Goal: Transaction & Acquisition: Obtain resource

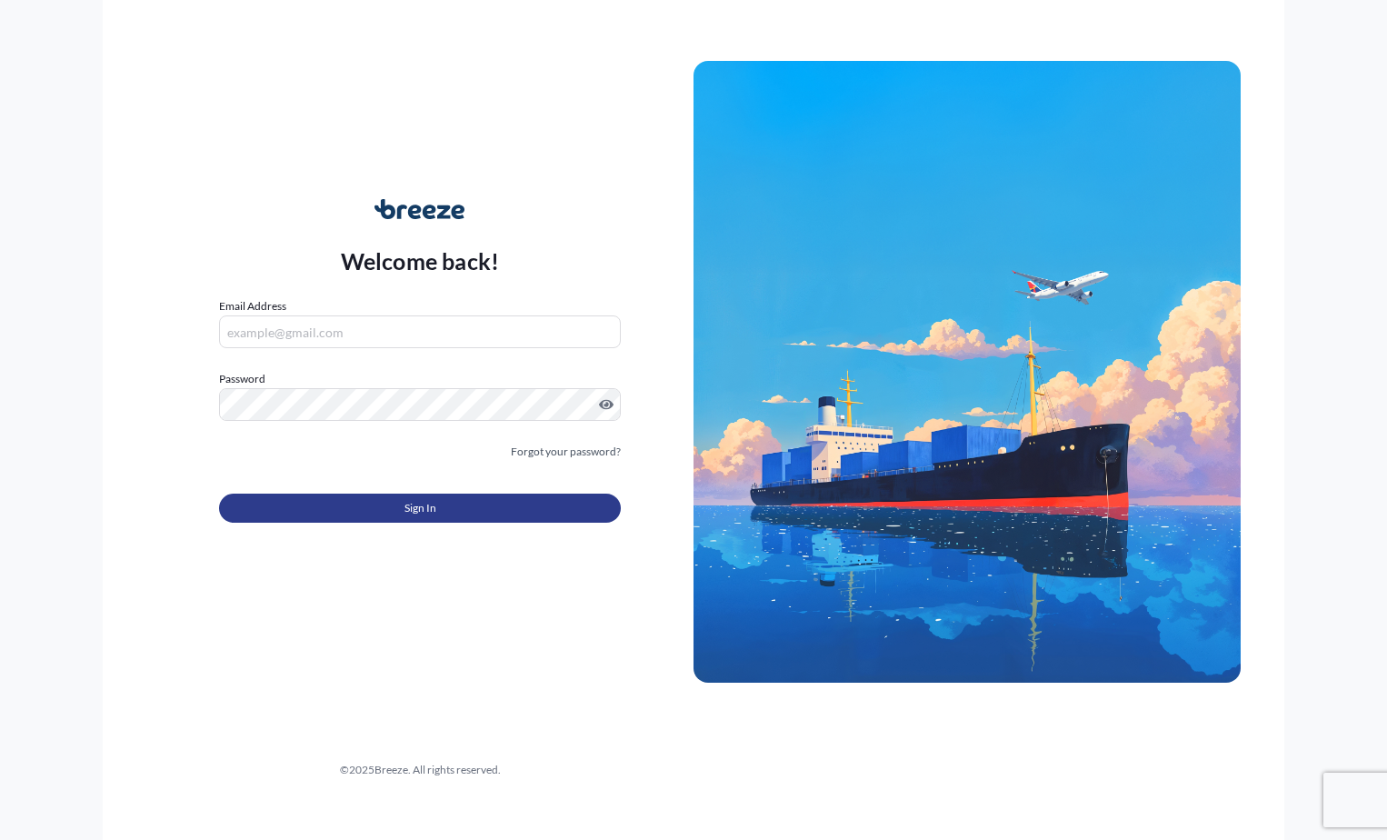
type input "[EMAIL_ADDRESS][DOMAIN_NAME]"
click at [439, 508] on button "Sign In" at bounding box center [420, 507] width 402 height 29
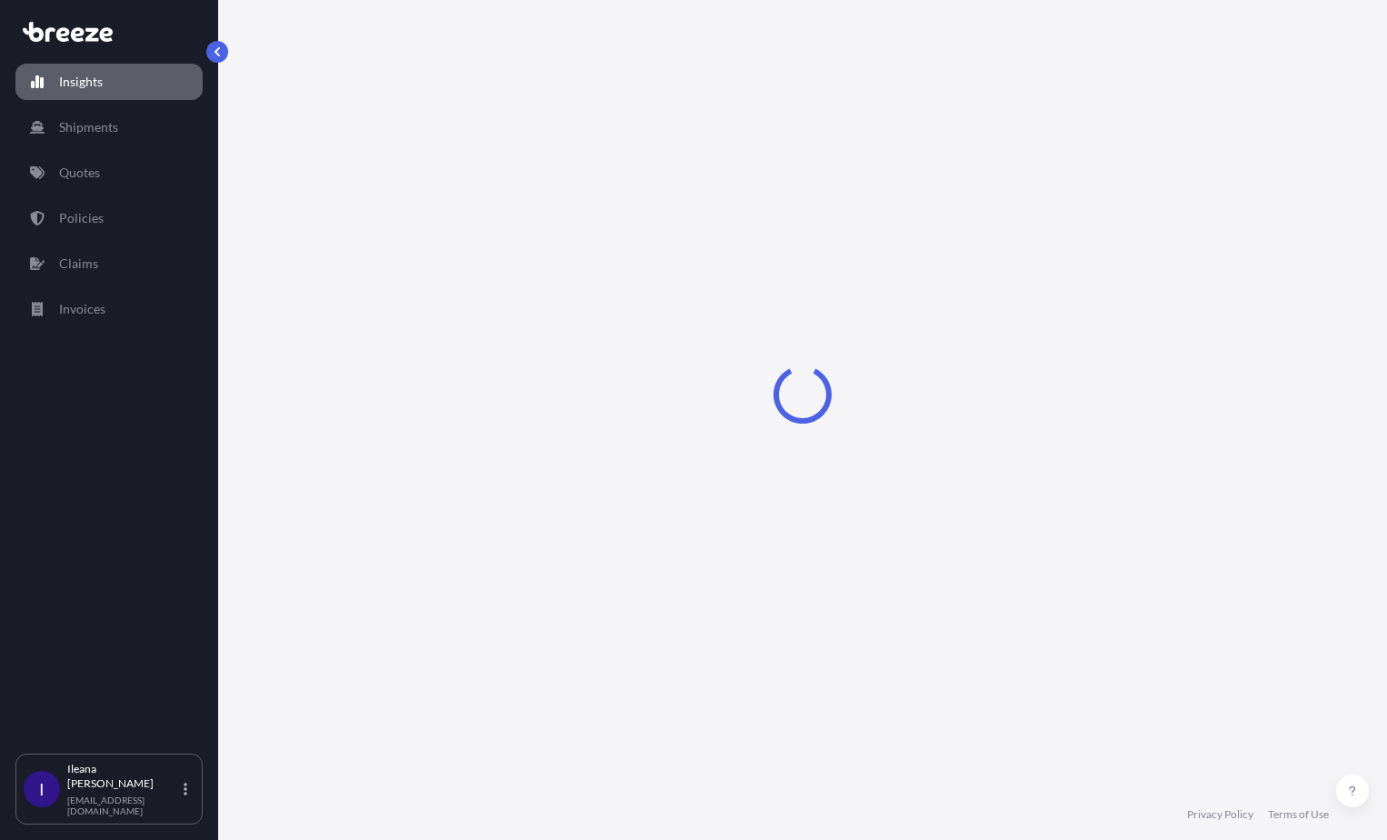
select select "2025"
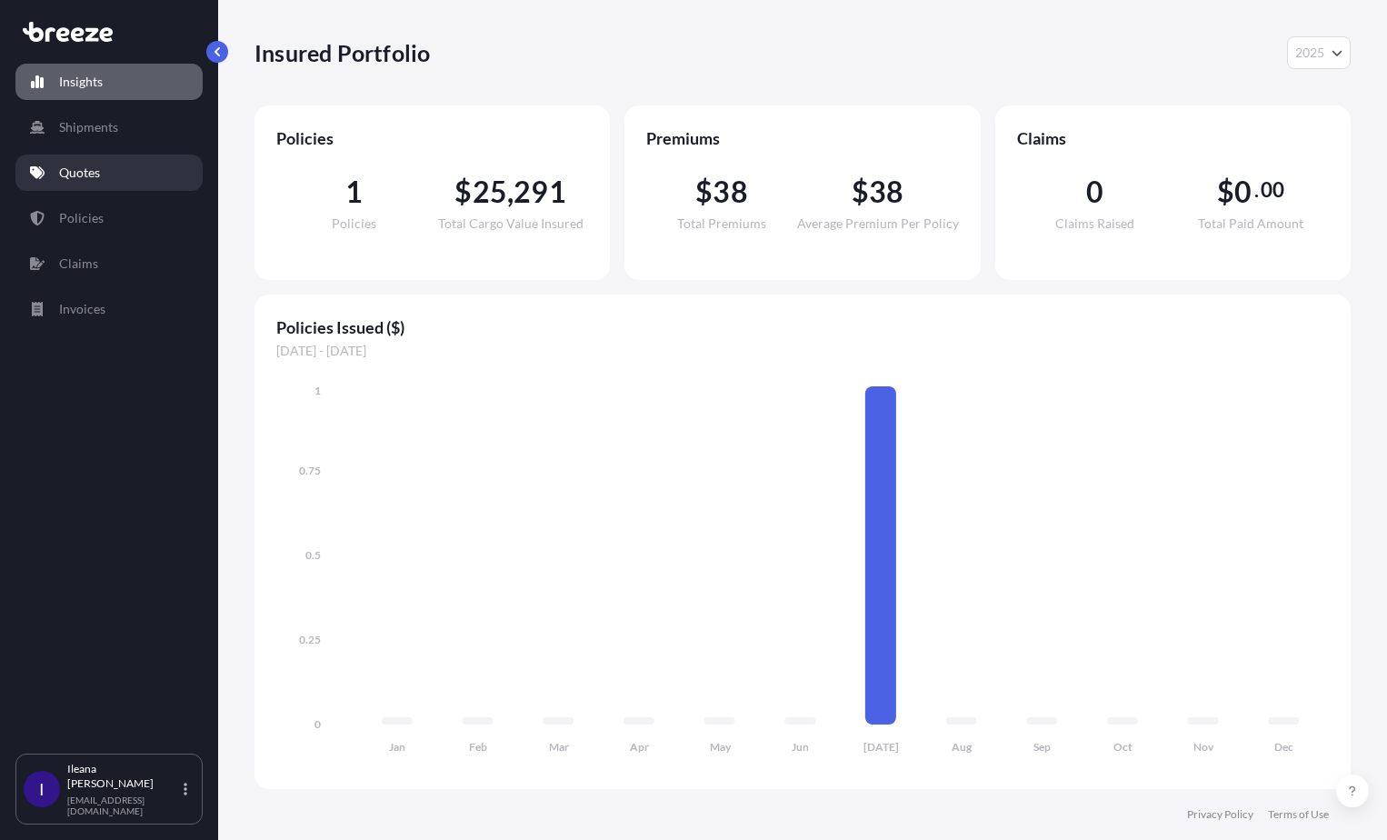
click at [85, 166] on p "Quotes" at bounding box center [79, 173] width 41 height 18
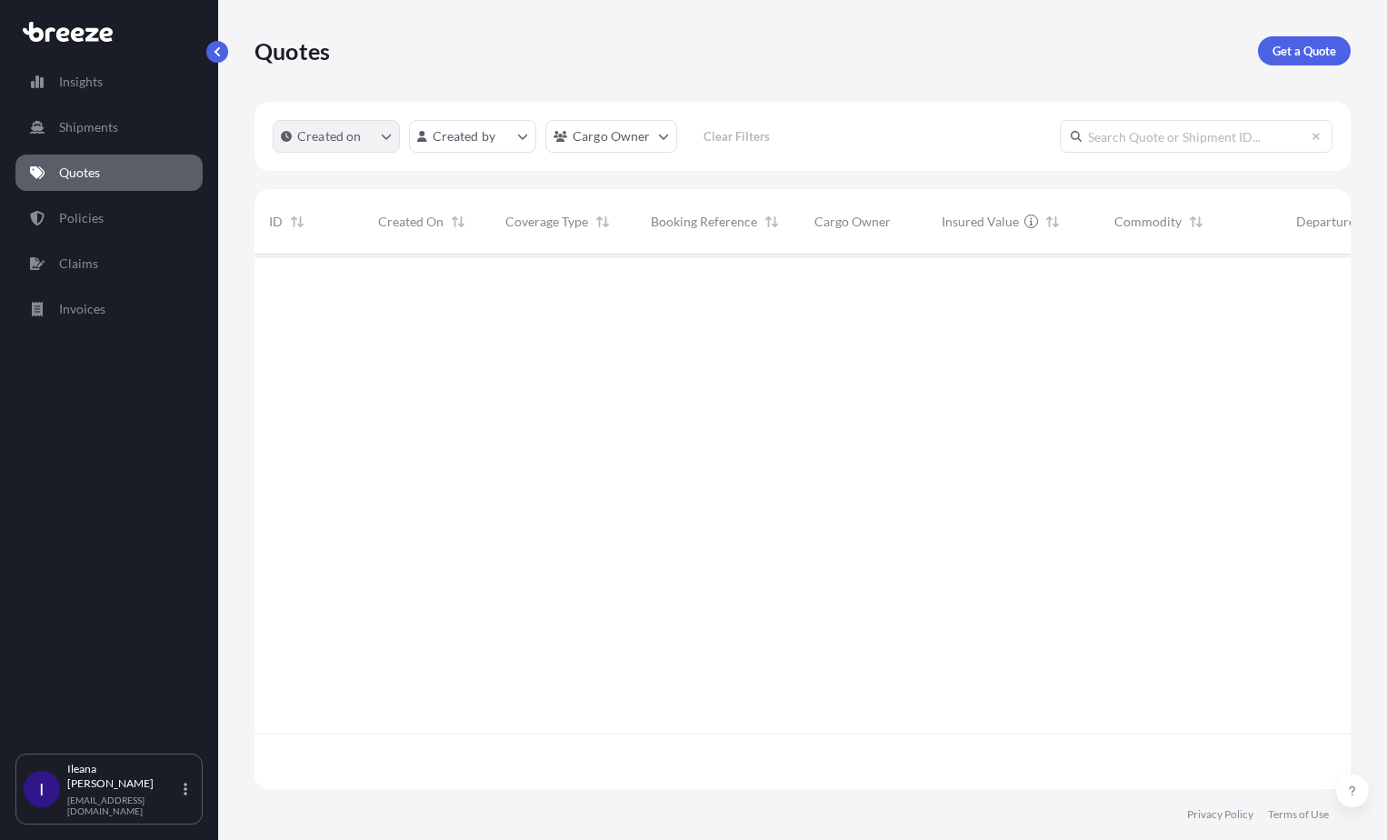
scroll to position [586, 1082]
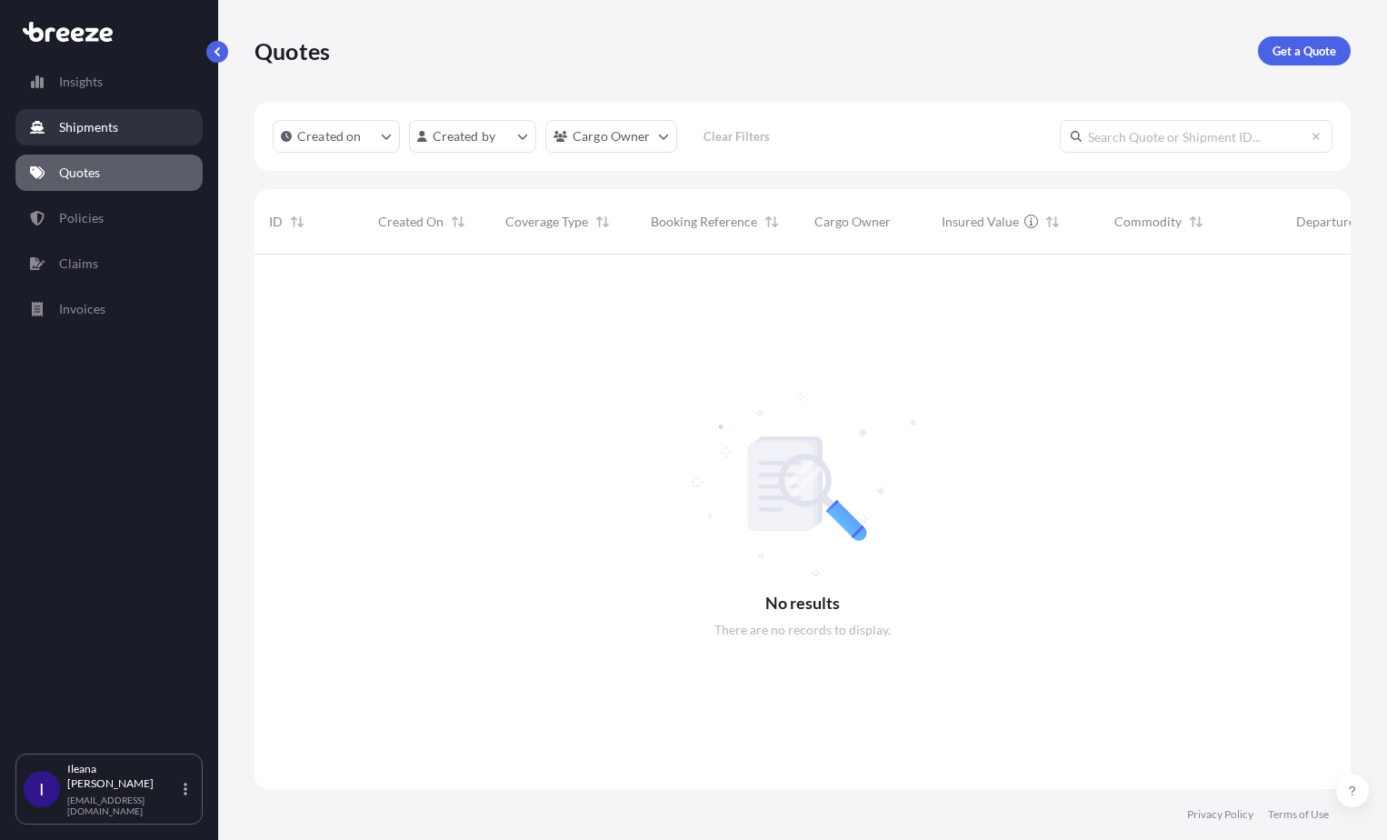
click at [79, 126] on p "Shipments" at bounding box center [88, 127] width 59 height 18
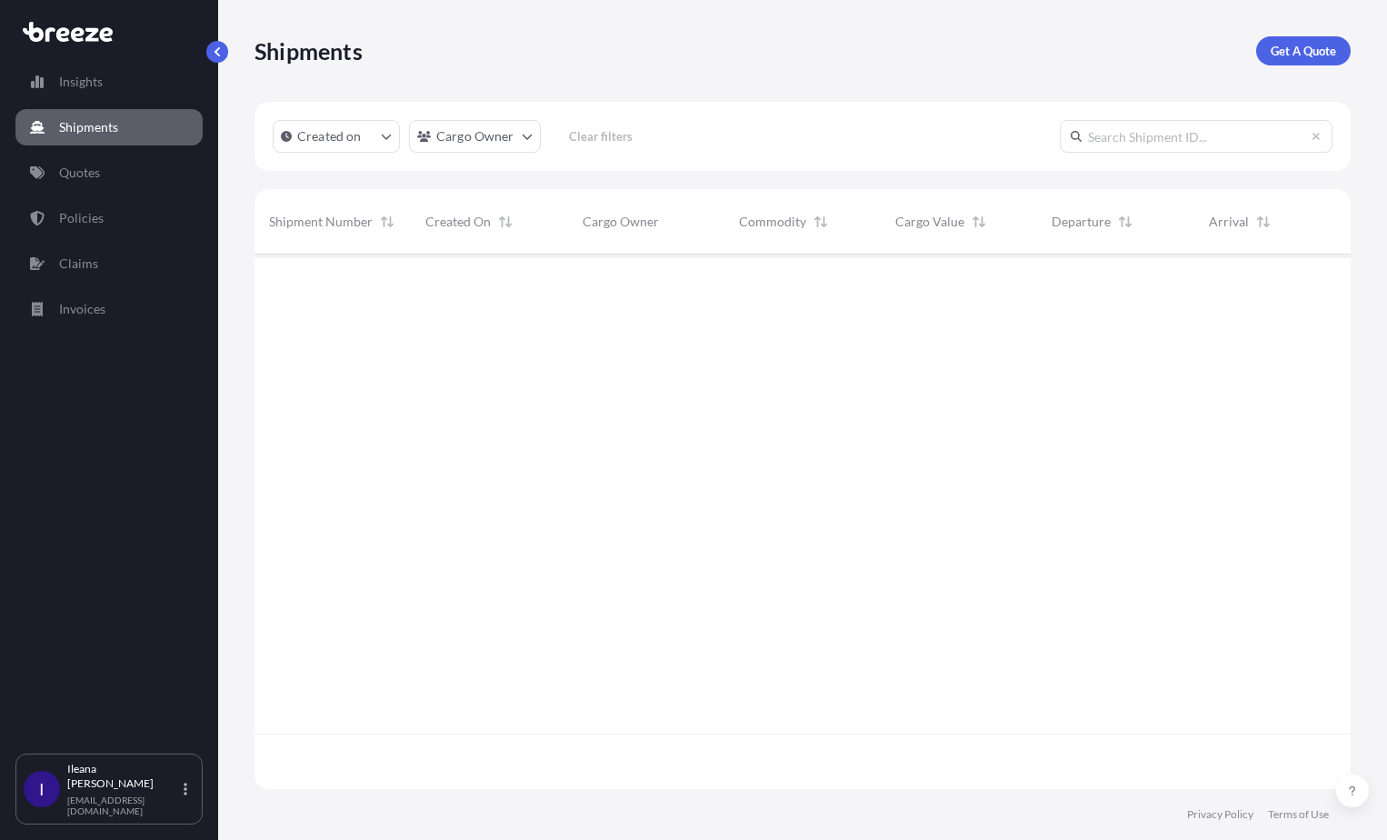
scroll to position [586, 1082]
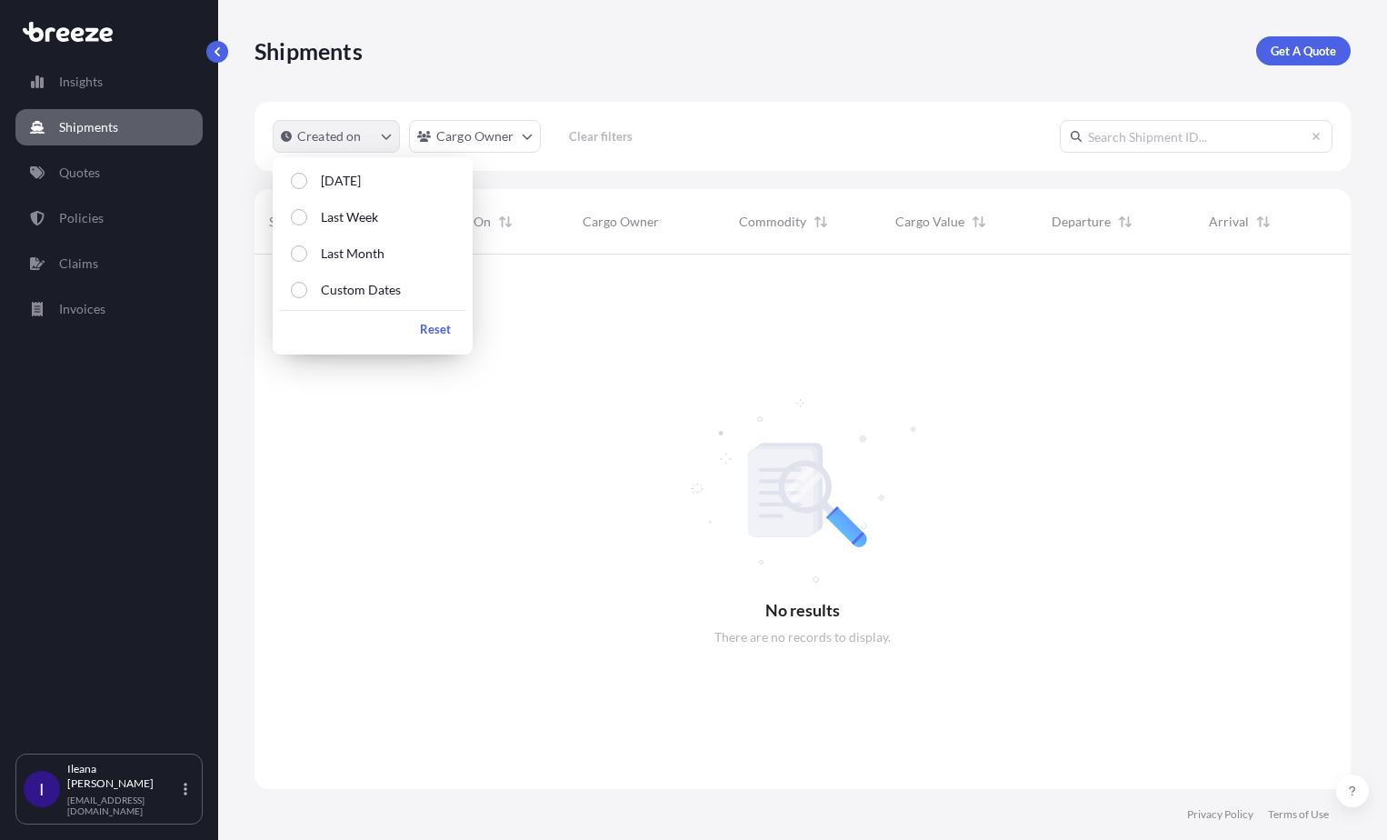
click at [363, 141] on button "Created on" at bounding box center [336, 136] width 127 height 33
click at [304, 252] on div "Select Option" at bounding box center [299, 253] width 16 height 16
click at [380, 115] on div "1" at bounding box center [381, 120] width 20 height 15
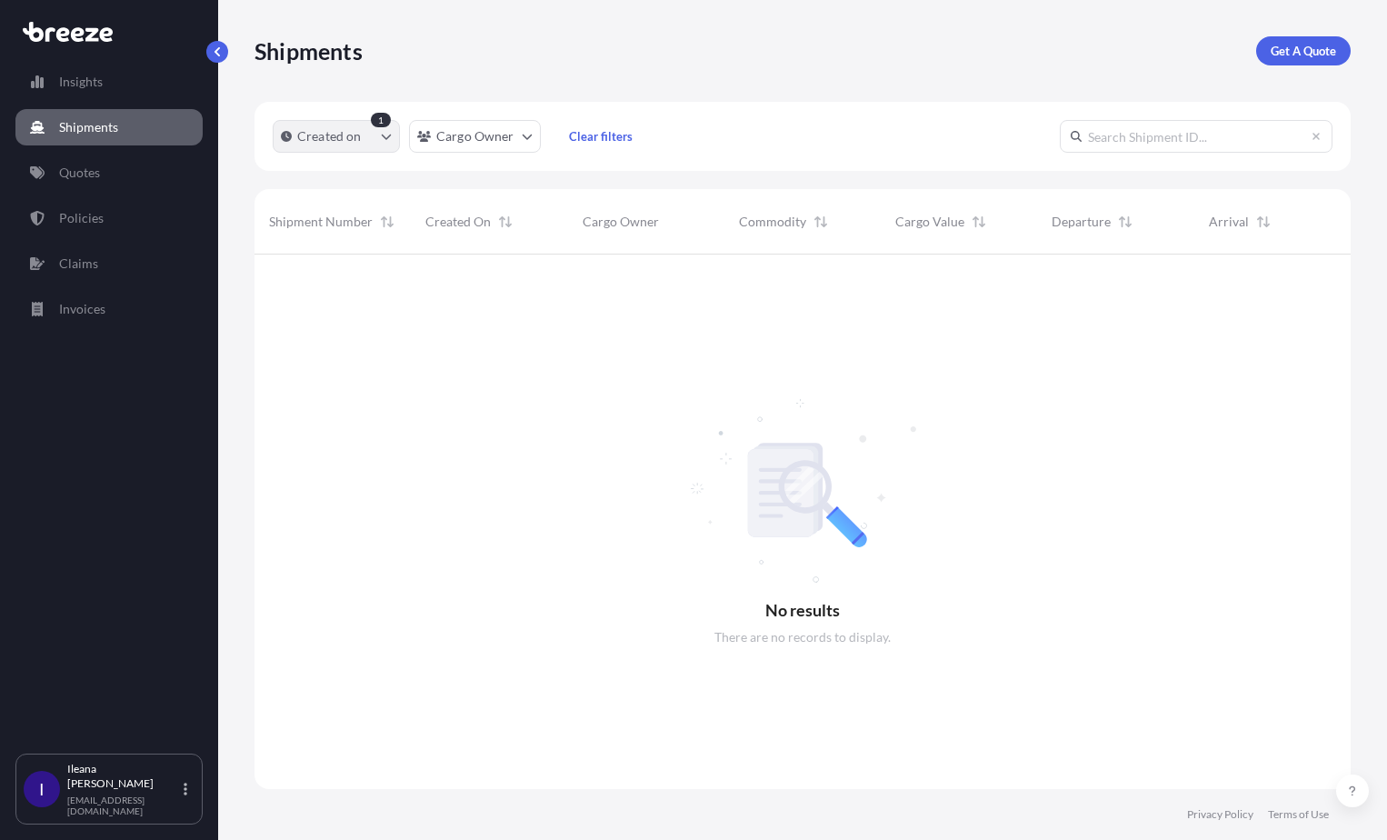
click at [379, 136] on button "Created on" at bounding box center [336, 136] width 127 height 33
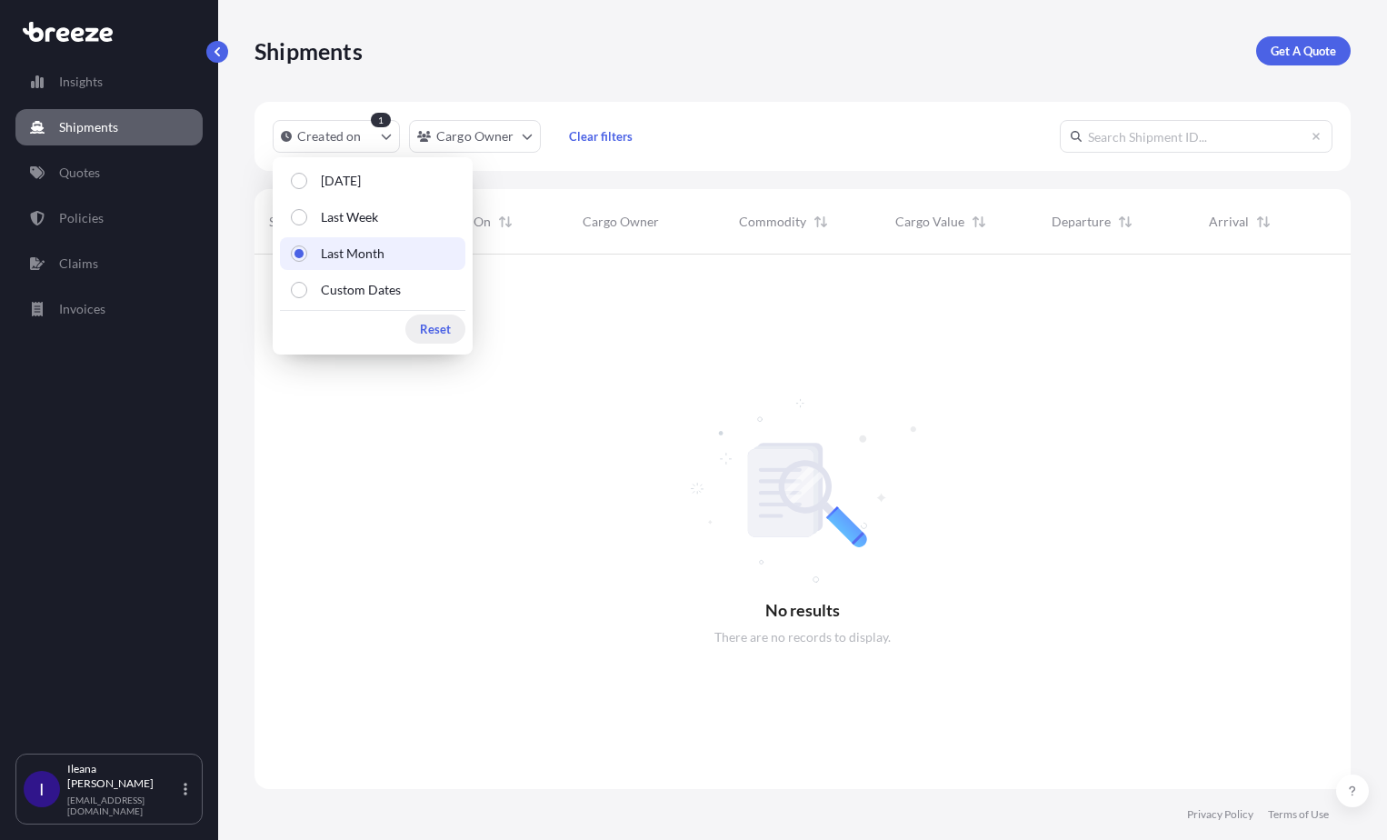
click at [433, 326] on p "Reset" at bounding box center [435, 329] width 31 height 18
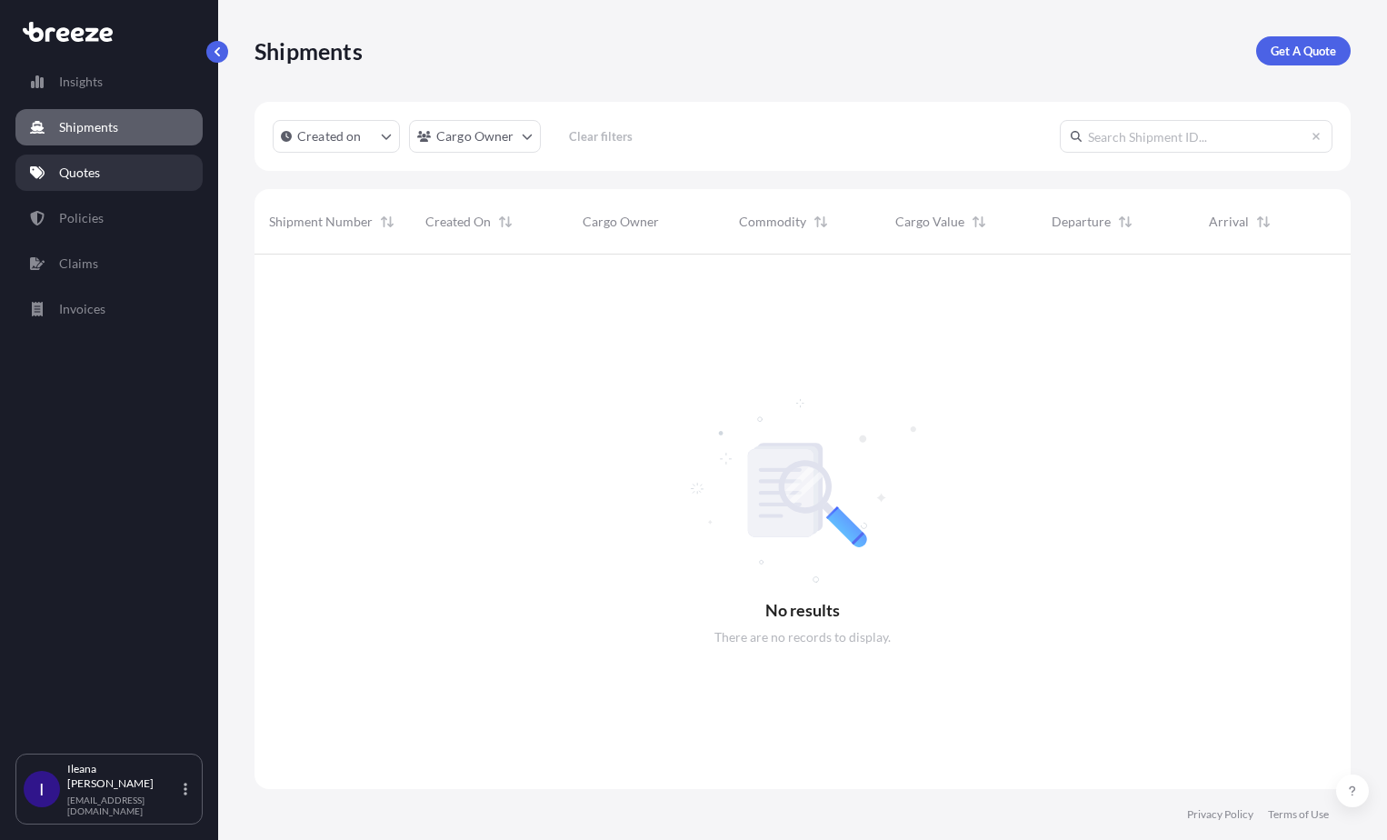
click at [82, 174] on p "Quotes" at bounding box center [79, 173] width 41 height 18
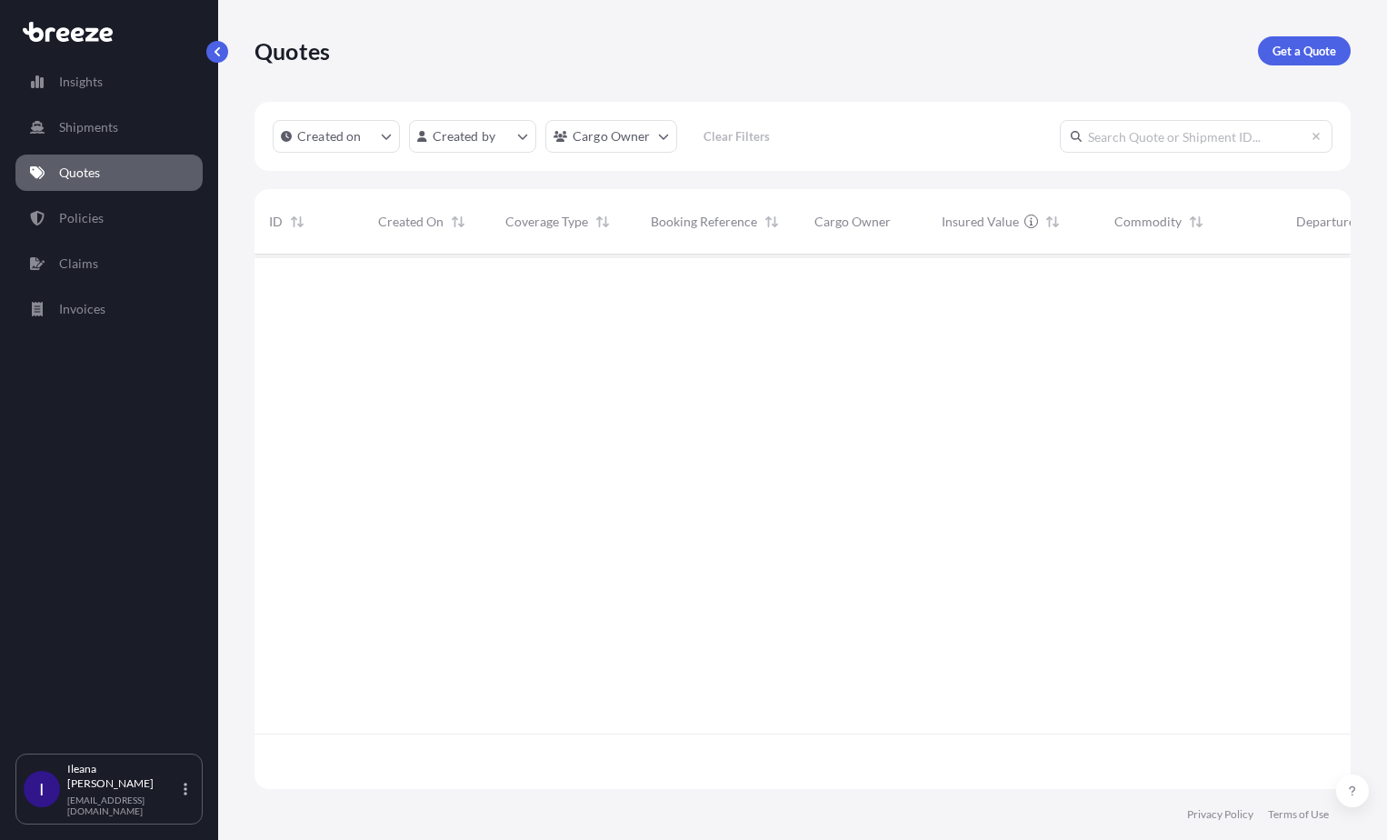
scroll to position [586, 1082]
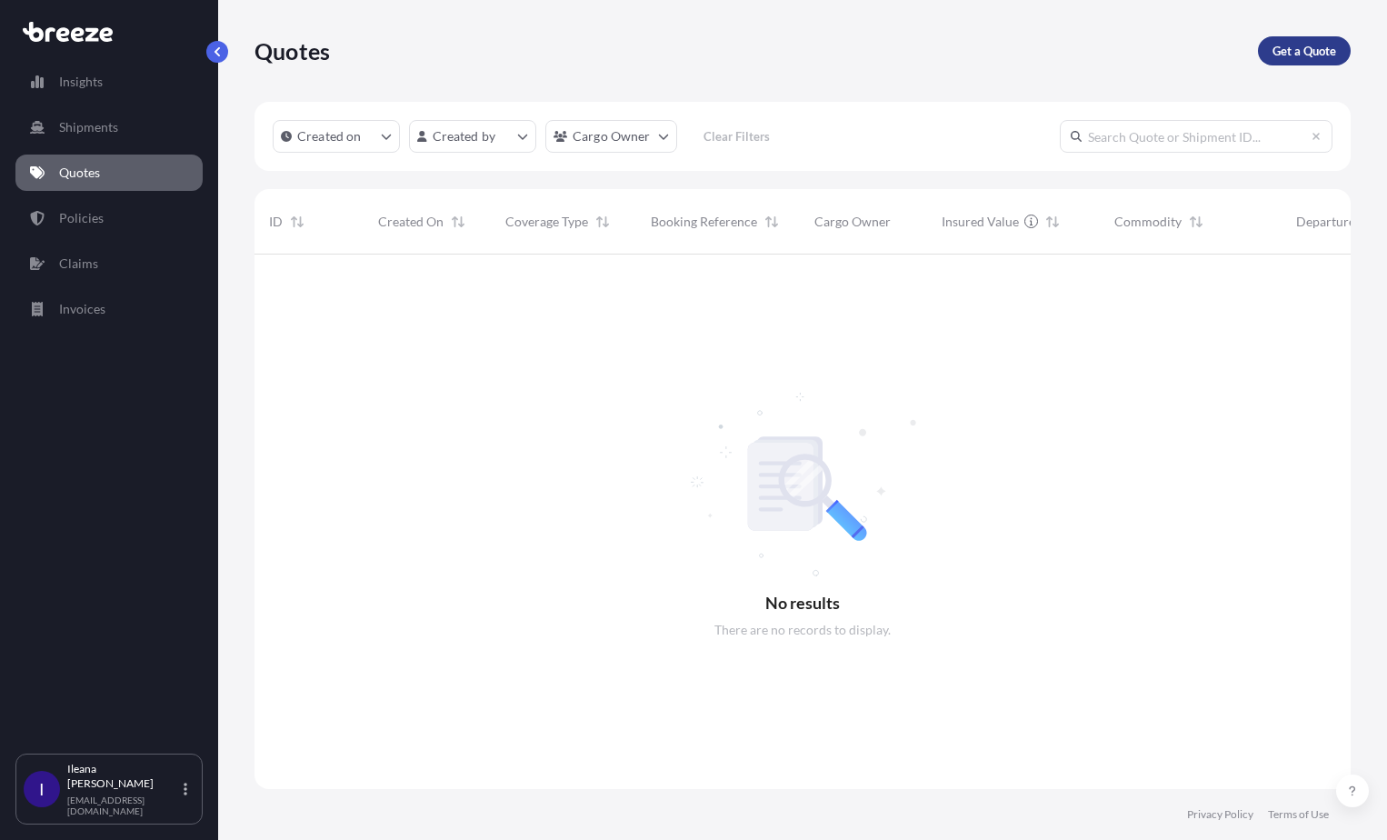
click at [1318, 47] on p "Get a Quote" at bounding box center [1304, 51] width 64 height 18
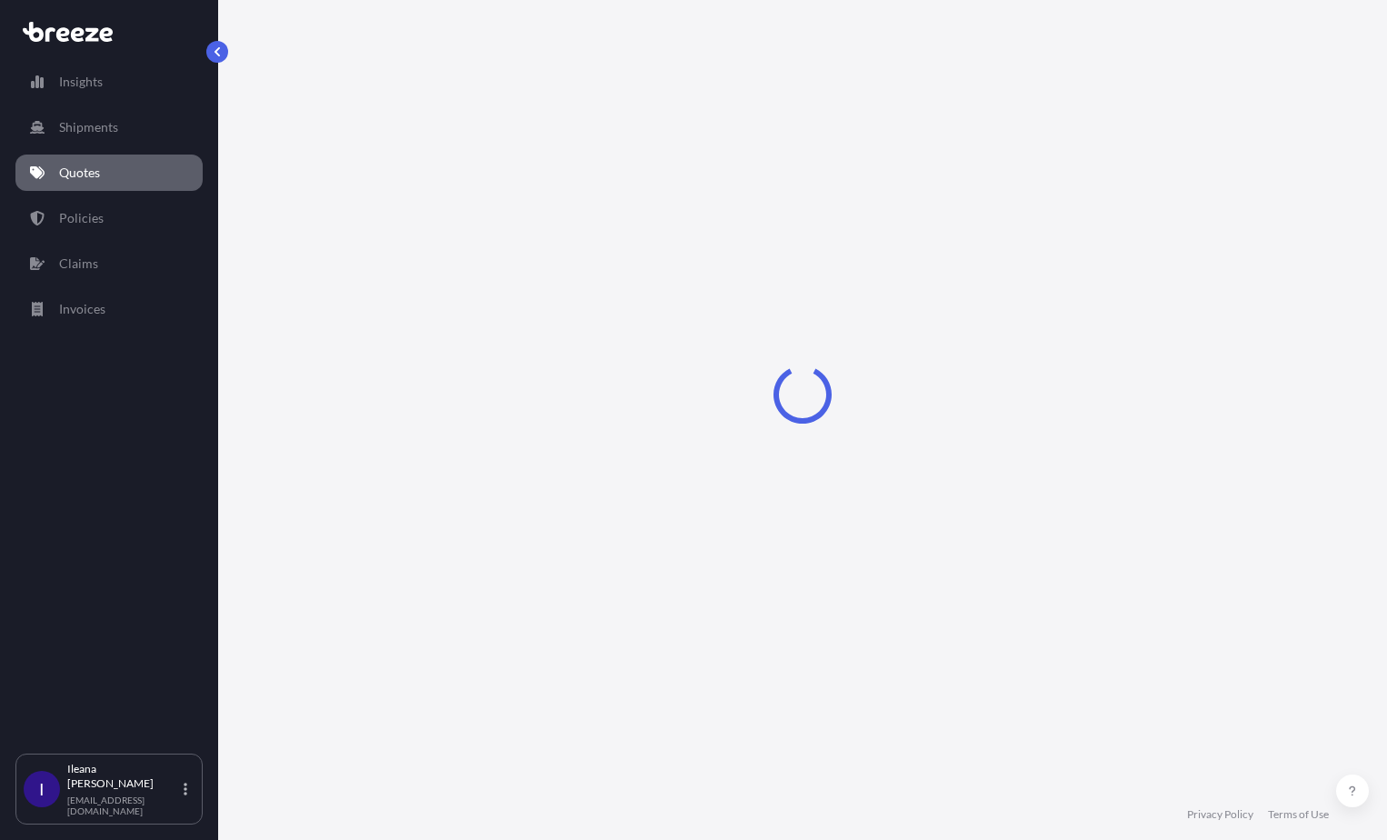
select select "Sea"
select select "1"
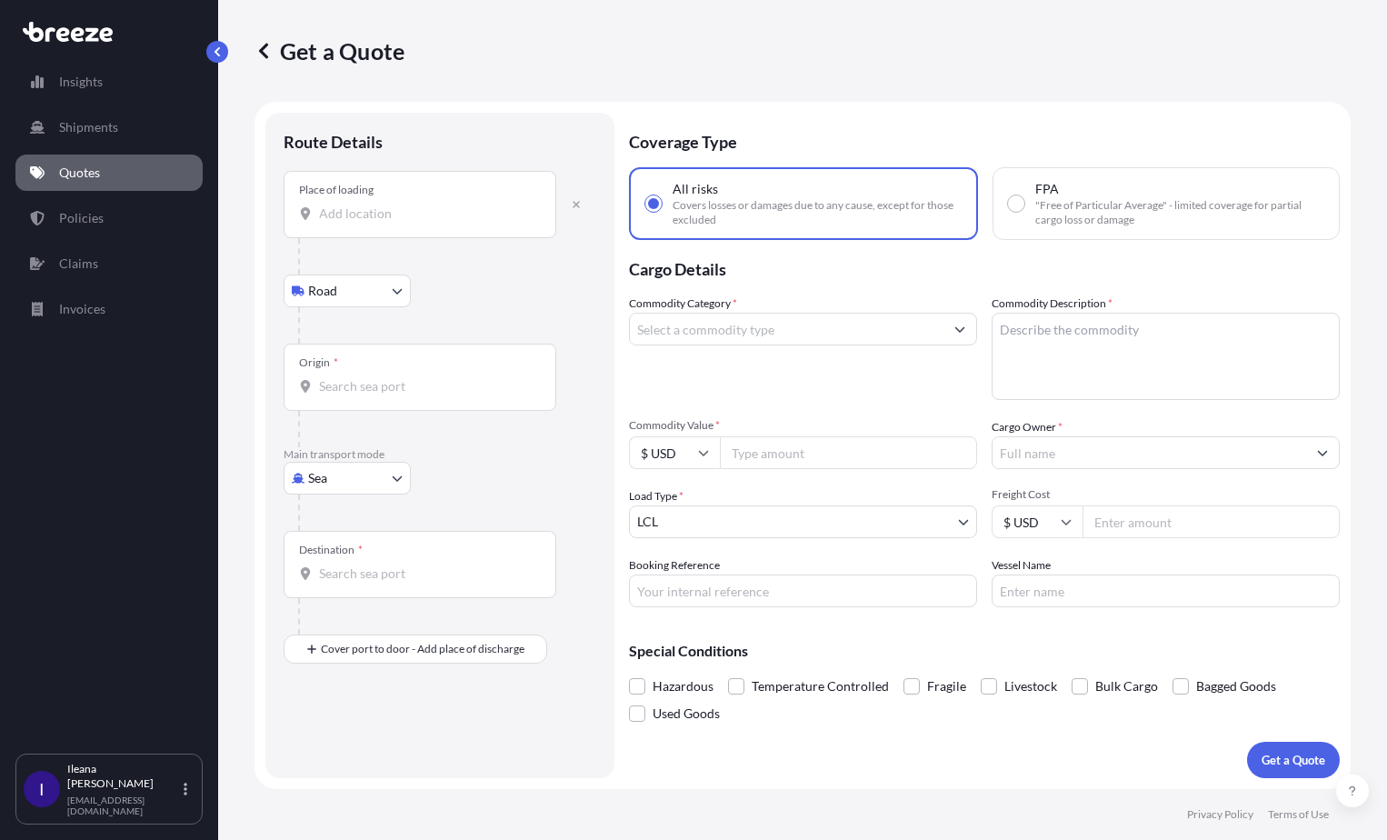
click at [396, 285] on body "Insights Shipments Quotes Policies Claims Invoices I [PERSON_NAME] [EMAIL_ADDRE…" at bounding box center [693, 420] width 1387 height 840
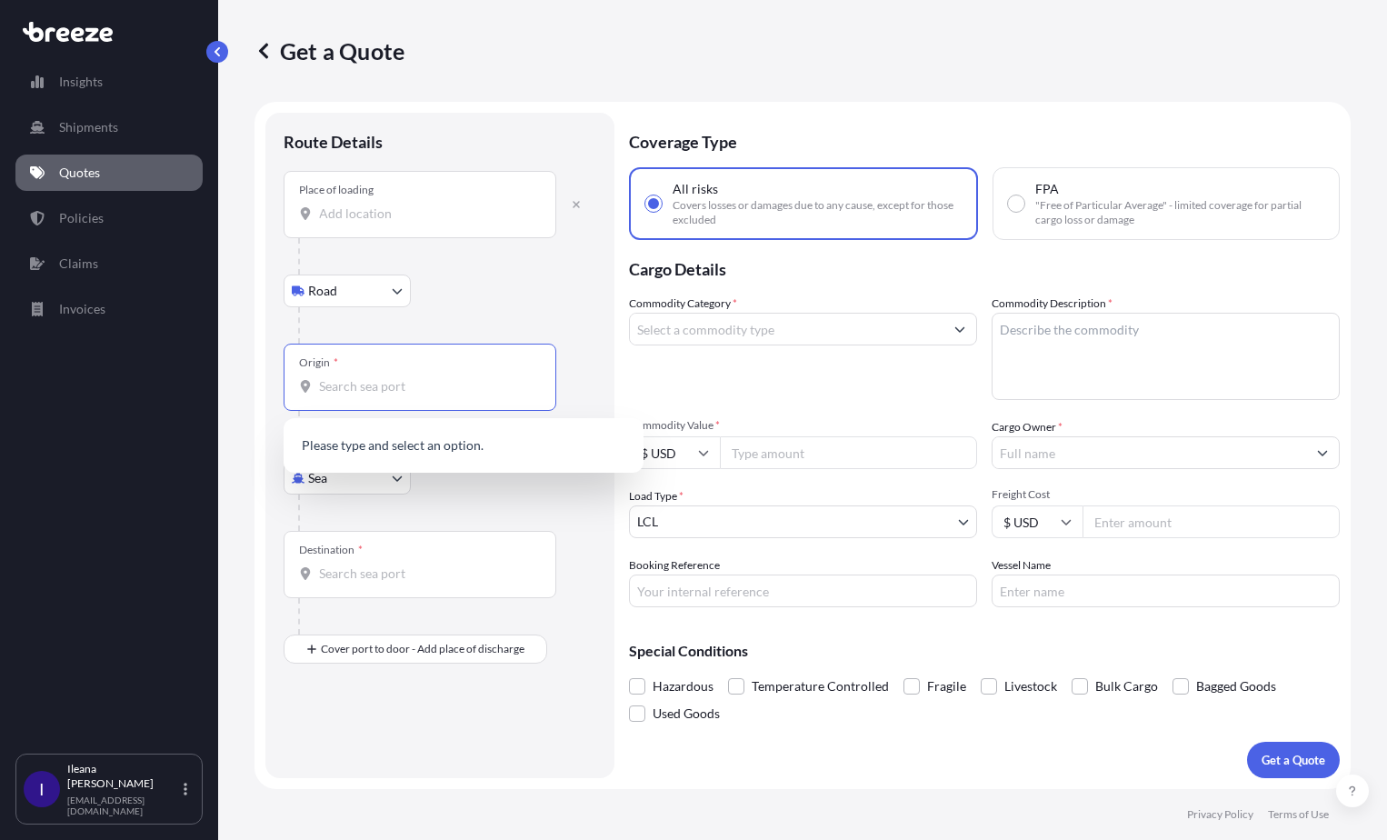
click at [361, 379] on input "Origin *" at bounding box center [426, 386] width 214 height 18
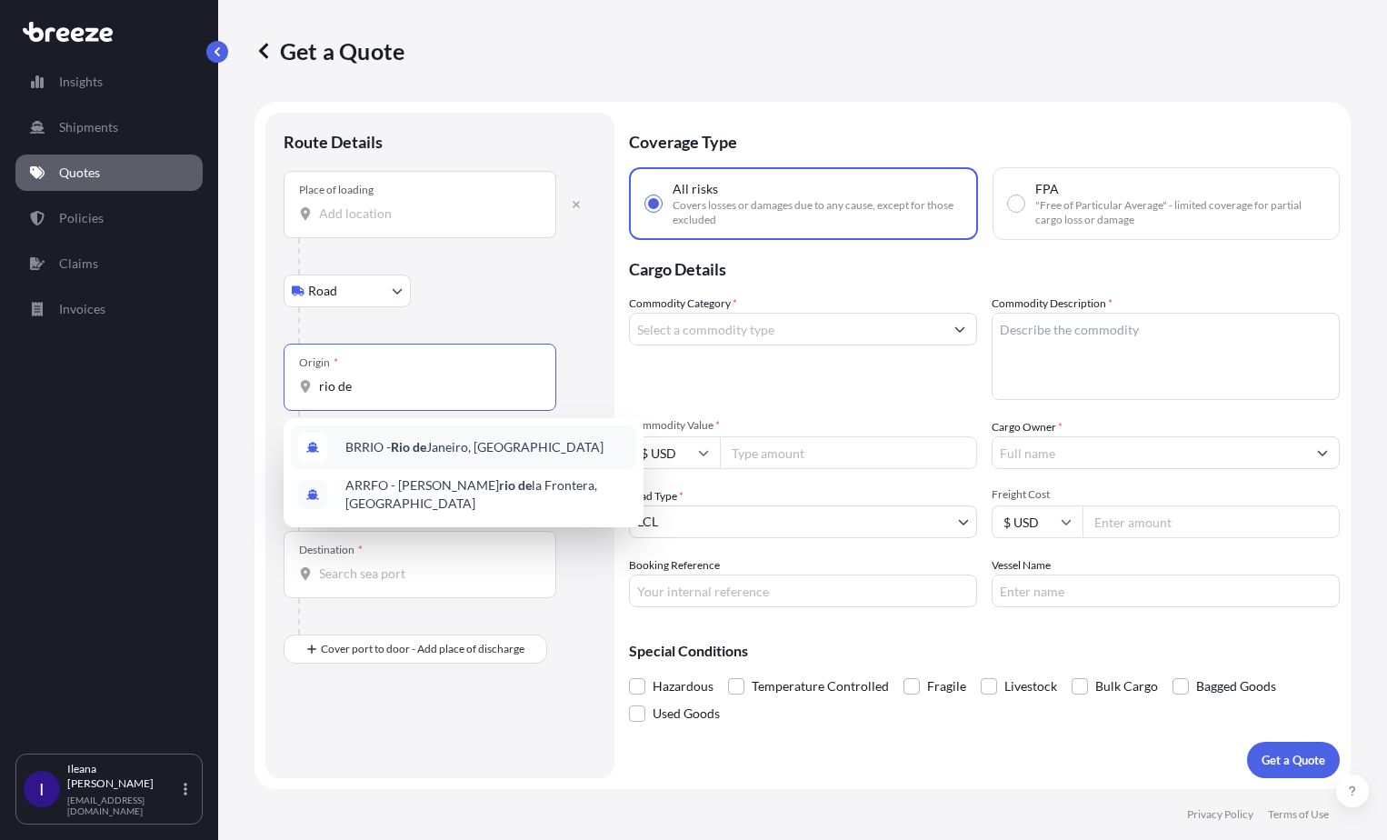
click at [458, 447] on span "BRRIO - [GEOGRAPHIC_DATA], [GEOGRAPHIC_DATA]" at bounding box center [474, 447] width 258 height 18
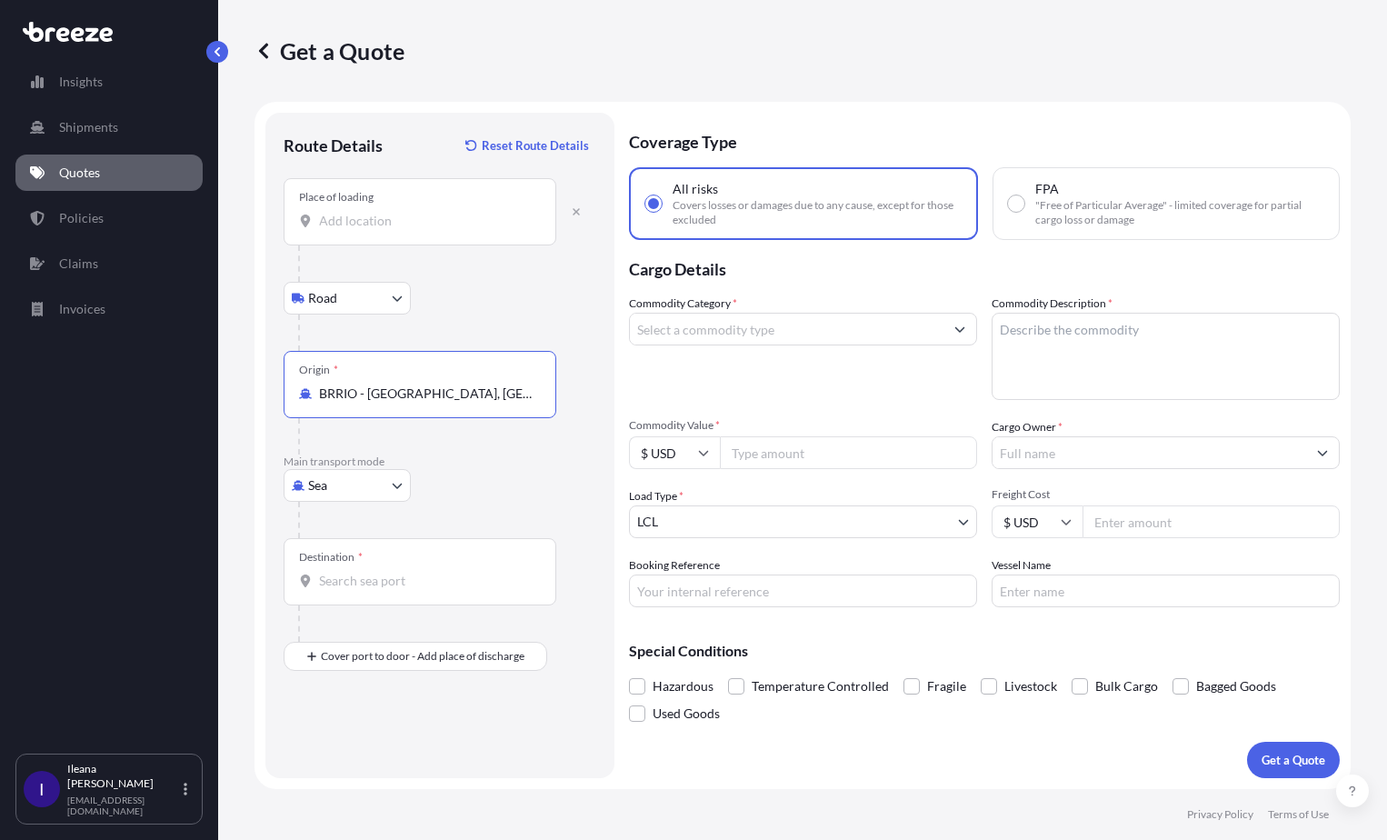
type input "BRRIO - [GEOGRAPHIC_DATA], [GEOGRAPHIC_DATA]"
click at [331, 564] on div "Destination *" at bounding box center [420, 571] width 273 height 67
click at [331, 572] on input "Destination *" at bounding box center [426, 581] width 214 height 18
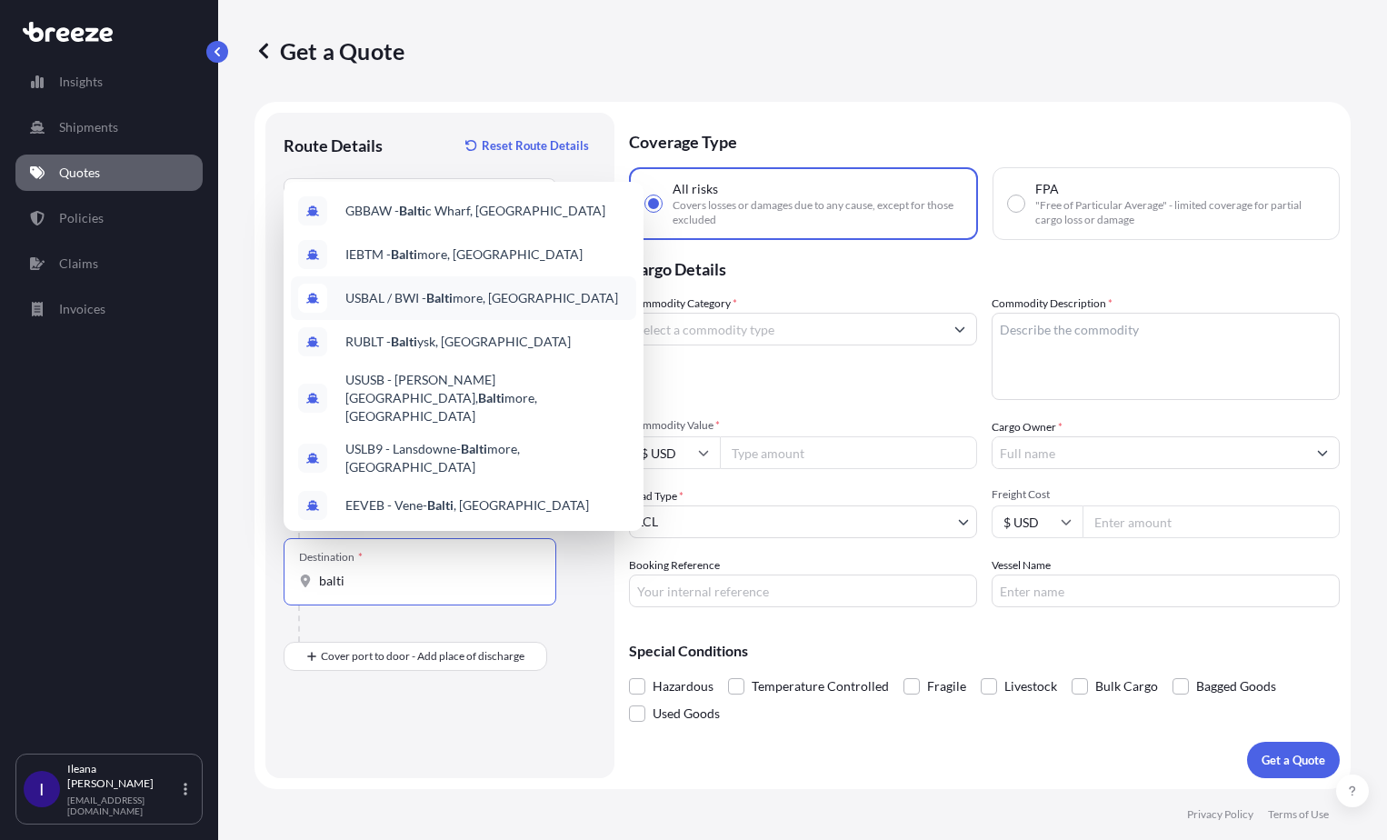
click at [379, 307] on span "USBAL / BWI - Balti more, [GEOGRAPHIC_DATA]" at bounding box center [481, 298] width 273 height 18
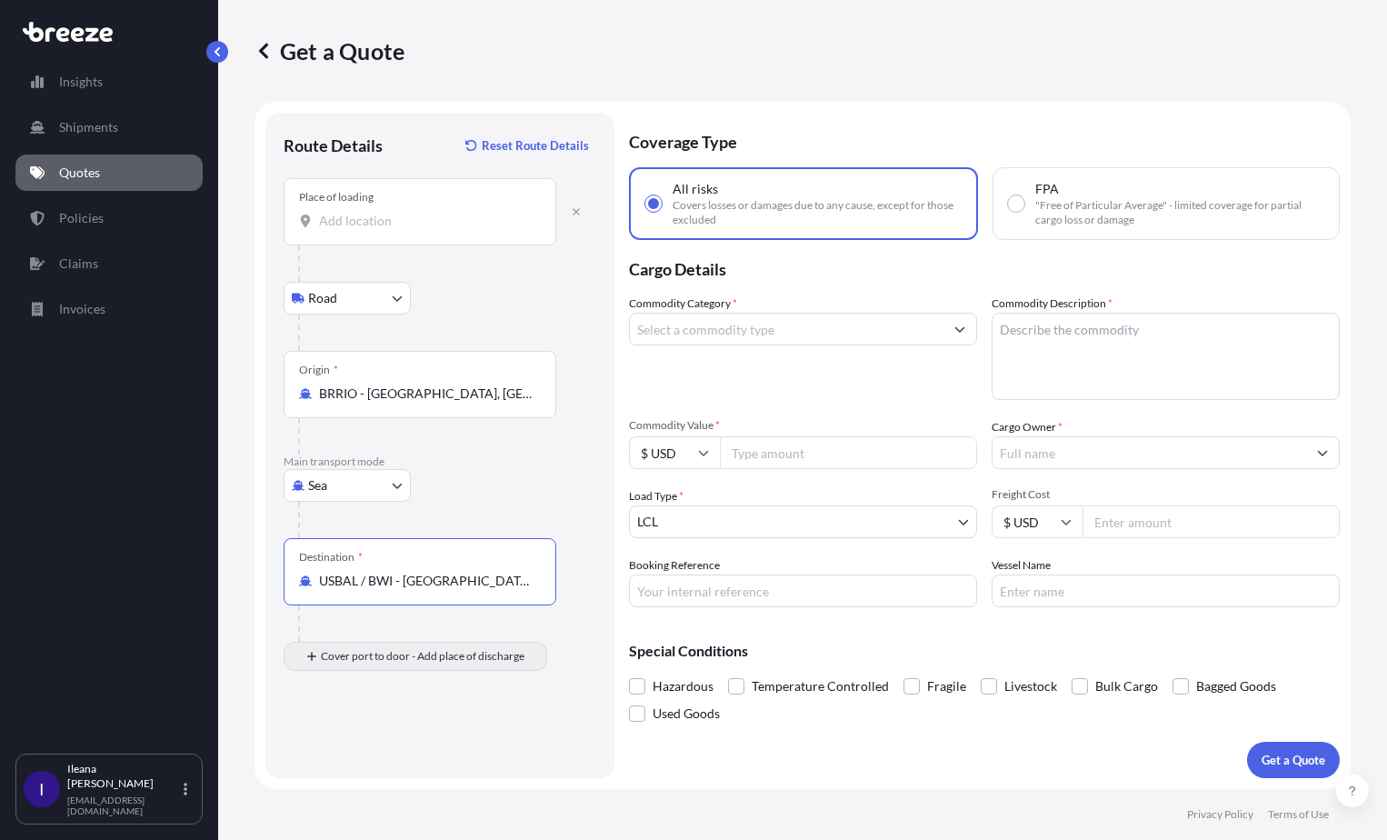
type input "USBAL / BWI - [GEOGRAPHIC_DATA], [GEOGRAPHIC_DATA]"
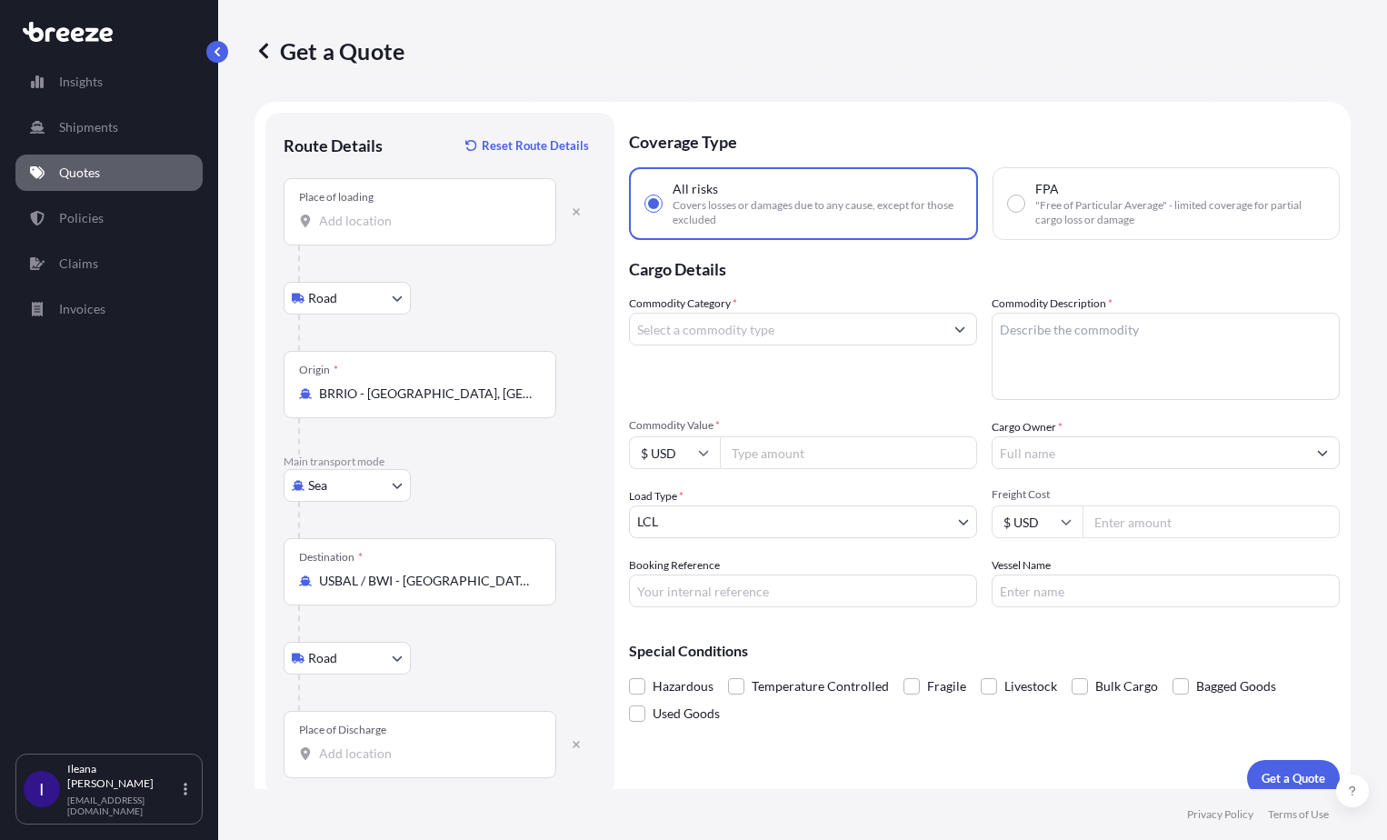
click at [320, 757] on input "Place of Discharge" at bounding box center [426, 753] width 214 height 18
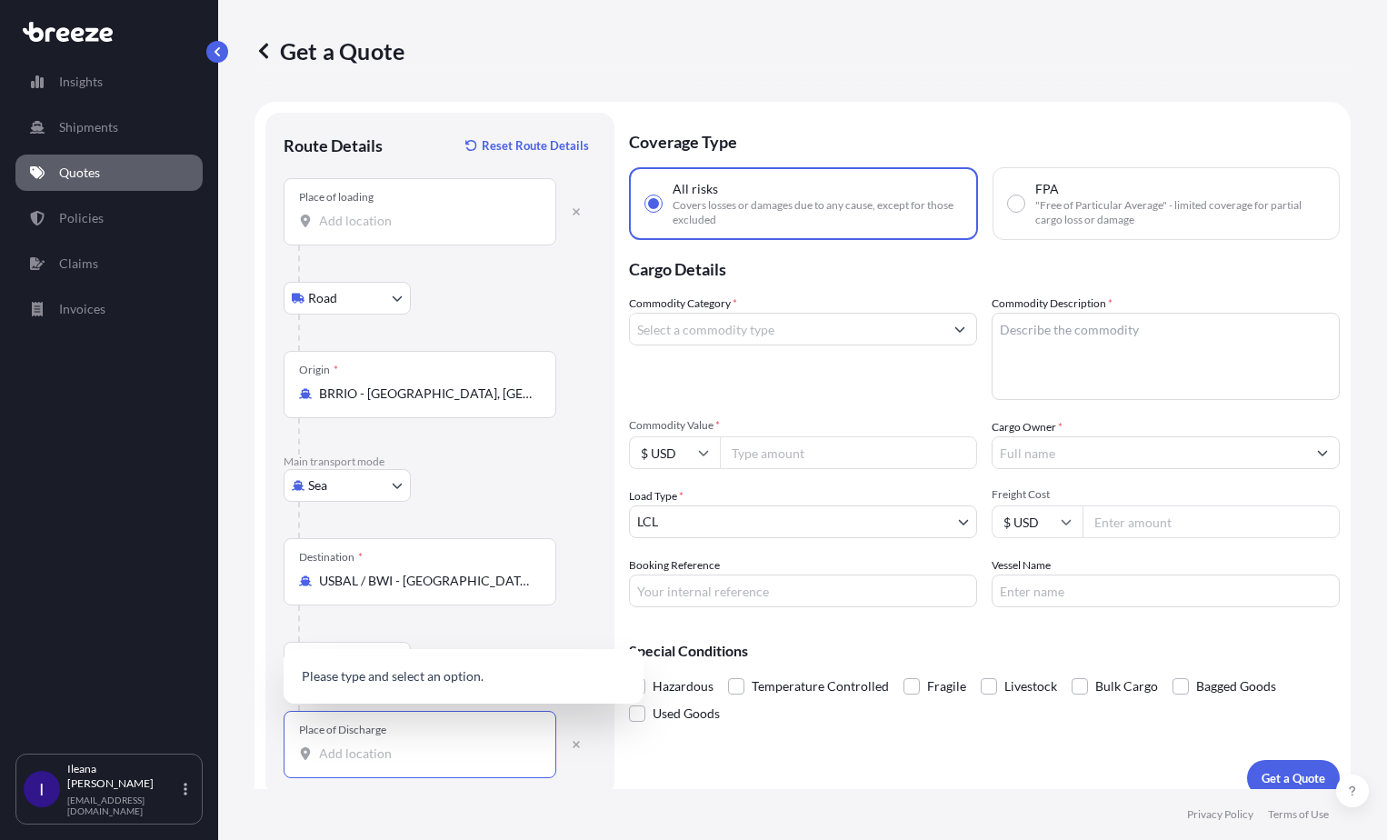
paste input "EMMORTON [STREET_ADDRESS][US_STATE]"
click at [445, 667] on span "[STREET_ADDRESS][US_STATE]" at bounding box center [433, 674] width 177 height 18
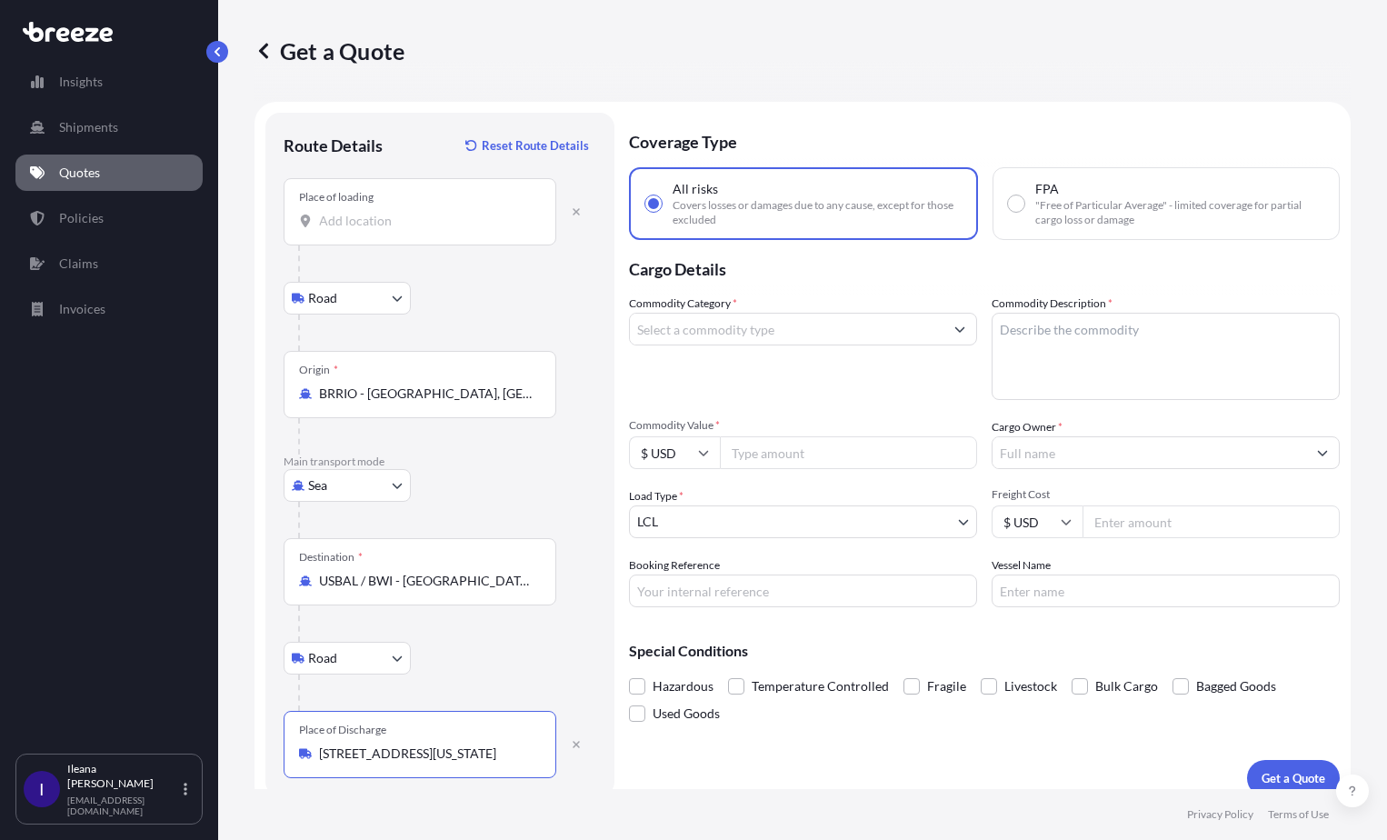
type input "[STREET_ADDRESS][US_STATE]"
click at [954, 326] on icon "Show suggestions" at bounding box center [959, 329] width 11 height 11
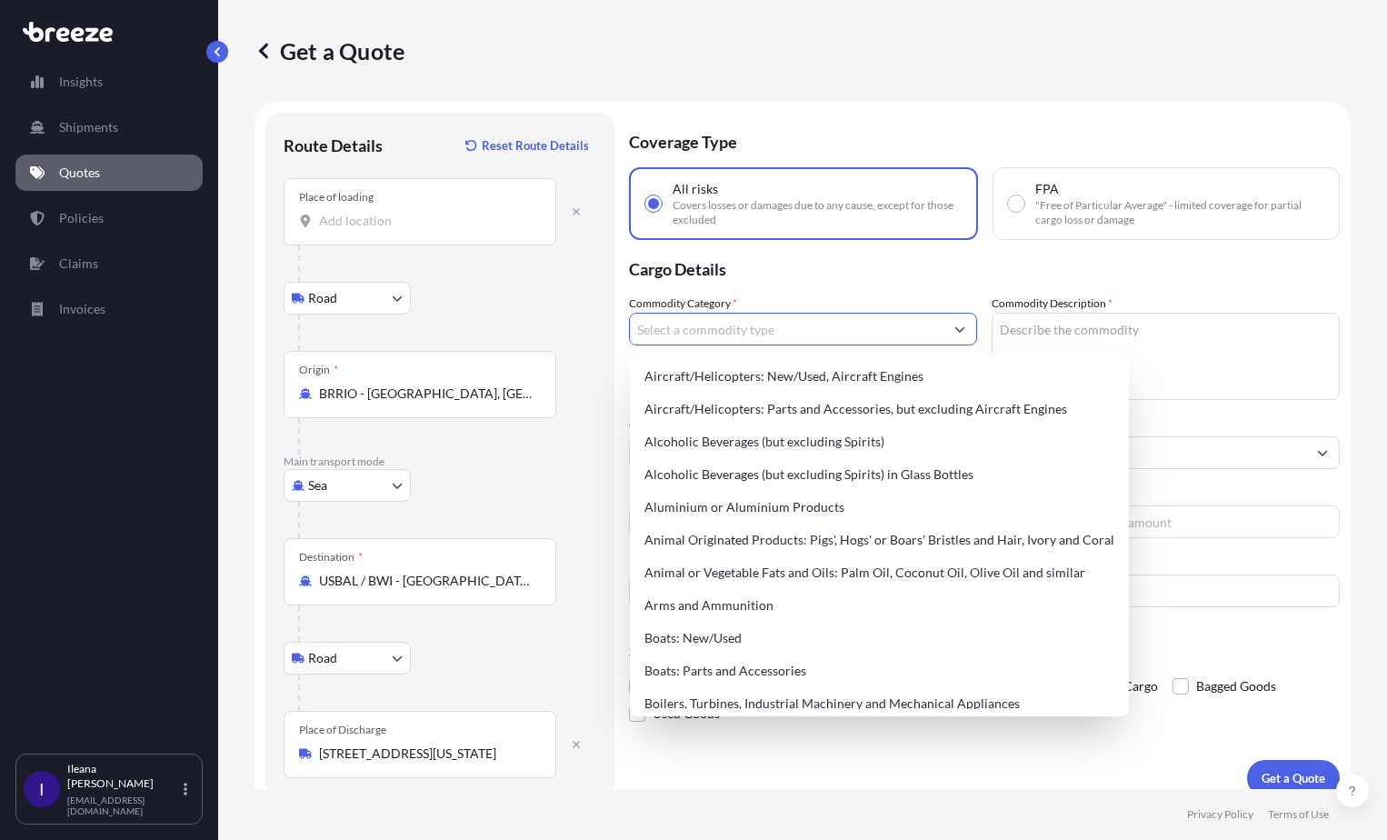
scroll to position [0, 0]
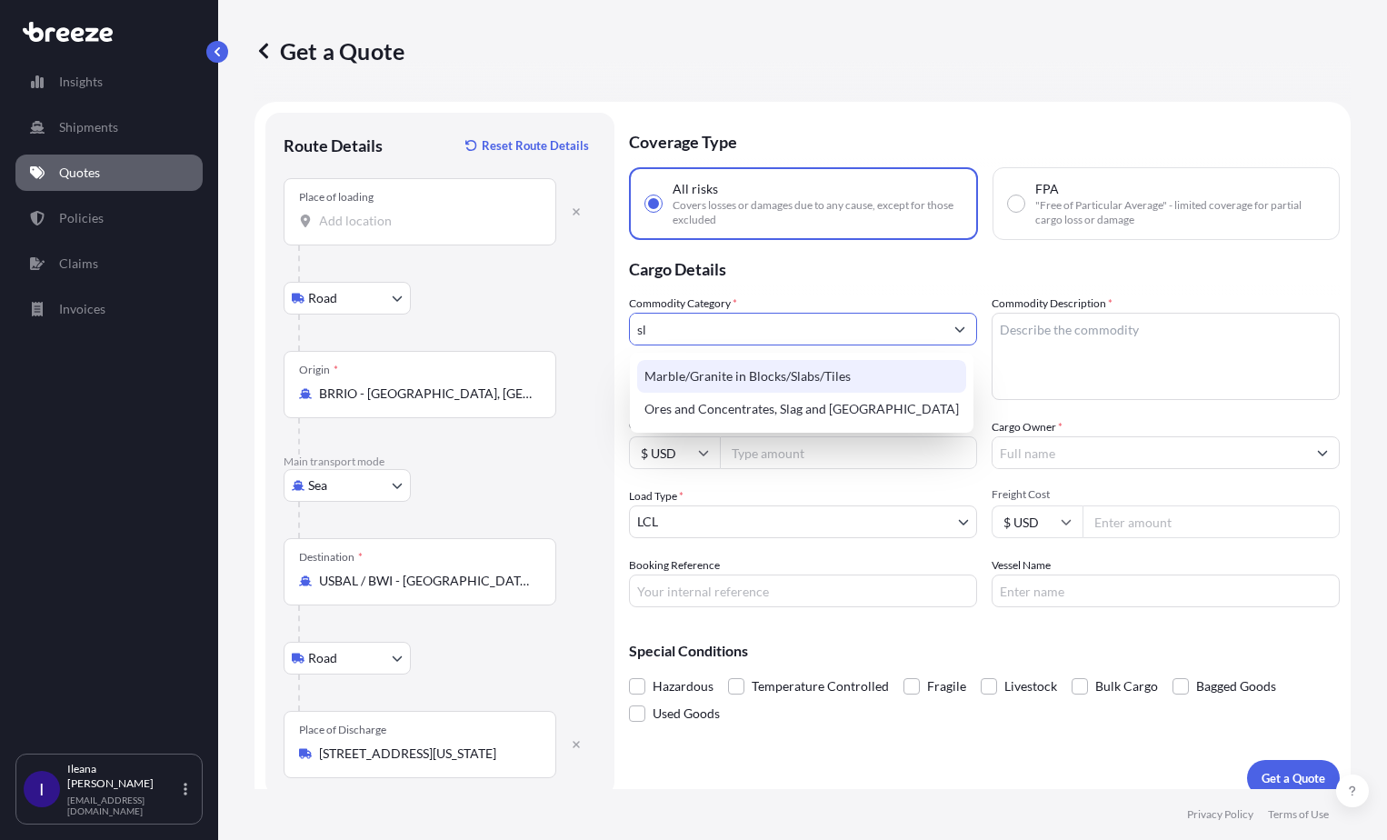
click at [851, 372] on div "Marble/Granite in Blocks/Slabs/Tiles" at bounding box center [801, 376] width 329 height 33
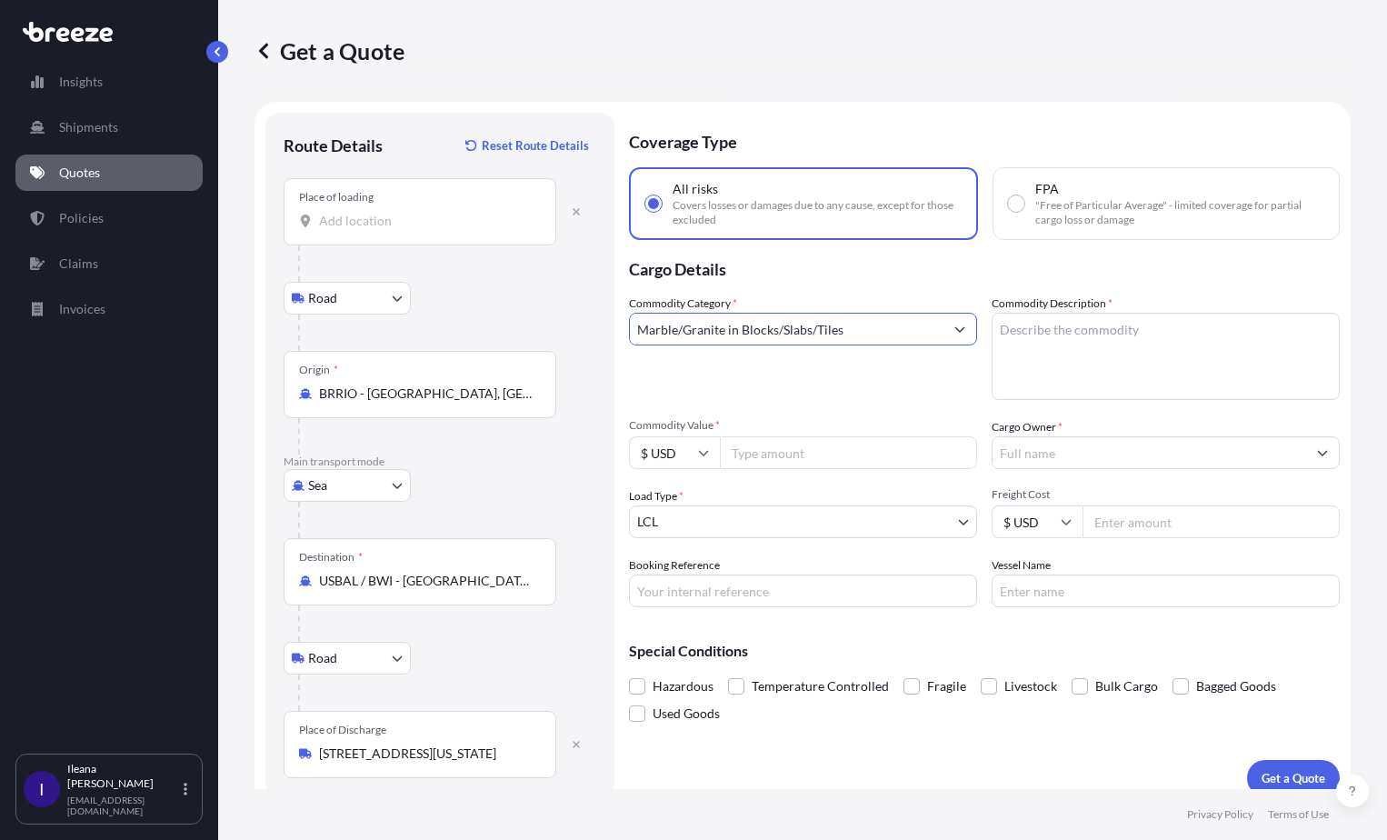
type input "Marble/Granite in Blocks/Slabs/Tiles"
drag, startPoint x: 998, startPoint y: 331, endPoint x: 1066, endPoint y: 342, distance: 69.0
click at [997, 331] on textarea "Commodity Description *" at bounding box center [1165, 356] width 348 height 87
drag, startPoint x: 1286, startPoint y: 329, endPoint x: 1293, endPoint y: 341, distance: 13.9
click at [1286, 330] on textarea "8 Bundles with 50 slabs of Quartzite Polished slabs" at bounding box center [1165, 356] width 348 height 87
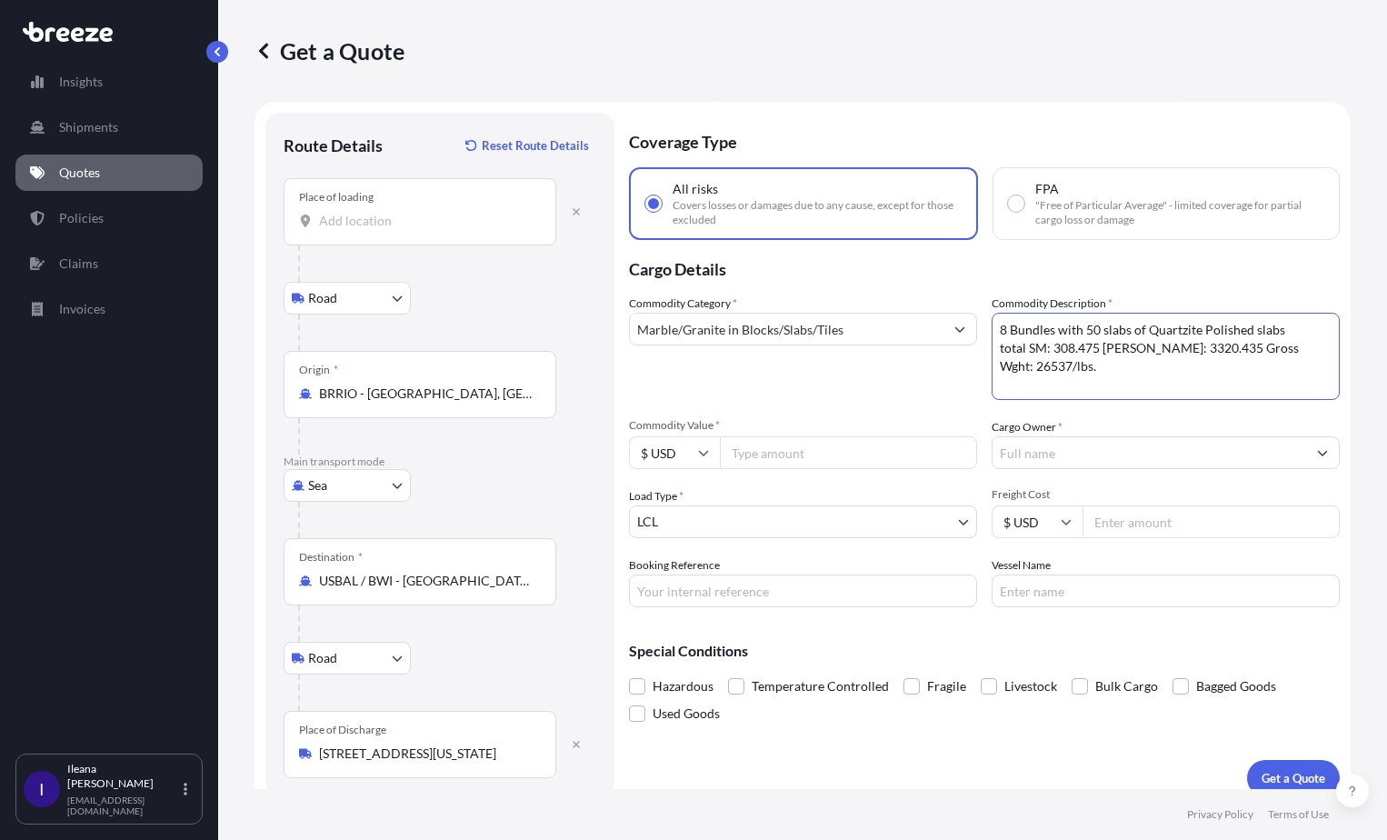
drag, startPoint x: 1251, startPoint y: 350, endPoint x: 1309, endPoint y: 335, distance: 59.9
click at [1309, 335] on textarea "8 Bundles with 50 slabs of Quartzite Polished slabs total SM: 308.475 [PERSON_N…" at bounding box center [1165, 356] width 348 height 87
drag, startPoint x: 1102, startPoint y: 347, endPoint x: 1283, endPoint y: 372, distance: 182.5
click at [1304, 372] on textarea "8 Bundles with 50 slabs of Quartzite Polished slabs total SM: 308.475 [PERSON_N…" at bounding box center [1165, 356] width 348 height 87
click at [1148, 372] on textarea "8 Bundles with 50 slabs of Quartzite Polished slabs total SM: 308.475 total SF:…" at bounding box center [1165, 356] width 348 height 87
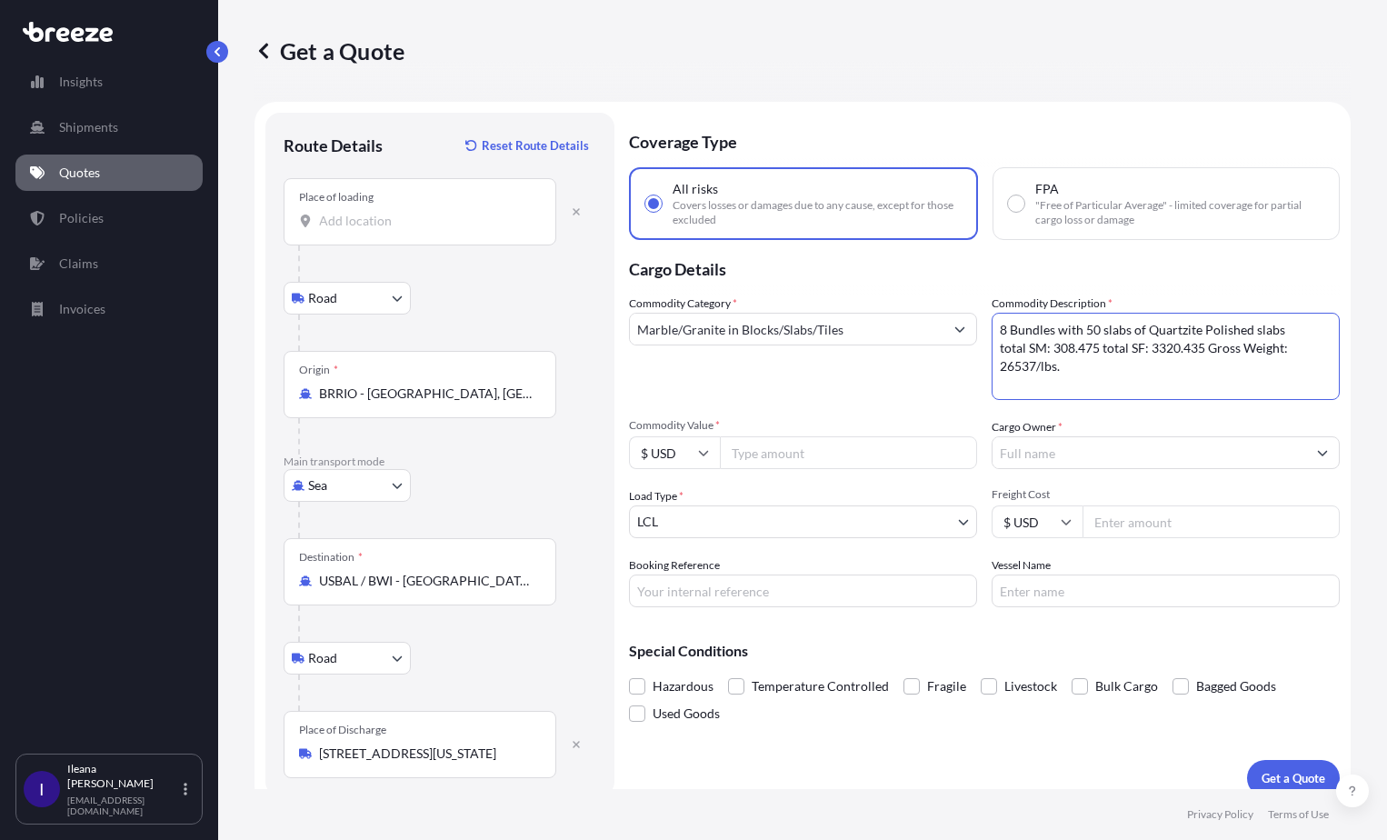
type textarea "8 Bundles with 50 slabs of Quartzite Polished slabs total SM: 308.475 total SF:…"
click at [748, 454] on input "Commodity Value *" at bounding box center [848, 452] width 257 height 33
type input "37837.62"
click at [1024, 456] on input "Cargo Owner *" at bounding box center [1149, 452] width 314 height 33
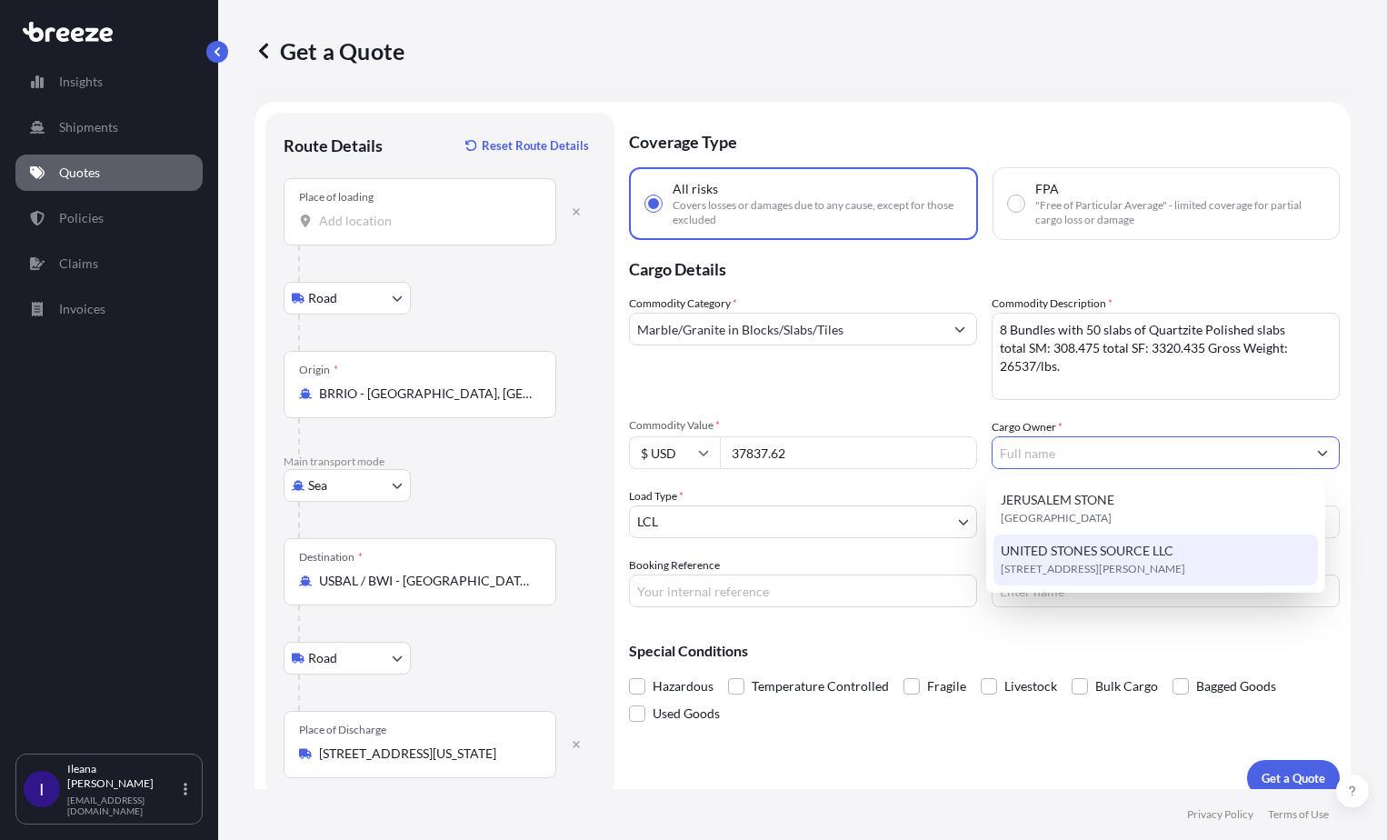
click at [1050, 563] on span "[STREET_ADDRESS][PERSON_NAME]" at bounding box center [1093, 569] width 184 height 18
type input "UNITED STONES SOURCE LLC"
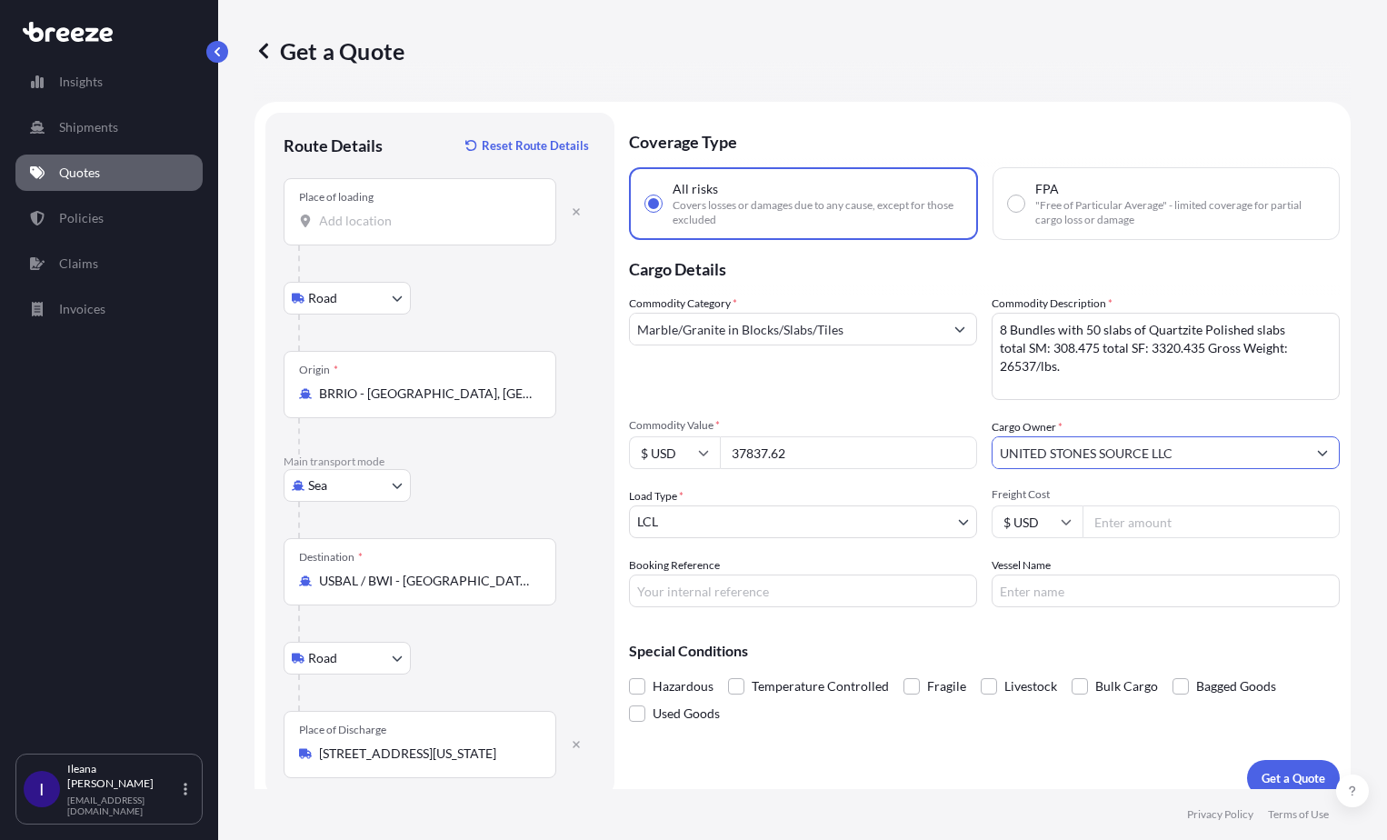
click at [675, 511] on body "Insights Shipments Quotes Policies Claims Invoices I [PERSON_NAME] [EMAIL_ADDRE…" at bounding box center [693, 420] width 1387 height 840
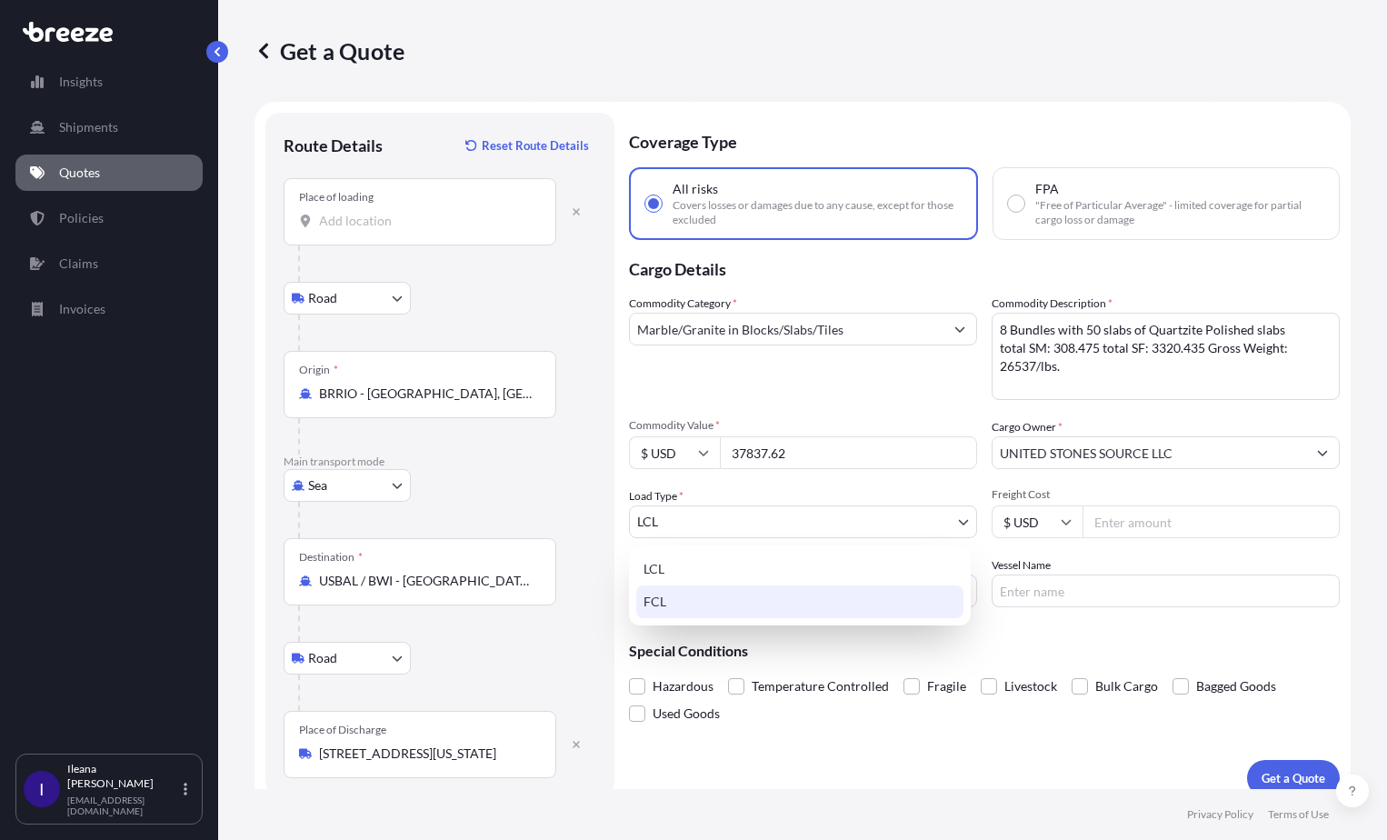
click at [660, 593] on div "FCL" at bounding box center [799, 601] width 327 height 33
select select "2"
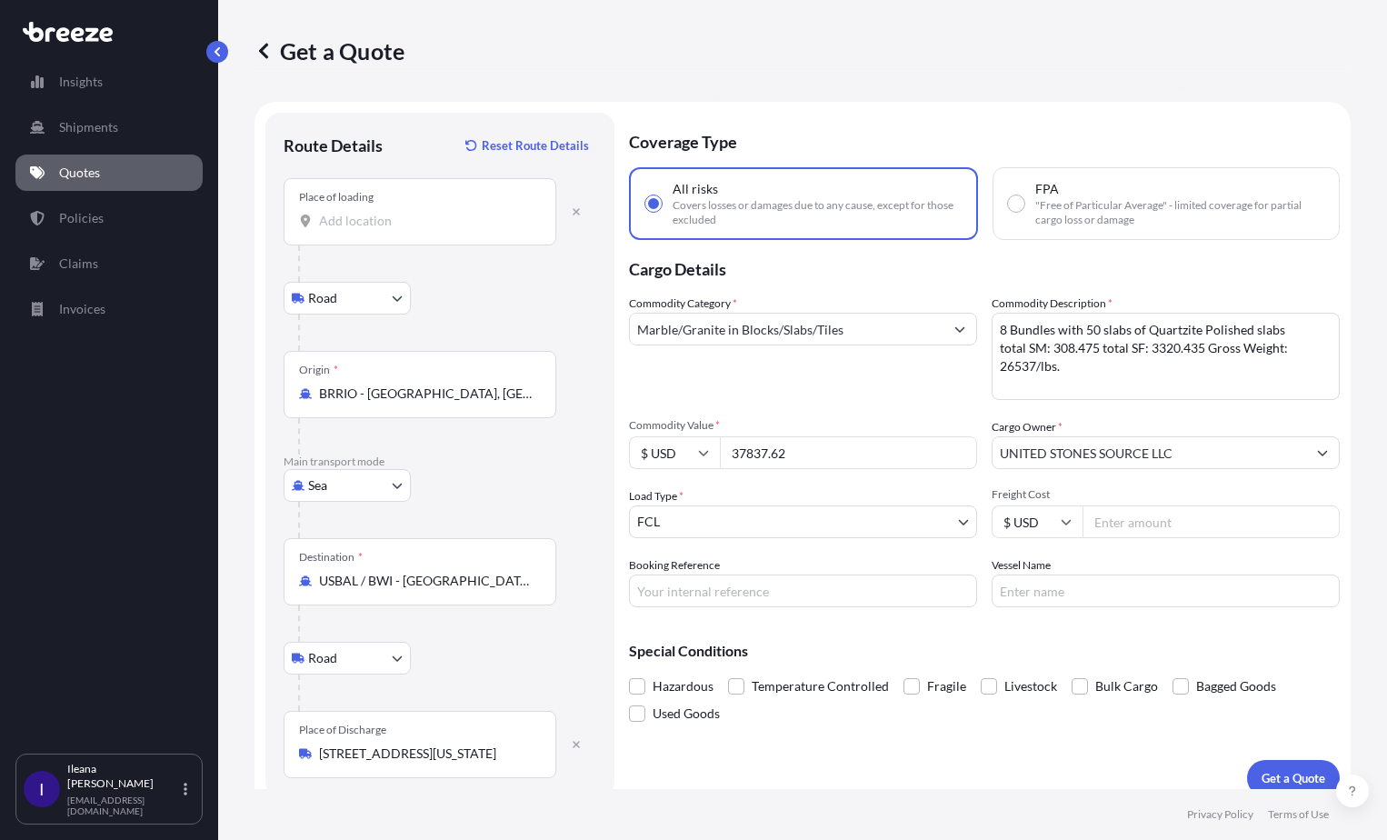
click at [1101, 524] on input "Freight Cost" at bounding box center [1210, 521] width 257 height 33
type input "4700"
click at [677, 595] on input "Booking Reference" at bounding box center [803, 590] width 348 height 33
paste input "EBKG13857272"
type input "EBKG13857272"
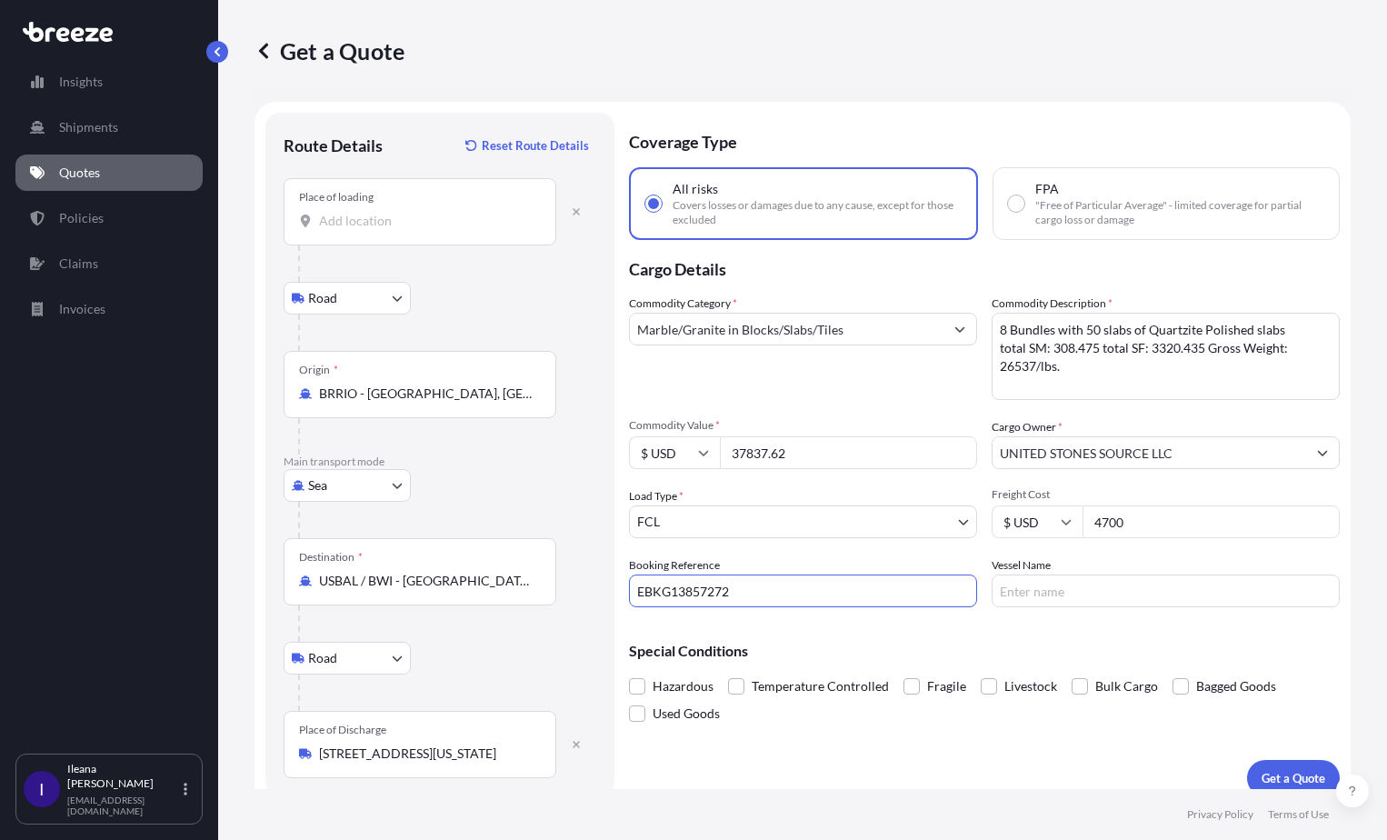
click at [1027, 590] on input "Vessel Name" at bounding box center [1165, 590] width 348 height 33
paste input "MSC Noa"
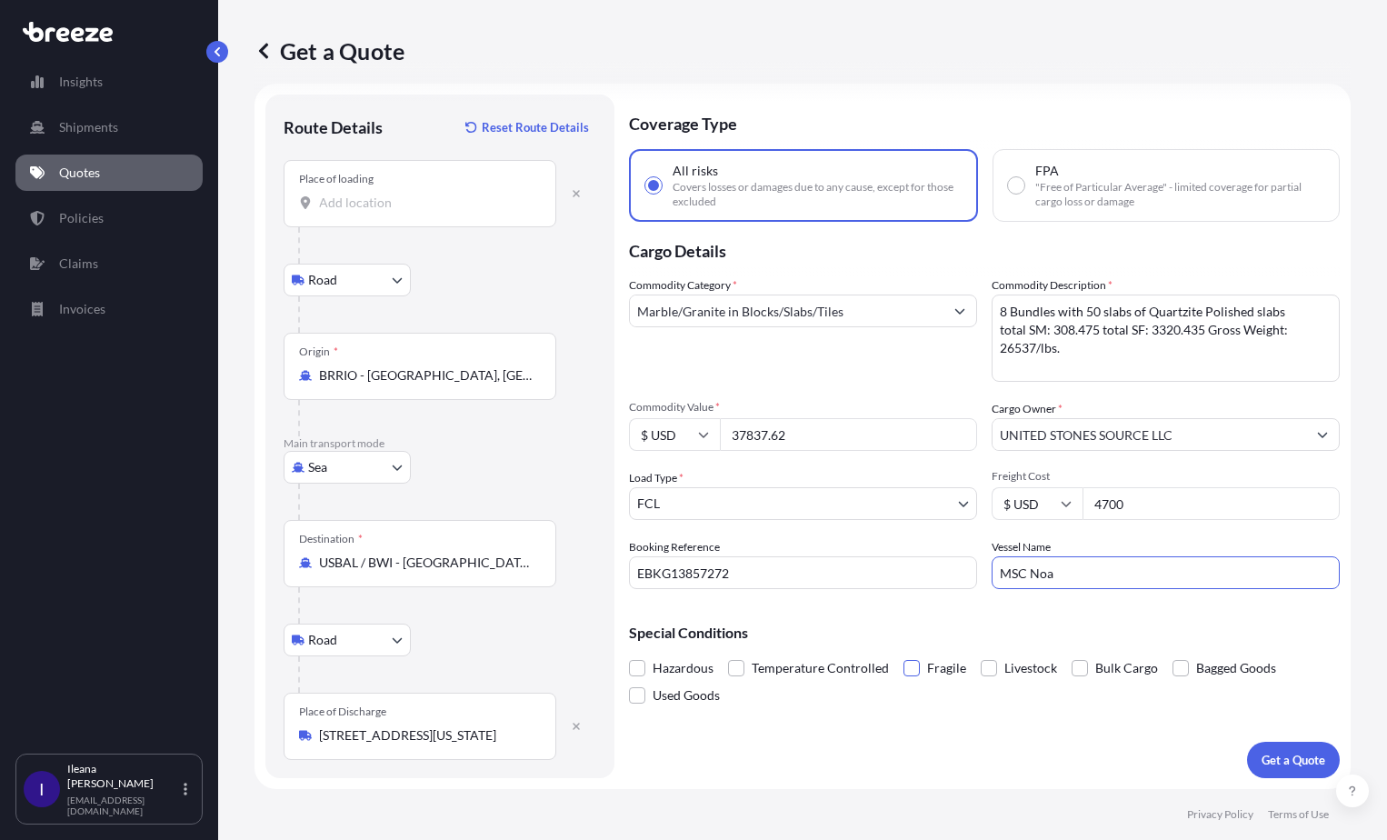
type input "MSC Noa"
click at [910, 662] on span at bounding box center [911, 668] width 16 height 16
click at [903, 654] on input "Fragile" at bounding box center [903, 654] width 0 height 0
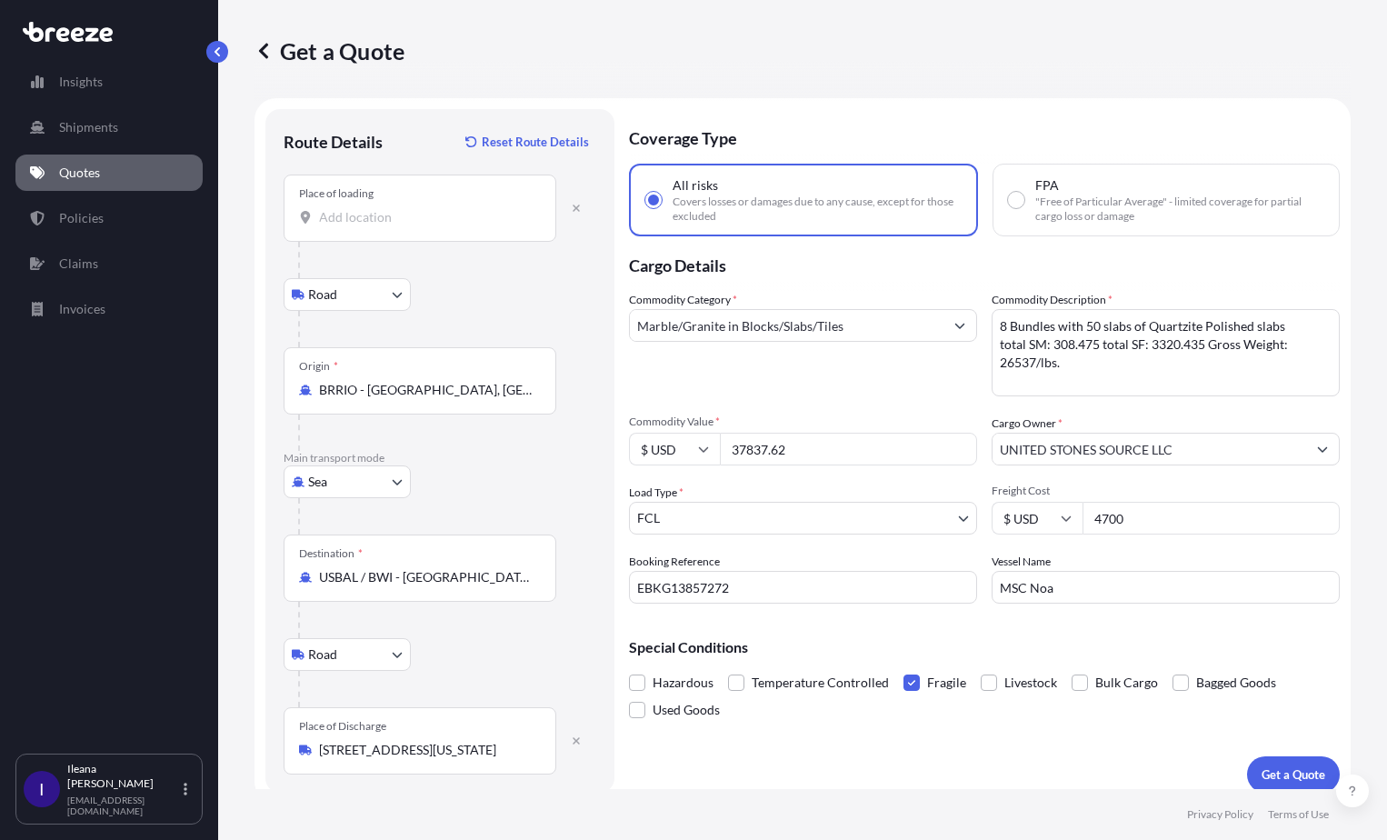
scroll to position [0, 0]
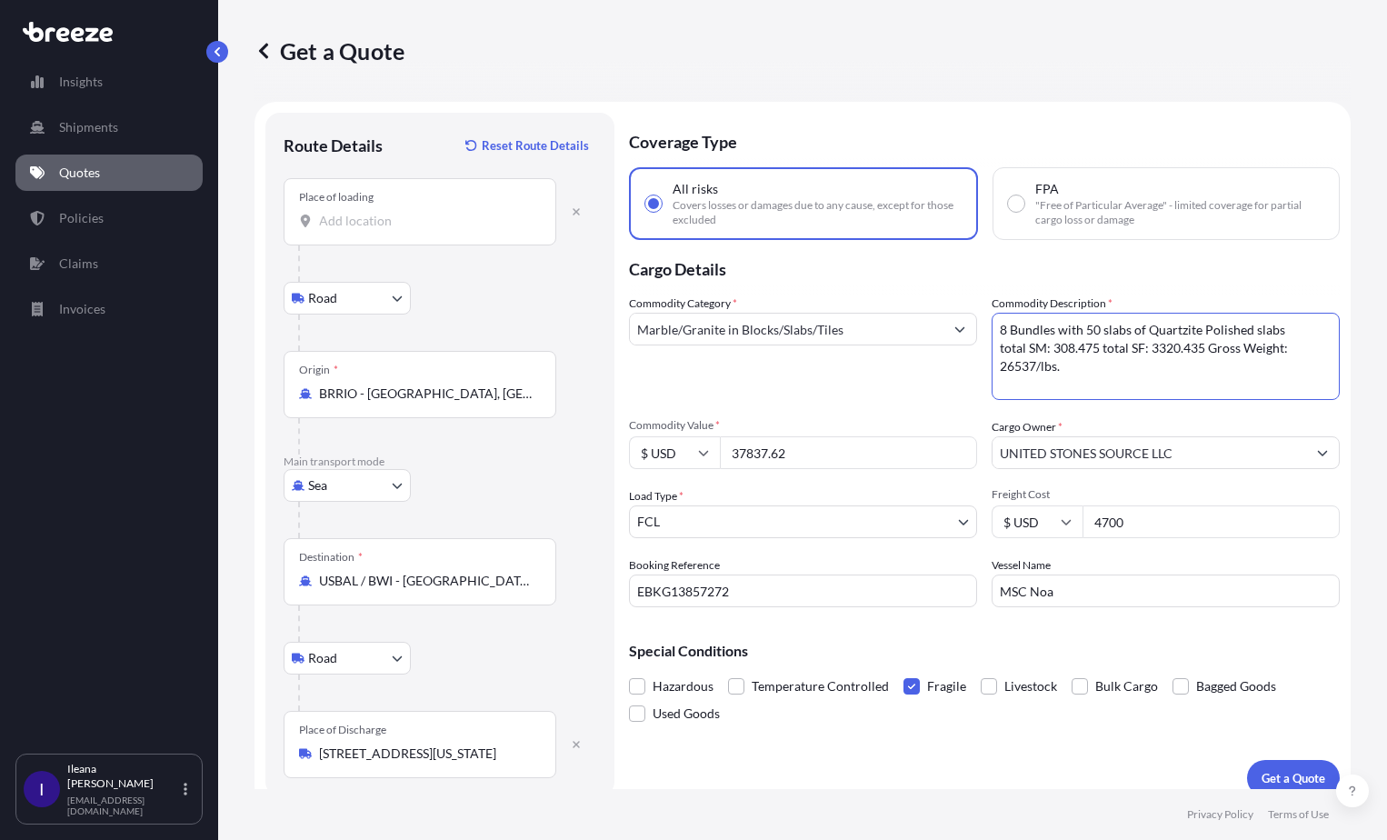
click at [1030, 363] on textarea "8 Bundles with 50 slabs of Quartzite Polished slabs total SM: 308.475 total SF:…" at bounding box center [1165, 356] width 348 height 87
click at [1049, 370] on textarea "8 Bundles with 50 slabs of Quartzite Polished slabs total SM: 308.475 total SF:…" at bounding box center [1165, 356] width 348 height 87
click at [1065, 367] on textarea "8 Bundles with 50 slabs of Quartzite Polished slabs total SM: 308.475 total SF:…" at bounding box center [1165, 356] width 348 height 87
type textarea "8 Bundles with 50 slabs of Quartzite Polished slabs total SM: 308.475 total SF:…"
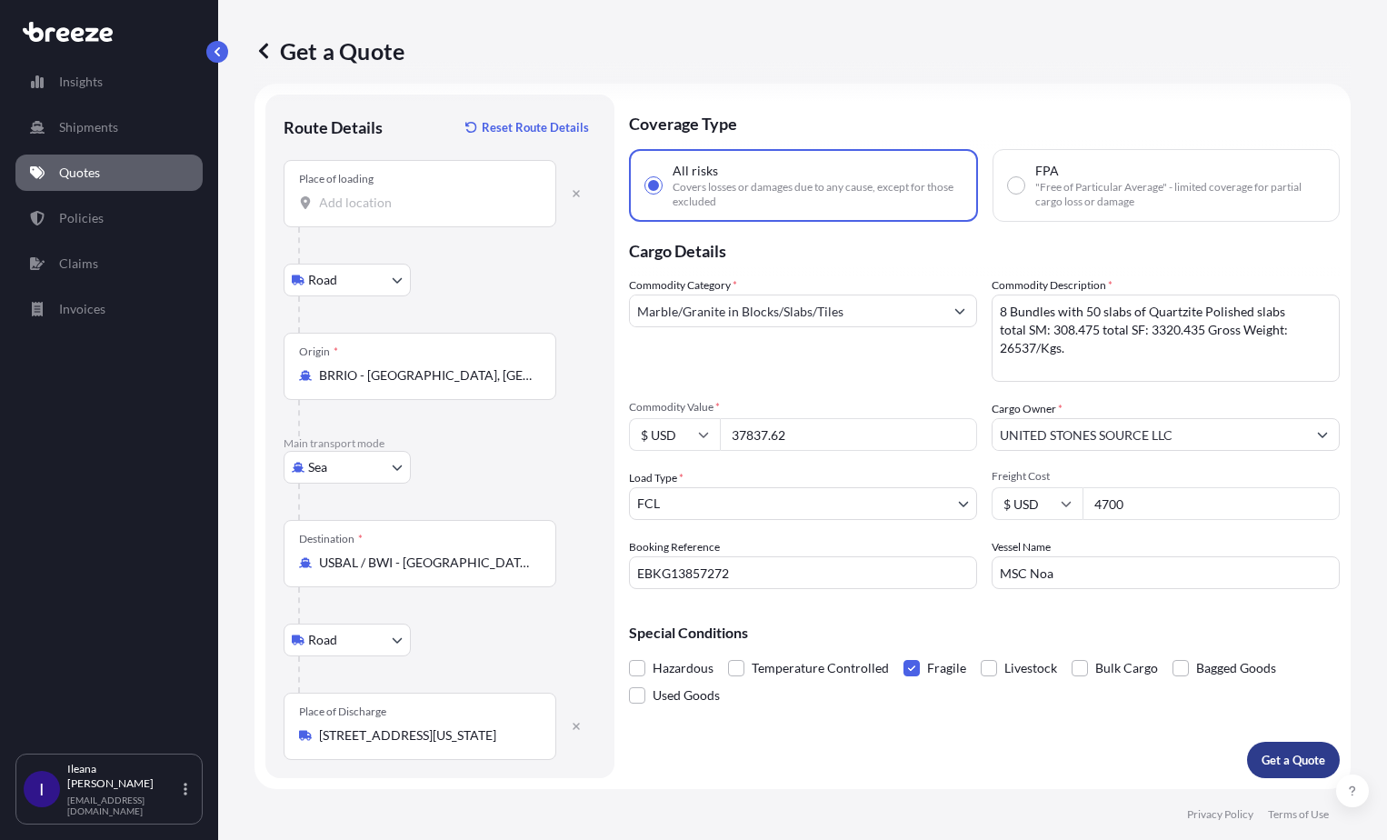
click at [1290, 761] on p "Get a Quote" at bounding box center [1293, 760] width 64 height 18
click at [373, 200] on input "Place of loading Please select a place of loading" at bounding box center [426, 203] width 214 height 18
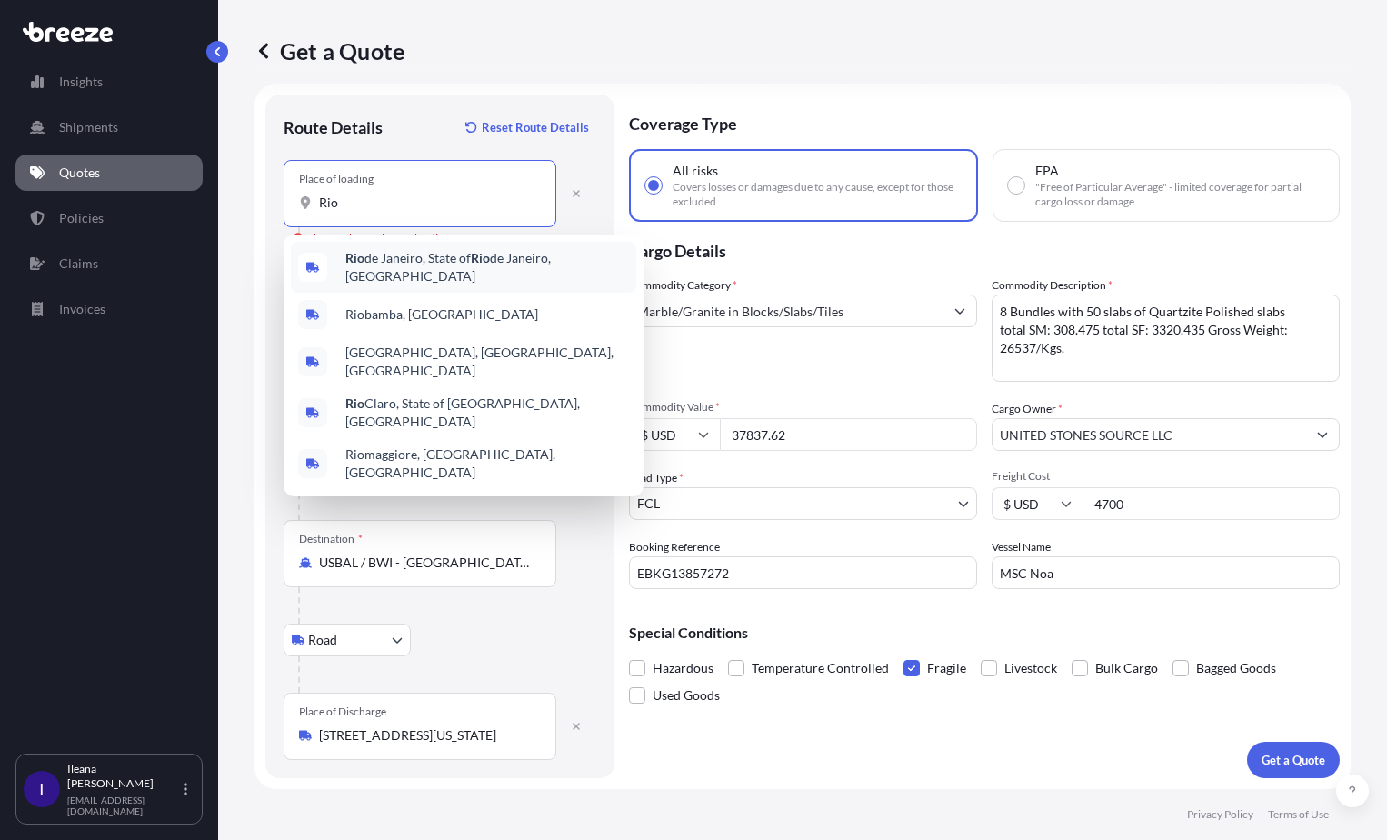
click at [519, 267] on span "[GEOGRAPHIC_DATA], [GEOGRAPHIC_DATA], [GEOGRAPHIC_DATA]" at bounding box center [487, 267] width 284 height 36
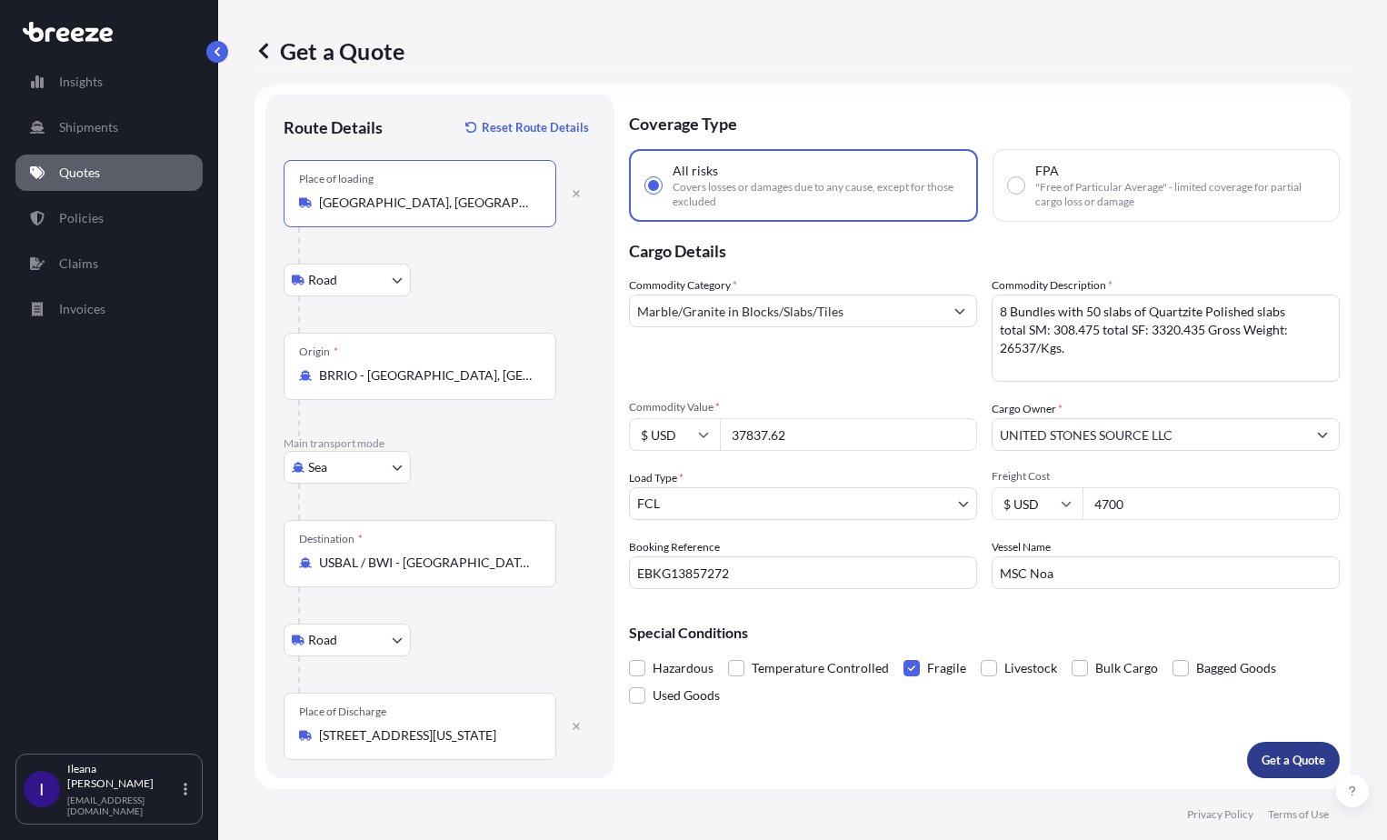
type input "[GEOGRAPHIC_DATA], [GEOGRAPHIC_DATA], [GEOGRAPHIC_DATA]"
click at [1284, 752] on p "Get a Quote" at bounding box center [1293, 760] width 64 height 18
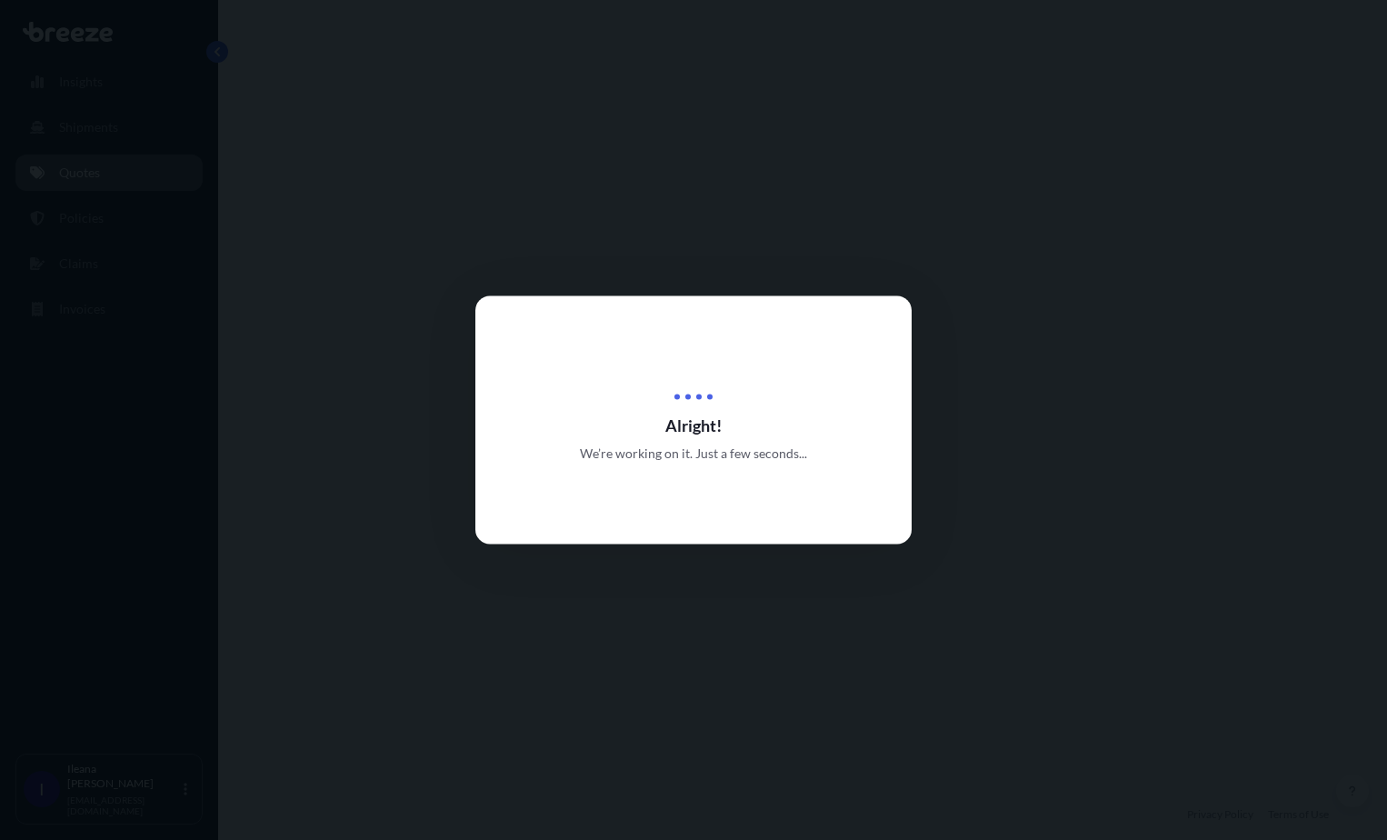
select select "Road"
select select "Sea"
select select "Road"
select select "2"
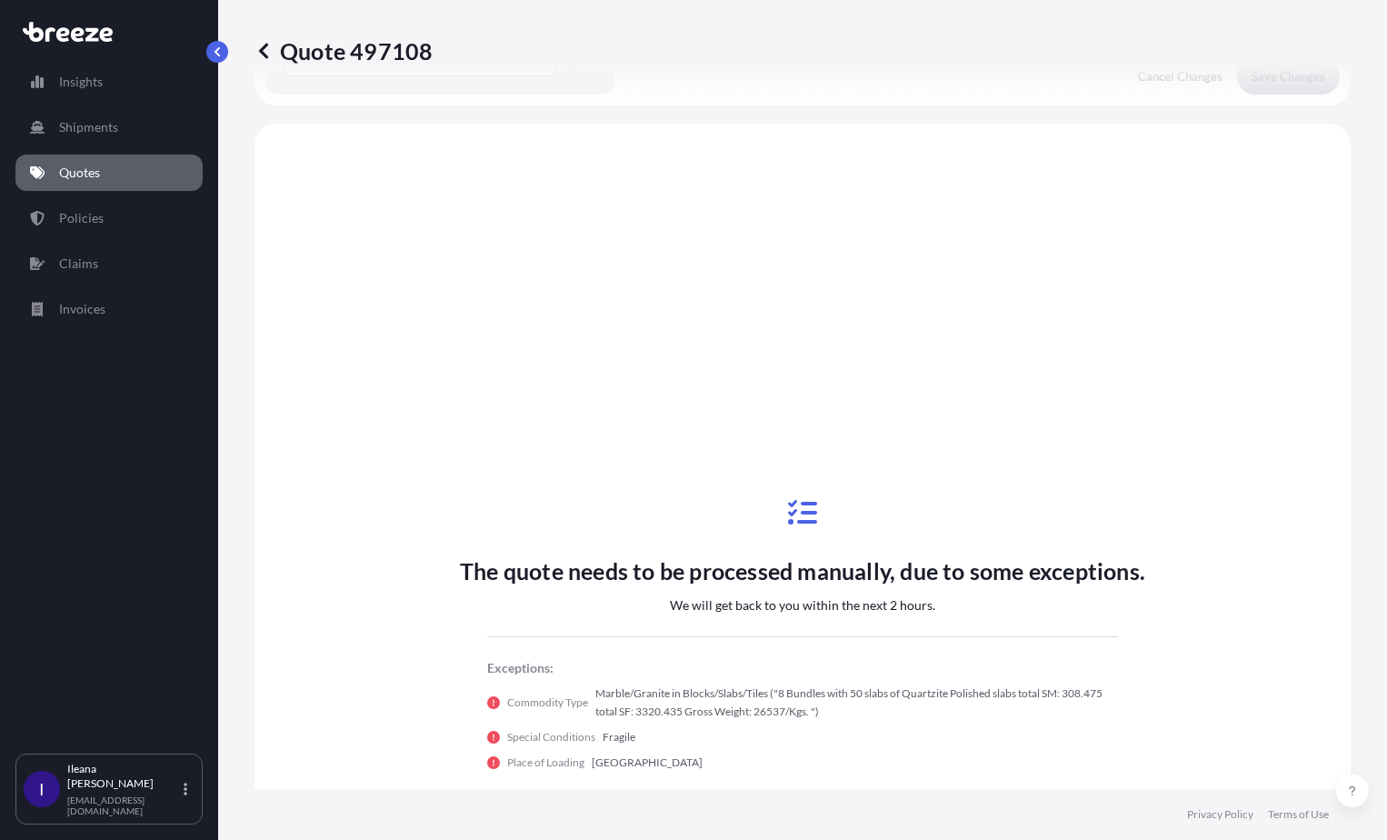
scroll to position [727, 0]
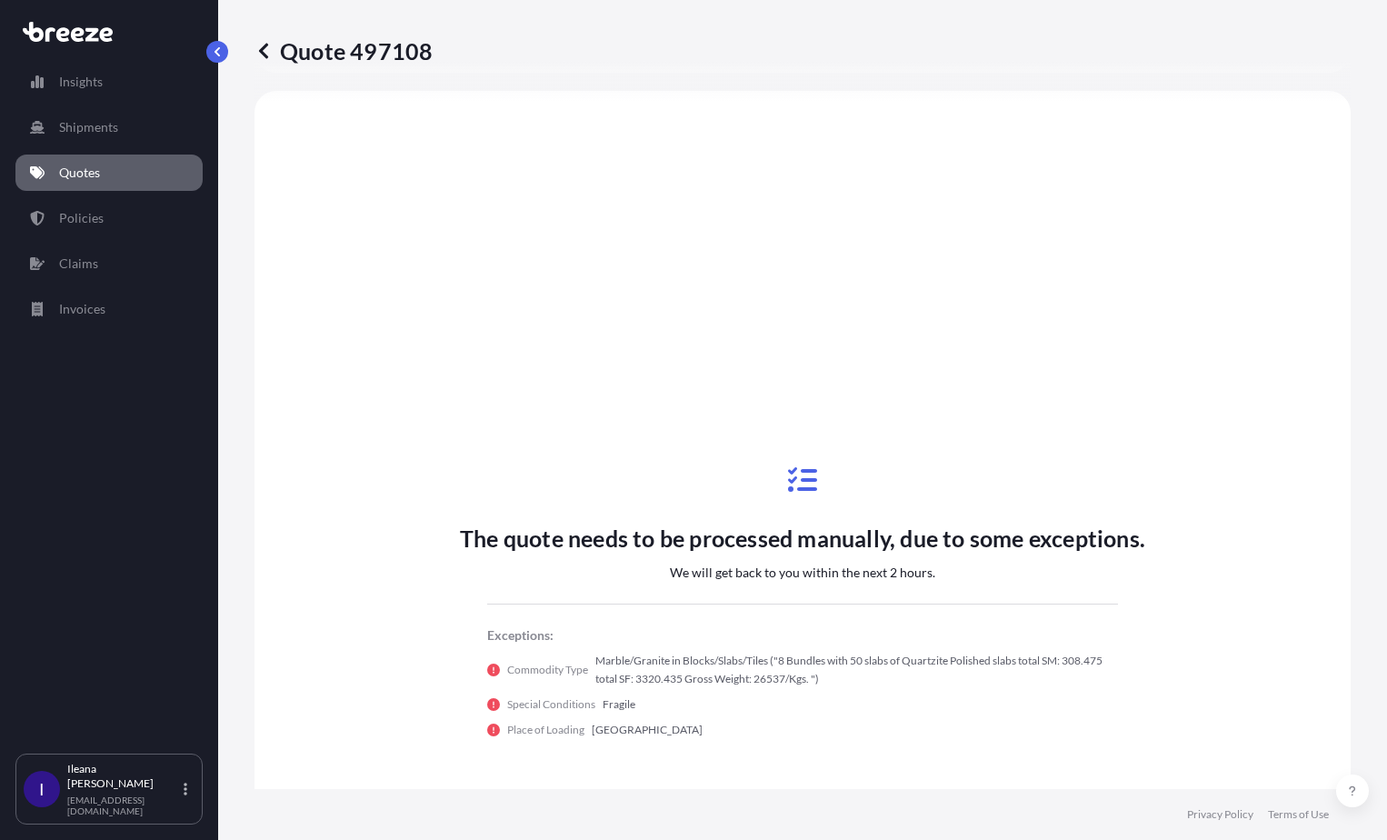
click at [270, 49] on icon at bounding box center [263, 51] width 18 height 18
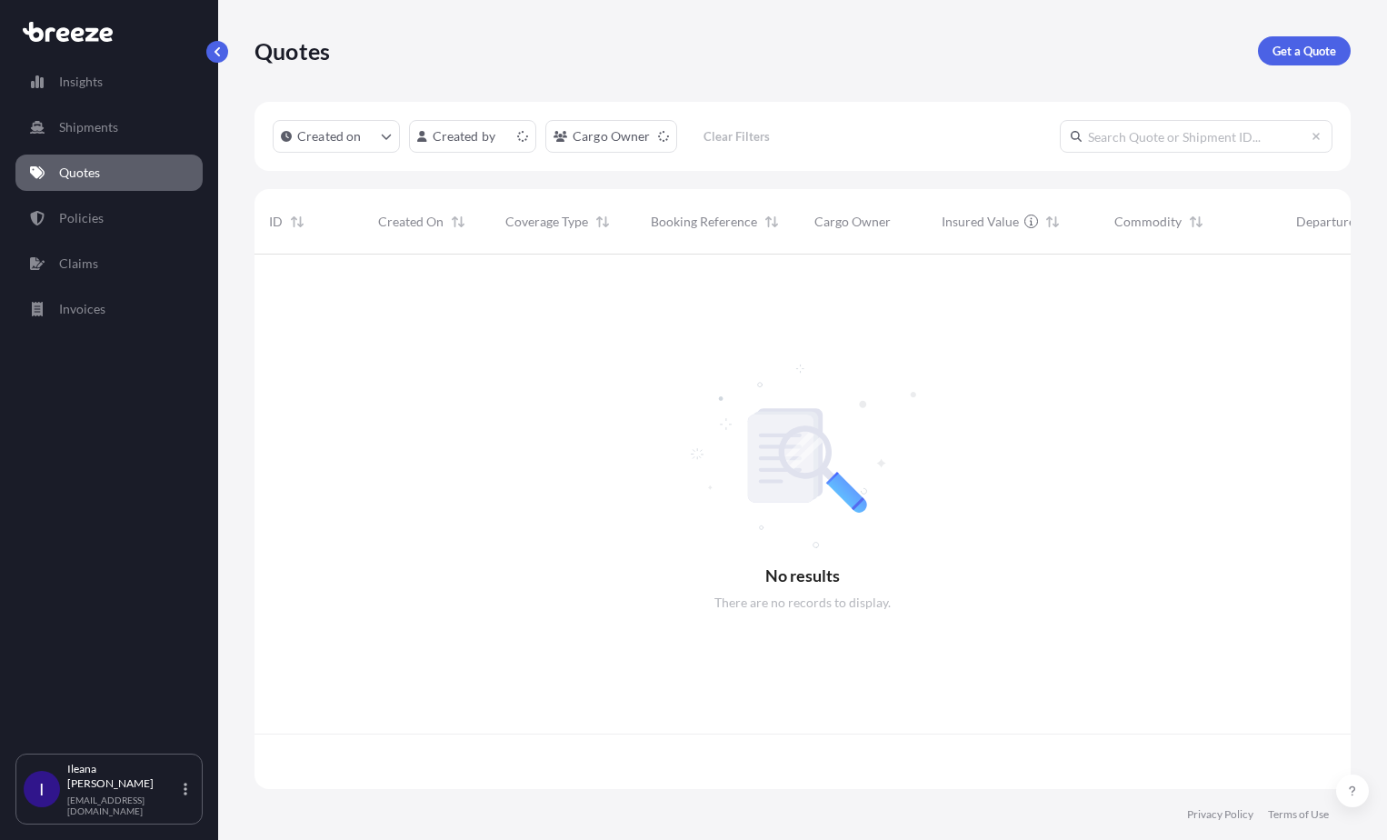
scroll to position [531, 1082]
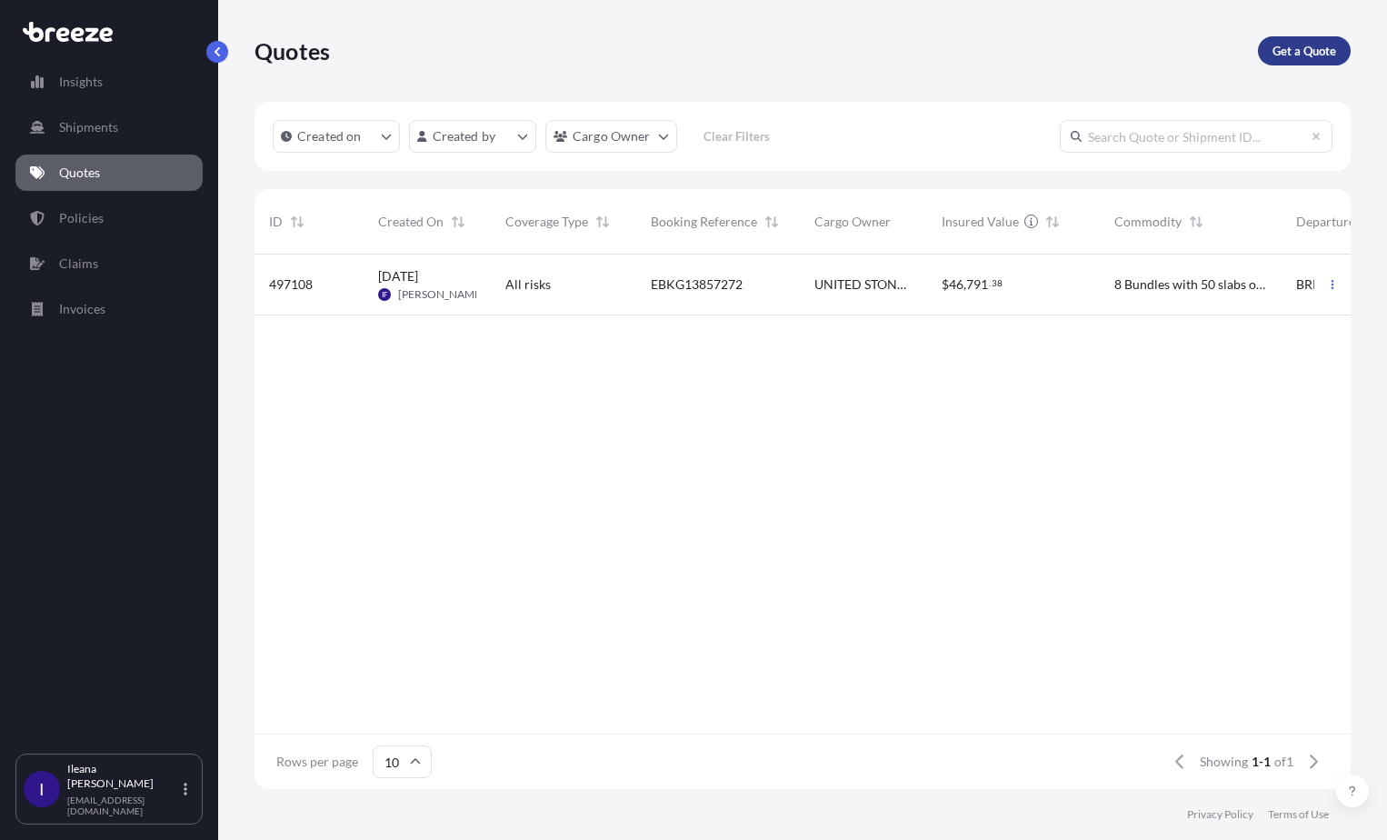
click at [1309, 48] on p "Get a Quote" at bounding box center [1304, 51] width 64 height 18
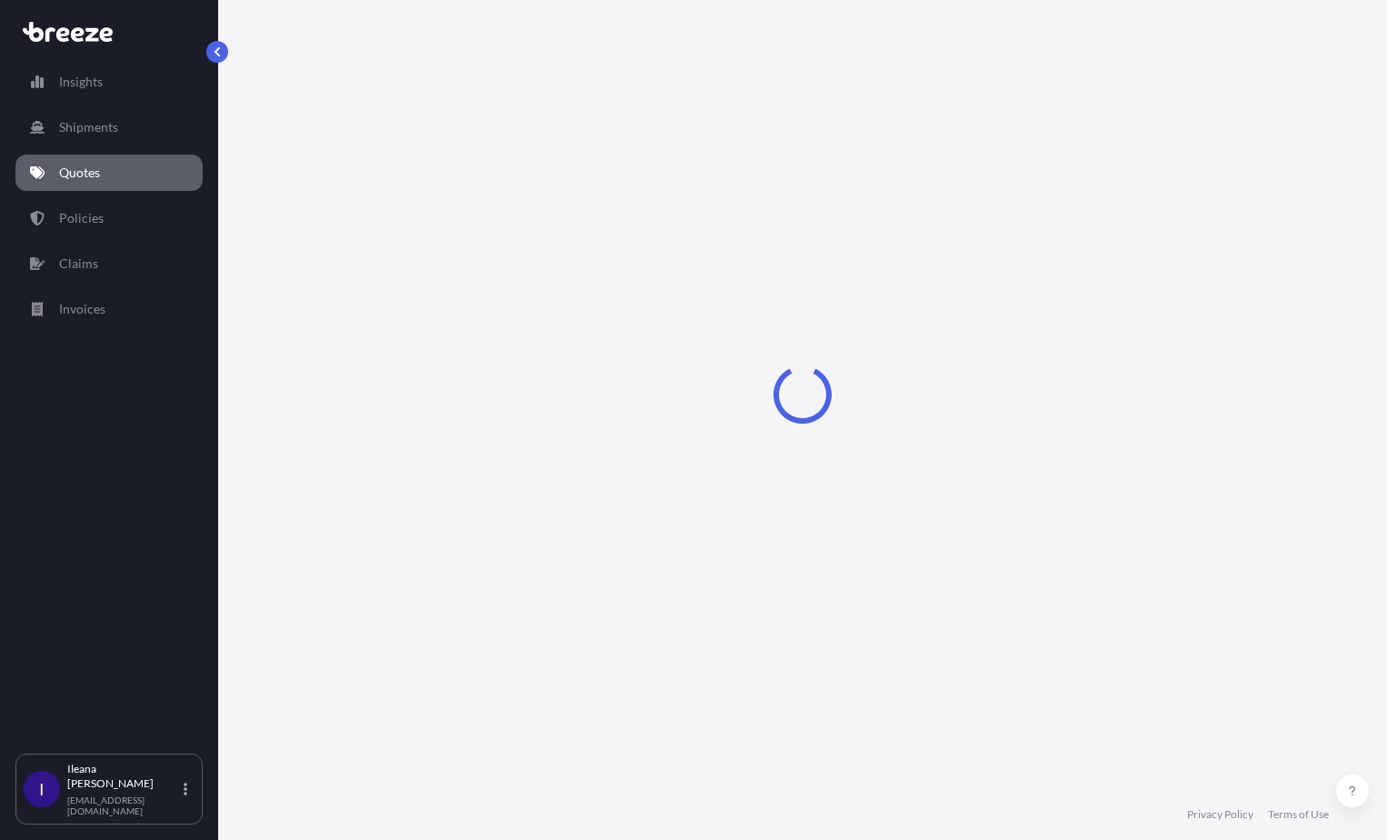
select select "Sea"
select select "1"
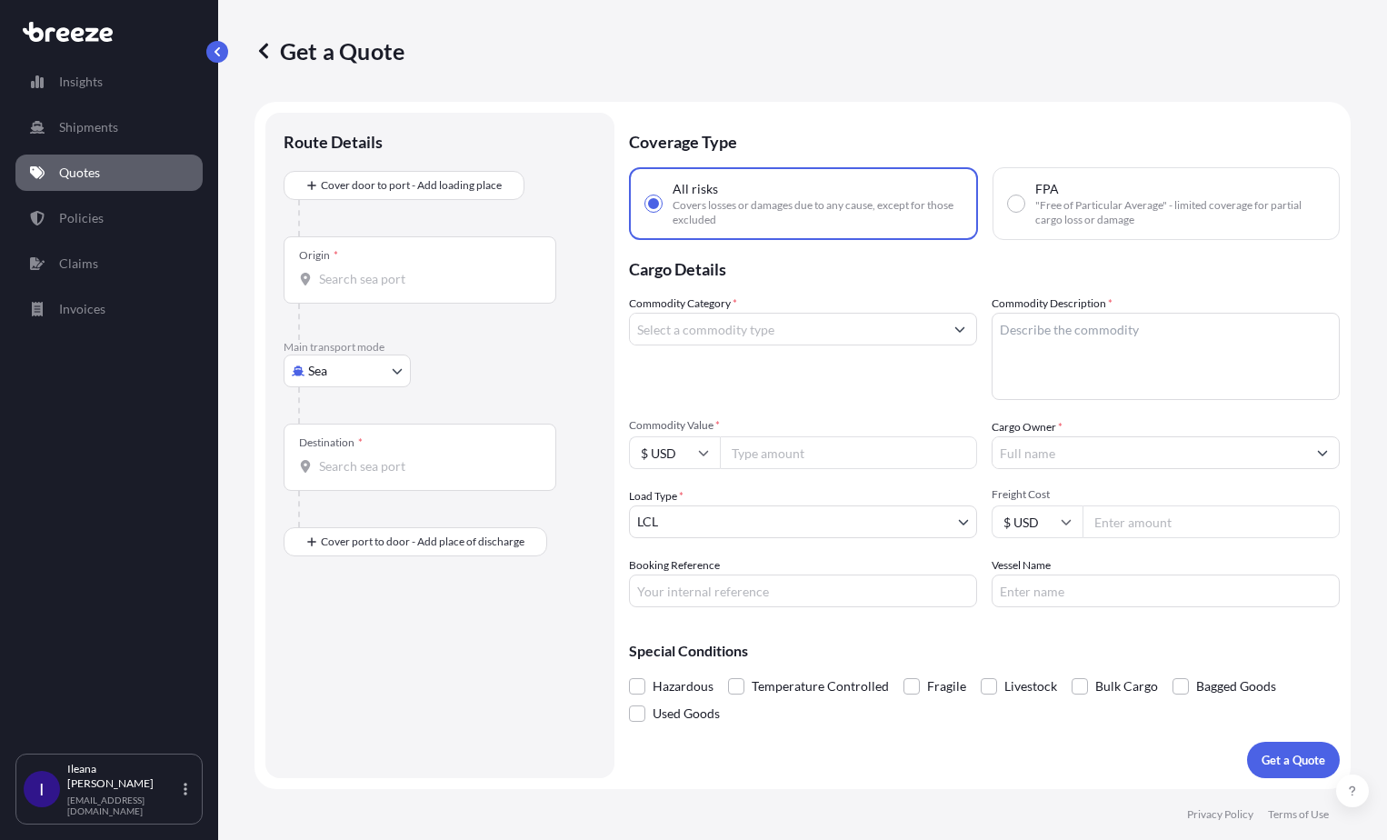
click at [341, 254] on div "Origin *" at bounding box center [420, 269] width 273 height 67
click at [341, 270] on input "Origin *" at bounding box center [426, 279] width 214 height 18
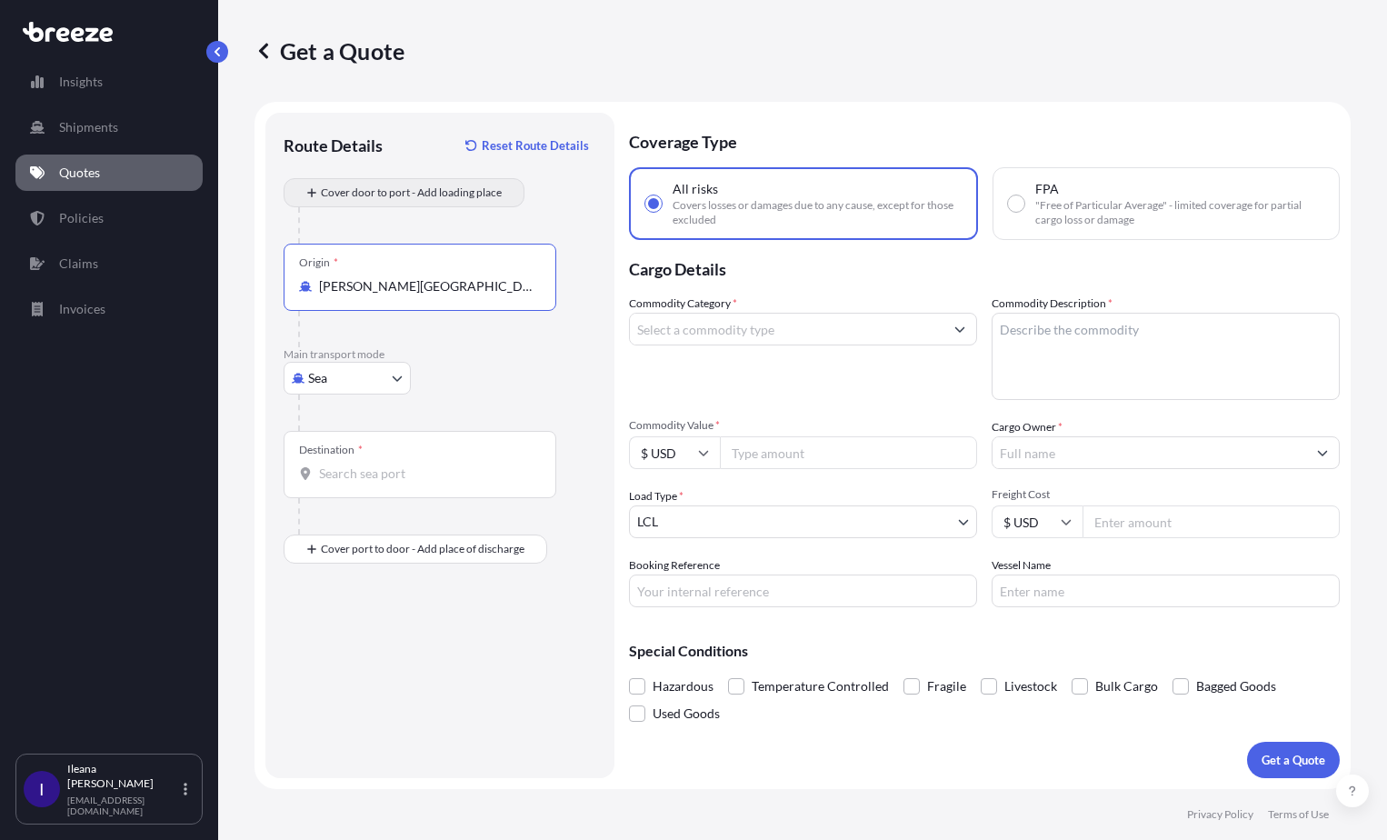
type input "[PERSON_NAME][GEOGRAPHIC_DATA], [GEOGRAPHIC_DATA]"
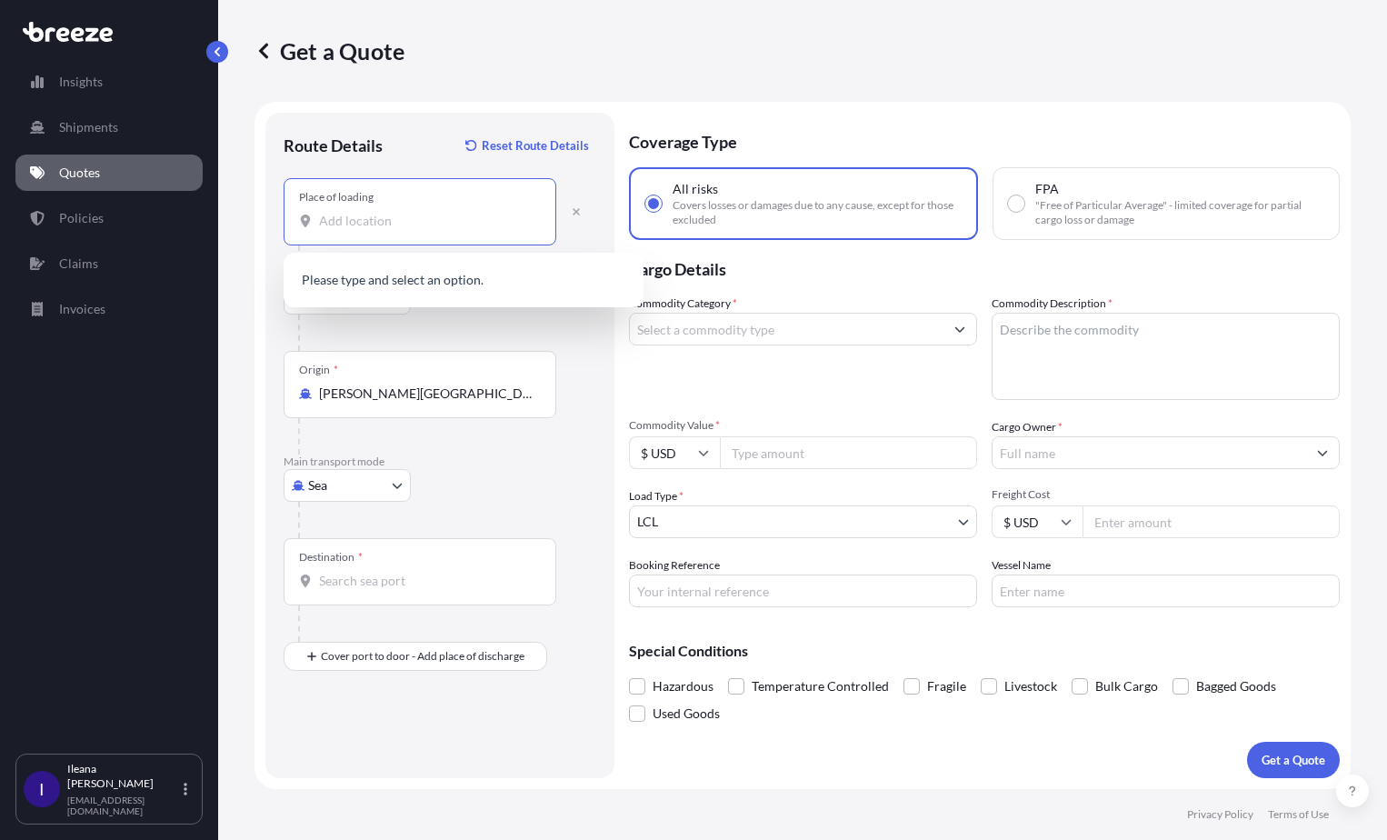
click at [349, 221] on input "Place of loading" at bounding box center [426, 221] width 214 height 18
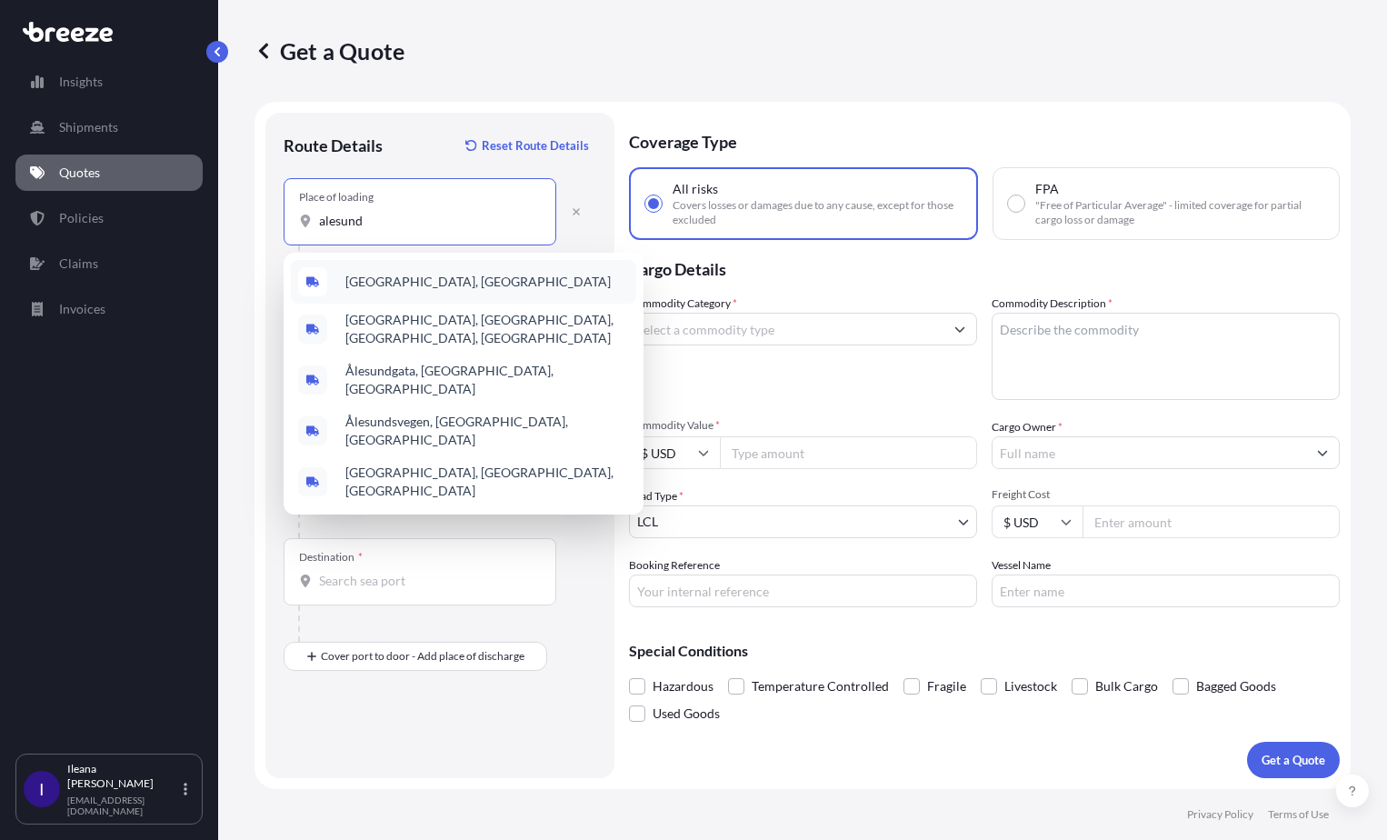
click at [385, 284] on span "[GEOGRAPHIC_DATA], [GEOGRAPHIC_DATA]" at bounding box center [477, 282] width 265 height 18
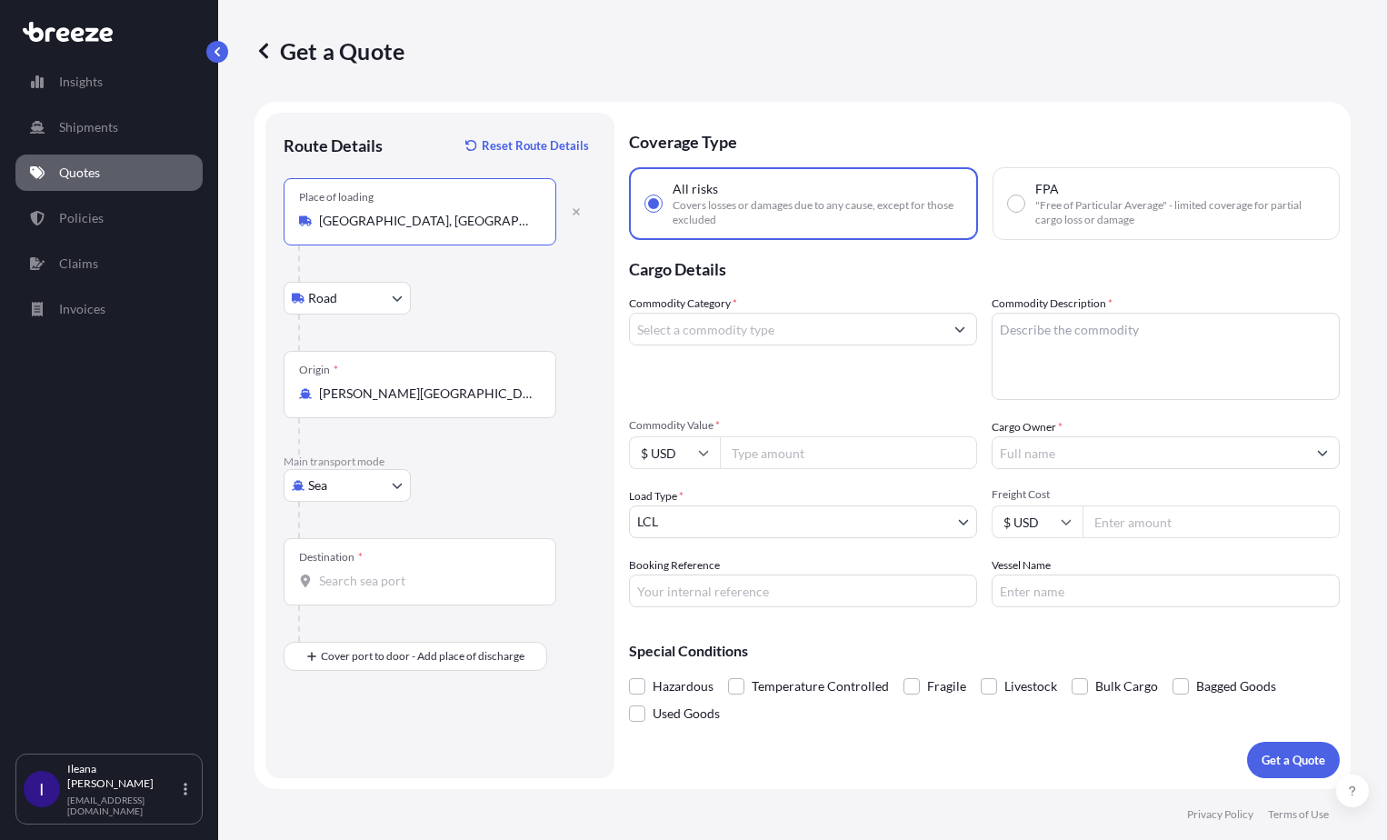
type input "[GEOGRAPHIC_DATA], [GEOGRAPHIC_DATA]"
click at [359, 565] on div "Destination *" at bounding box center [420, 571] width 273 height 67
click at [359, 572] on input "Destination *" at bounding box center [426, 581] width 214 height 18
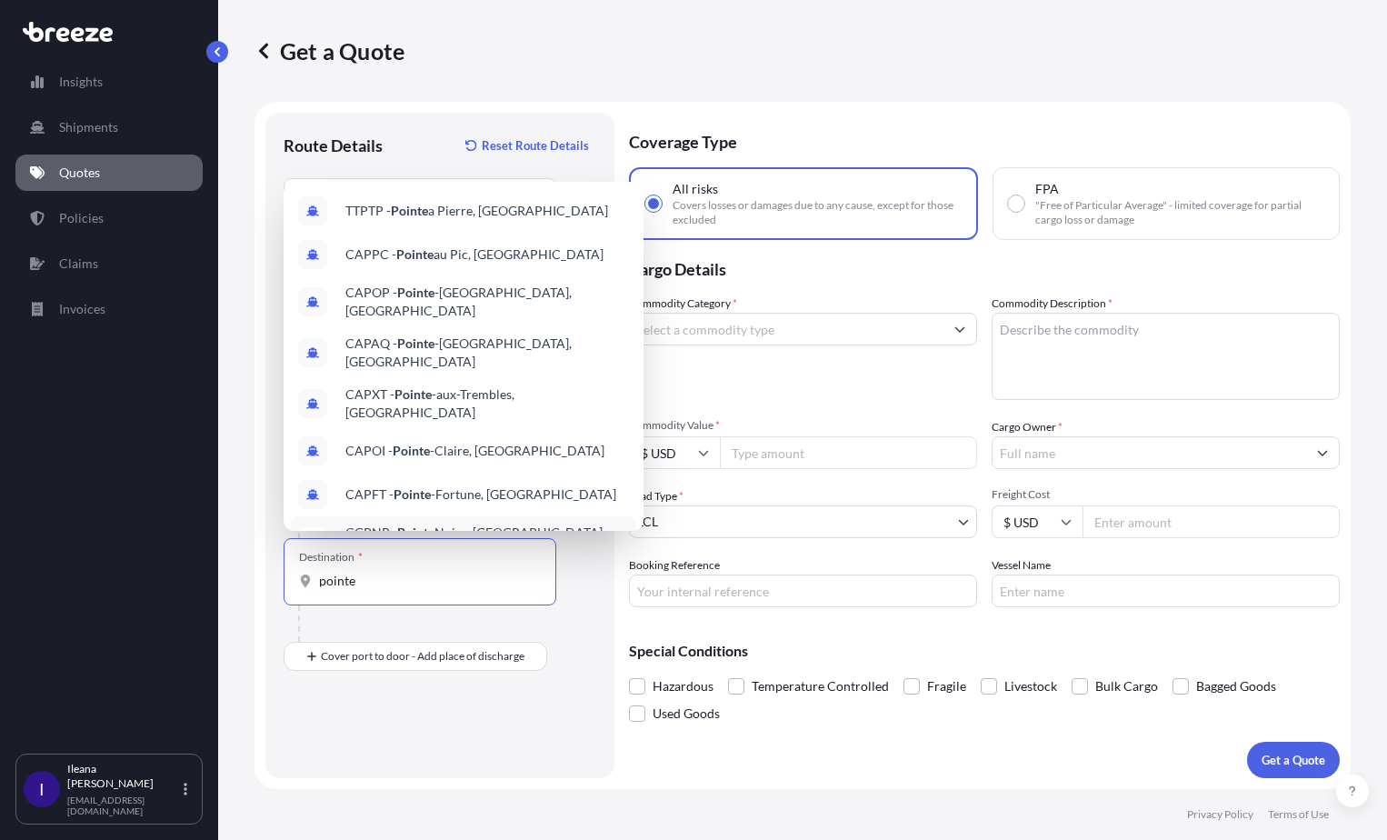
click at [470, 523] on span "CGPNR - [GEOGRAPHIC_DATA], [GEOGRAPHIC_DATA], [GEOGRAPHIC_DATA]" at bounding box center [487, 541] width 284 height 36
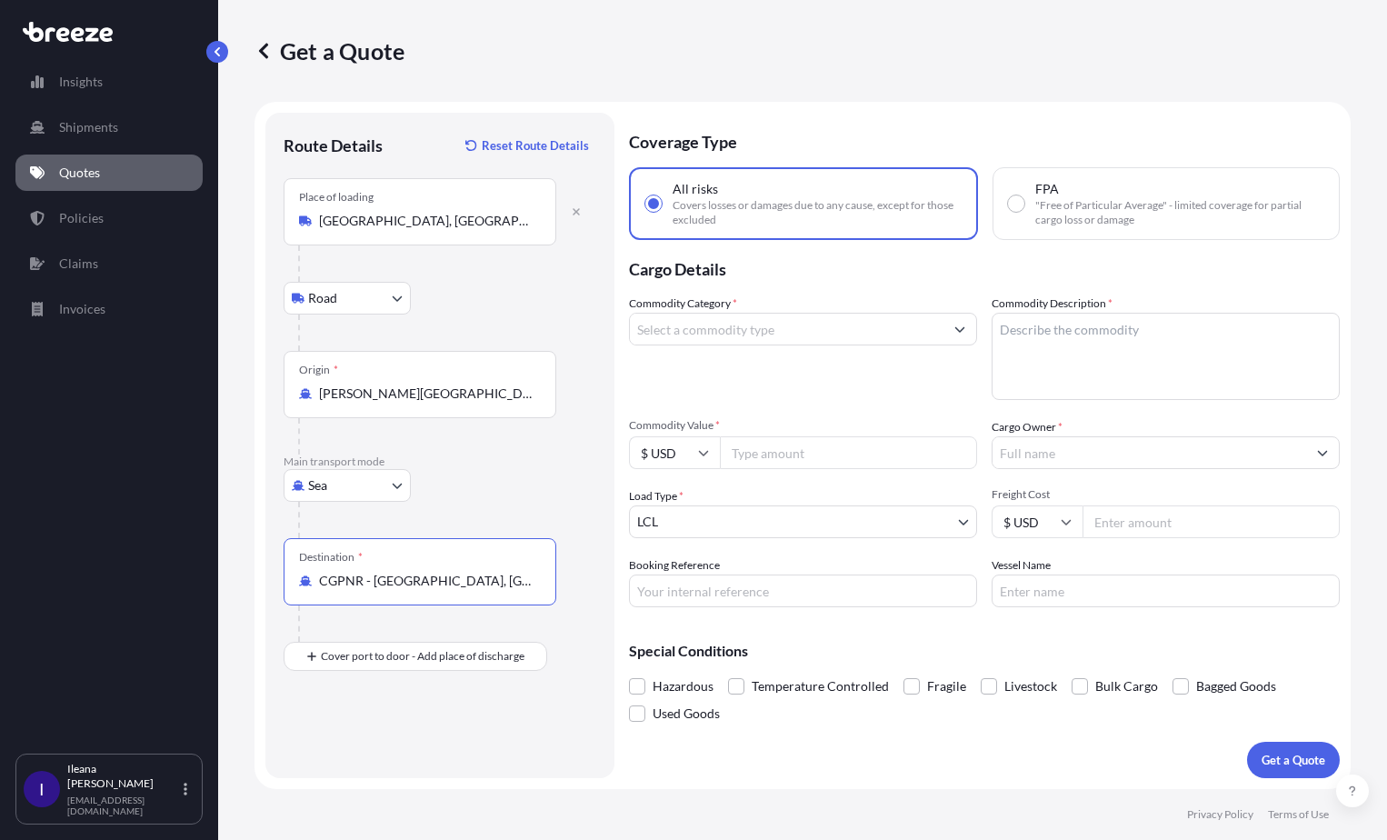
type input "CGPNR - [GEOGRAPHIC_DATA], [GEOGRAPHIC_DATA], [GEOGRAPHIC_DATA]"
click at [822, 332] on input "Commodity Category *" at bounding box center [787, 329] width 314 height 33
click at [961, 329] on icon "Show suggestions" at bounding box center [960, 329] width 10 height 5
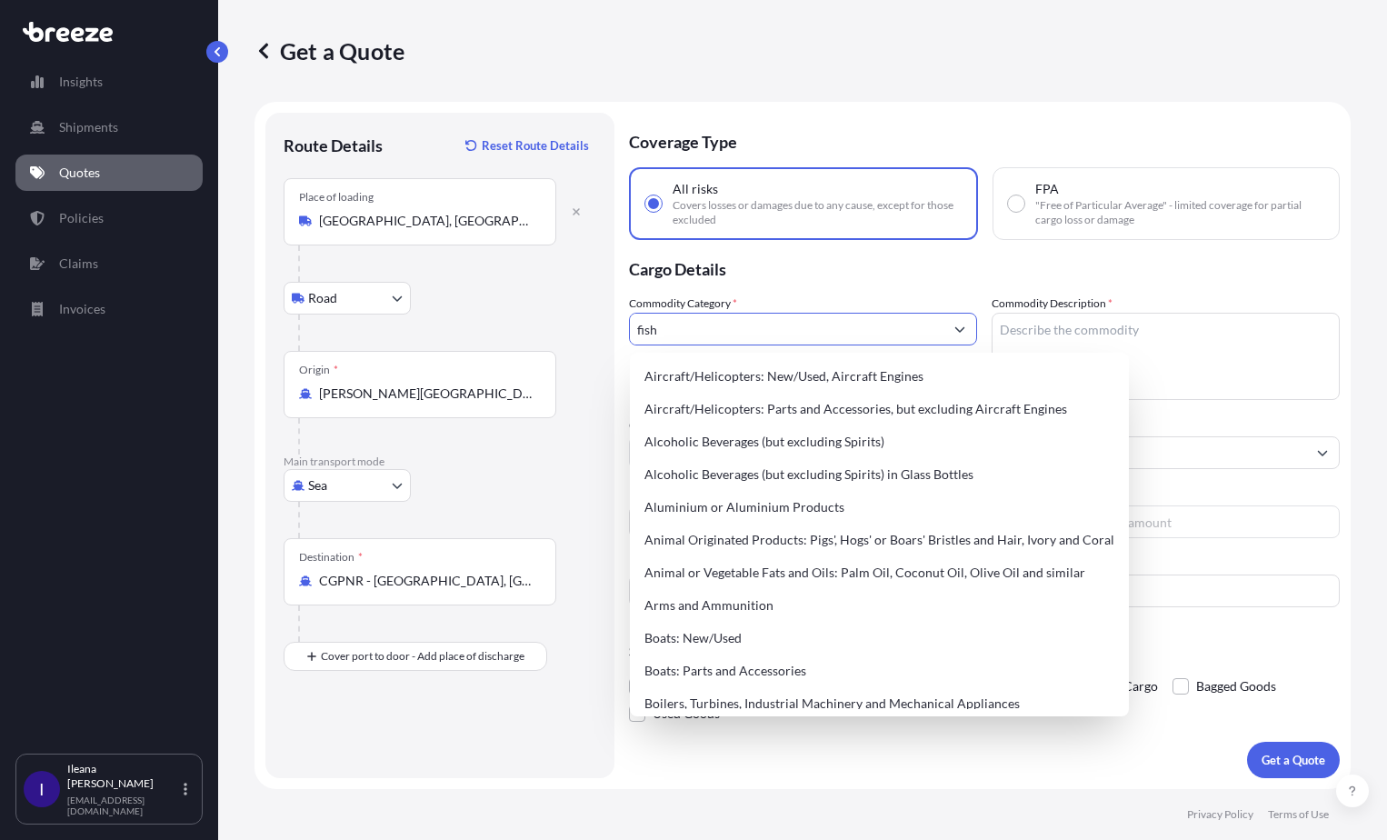
click at [961, 329] on icon "Show suggestions" at bounding box center [960, 329] width 10 height 5
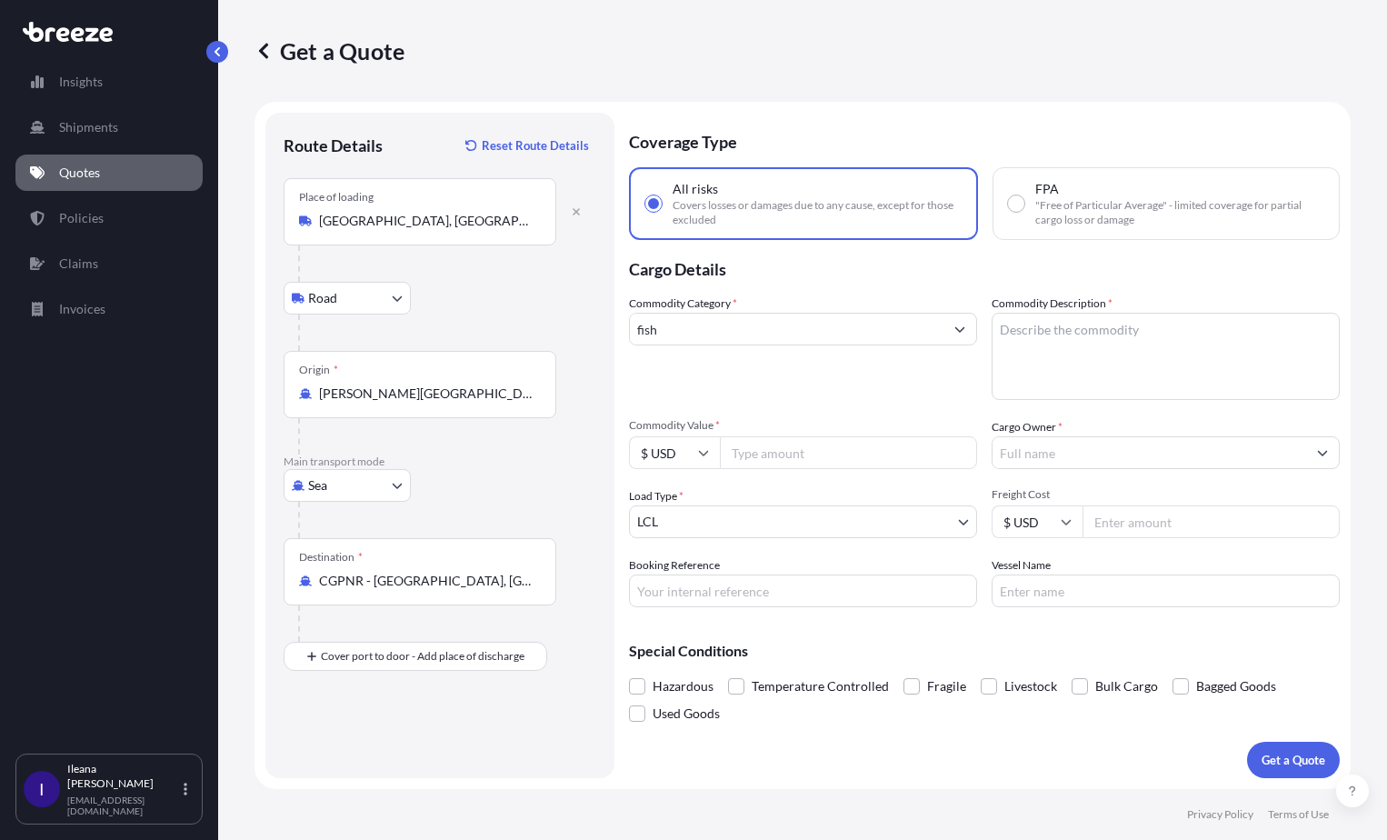
click at [957, 321] on button "Show suggestions" at bounding box center [959, 329] width 33 height 33
click at [963, 325] on icon "Show suggestions" at bounding box center [959, 329] width 11 height 11
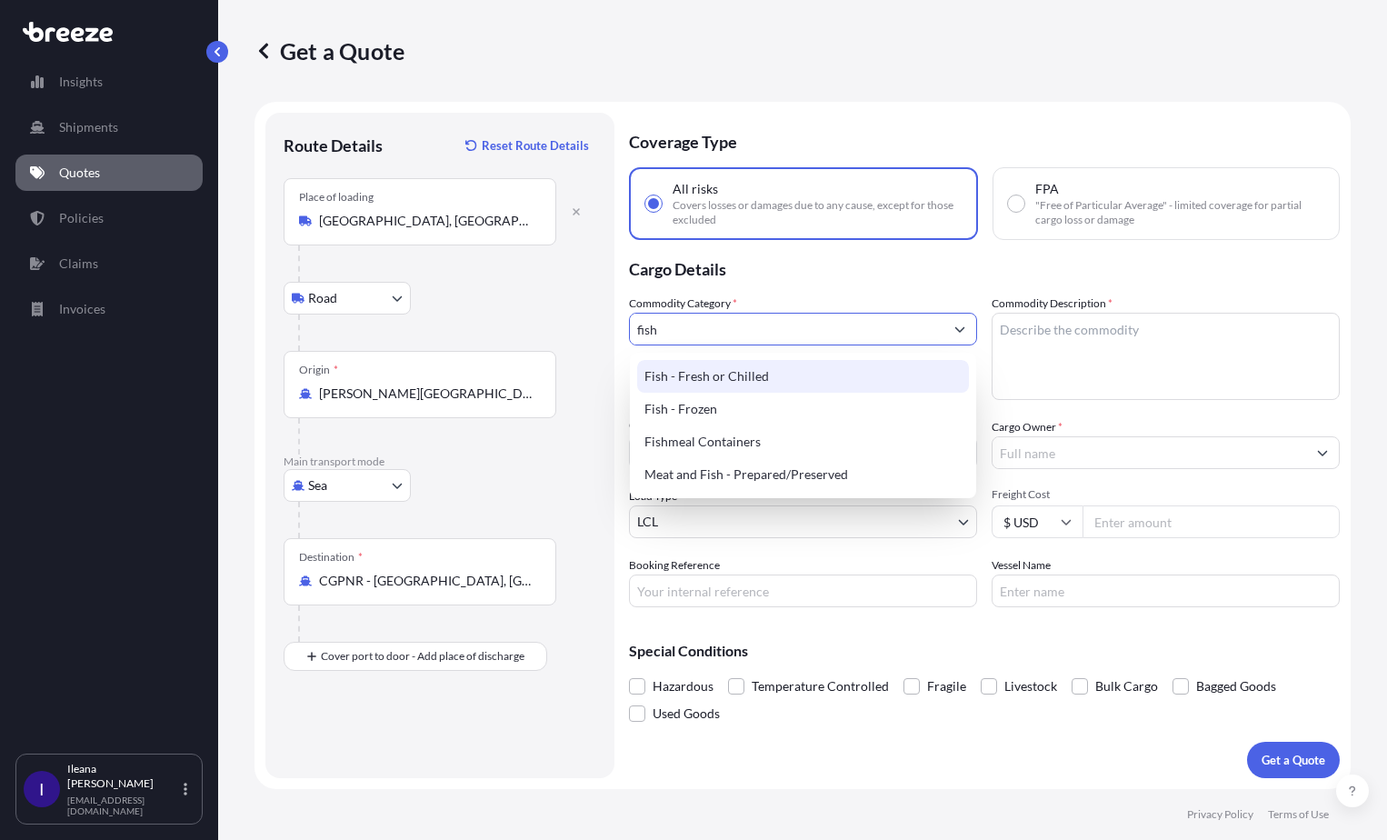
click at [778, 376] on div "Fish - Fresh or Chilled" at bounding box center [803, 376] width 332 height 33
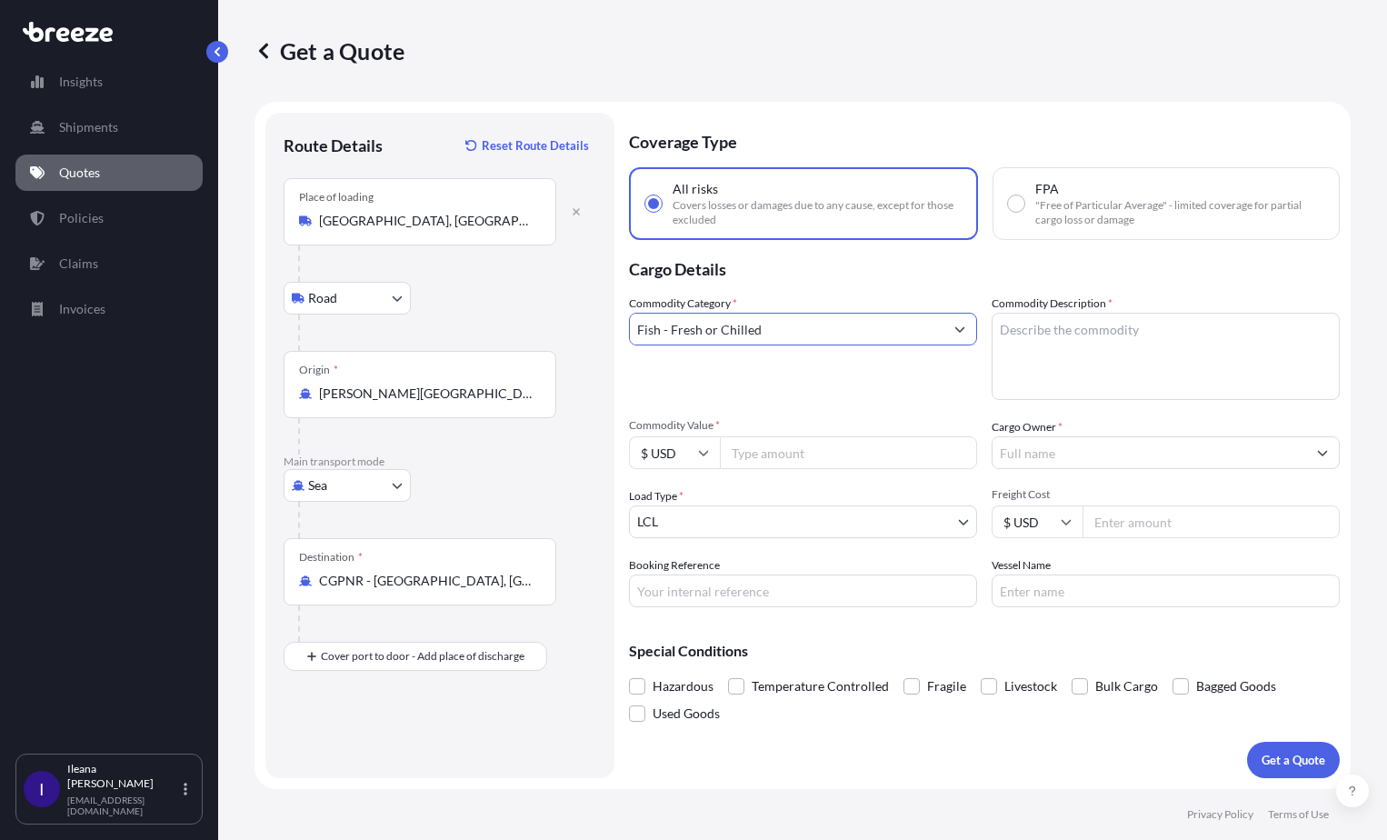
type input "Fish - Fresh or Chilled"
click at [1015, 329] on textarea "Commodity Description *" at bounding box center [1165, 356] width 348 height 87
paste textarea "• Dry Cod Fish"
click at [1012, 325] on textarea "• Dry Cod Fish" at bounding box center [1165, 356] width 348 height 87
type textarea "Dry Cod Fish"
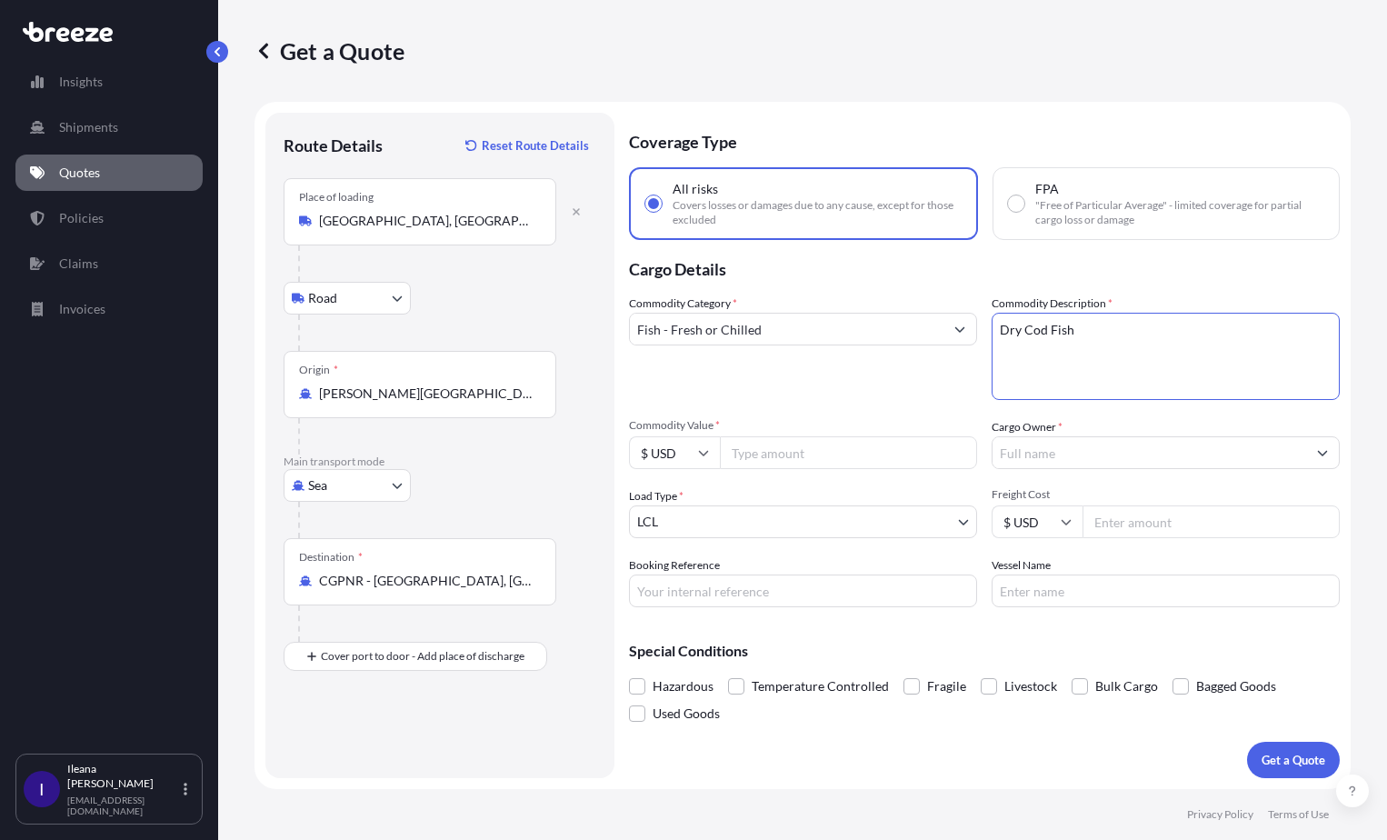
click at [705, 450] on icon at bounding box center [703, 452] width 11 height 11
click at [678, 505] on div "€ EUR" at bounding box center [674, 502] width 76 height 35
type input "€ EUR"
click at [760, 452] on input "Commodity Value *" at bounding box center [848, 452] width 257 height 33
click at [768, 483] on div "Commodity Category * Fish - Fresh or Chilled Commodity Description * Dry Cod Fi…" at bounding box center [984, 450] width 711 height 313
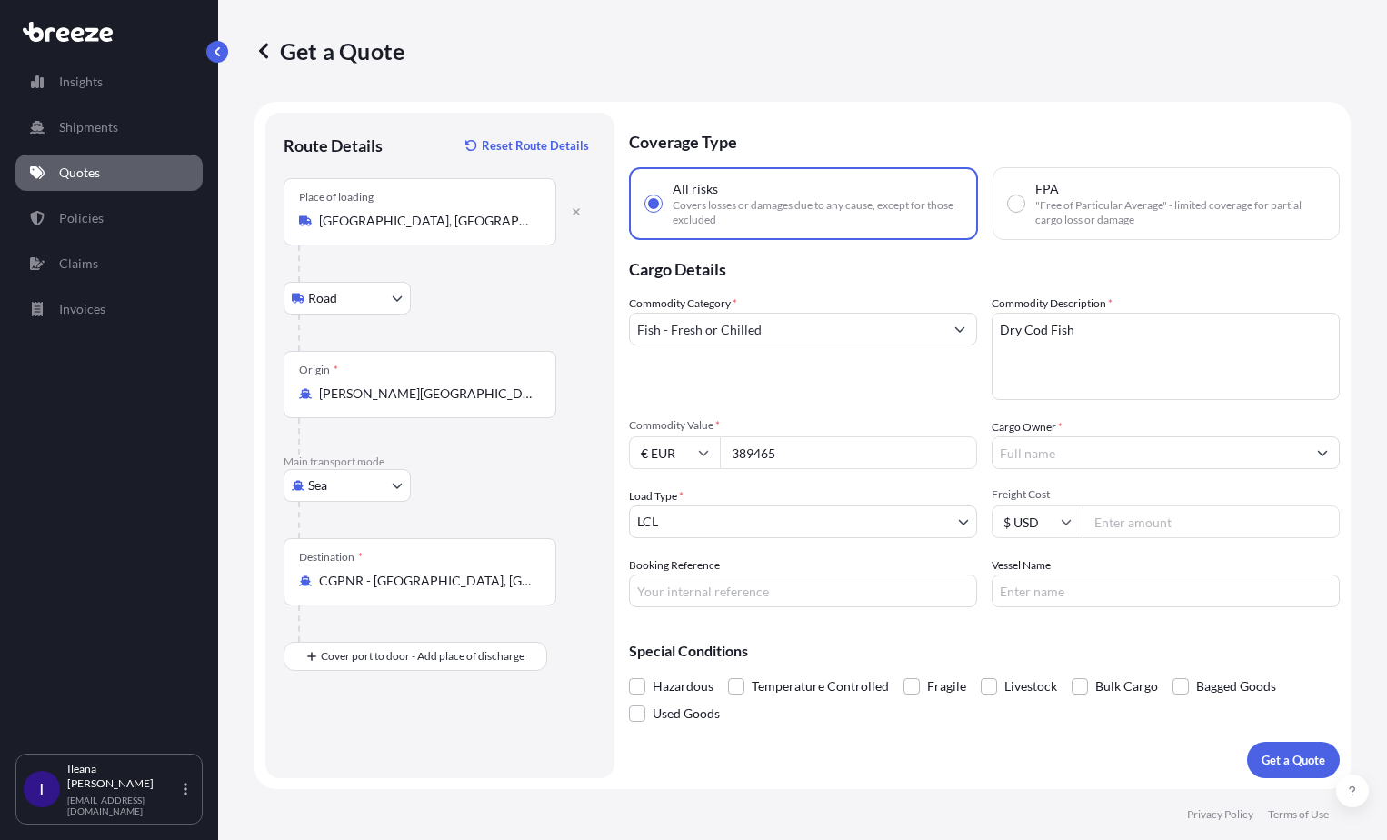
click at [777, 451] on input "389465" at bounding box center [848, 452] width 257 height 33
type input "39465"
click at [1028, 457] on input "Cargo Owner *" at bounding box center [1149, 452] width 314 height 33
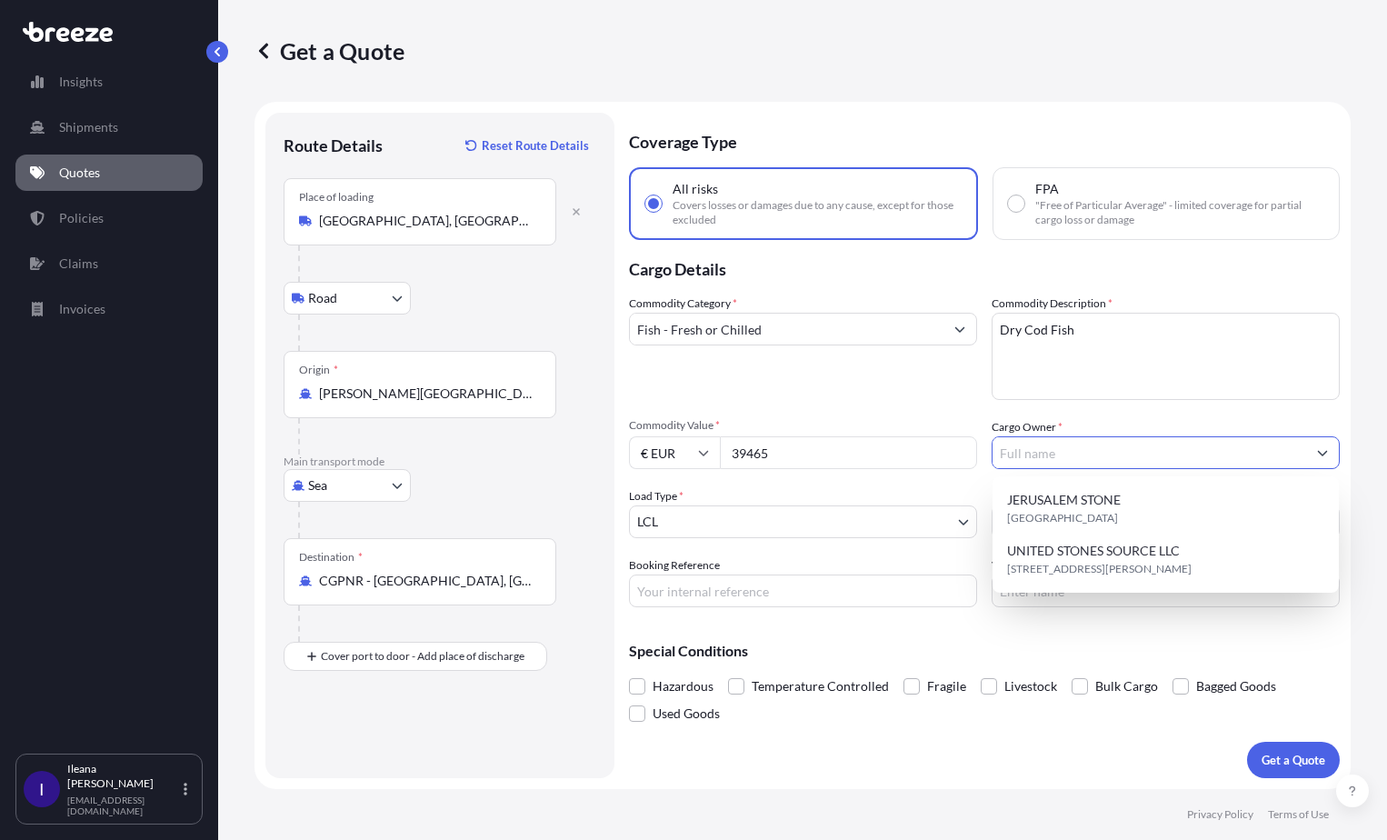
paste input "KUANDO TRADING CORP."
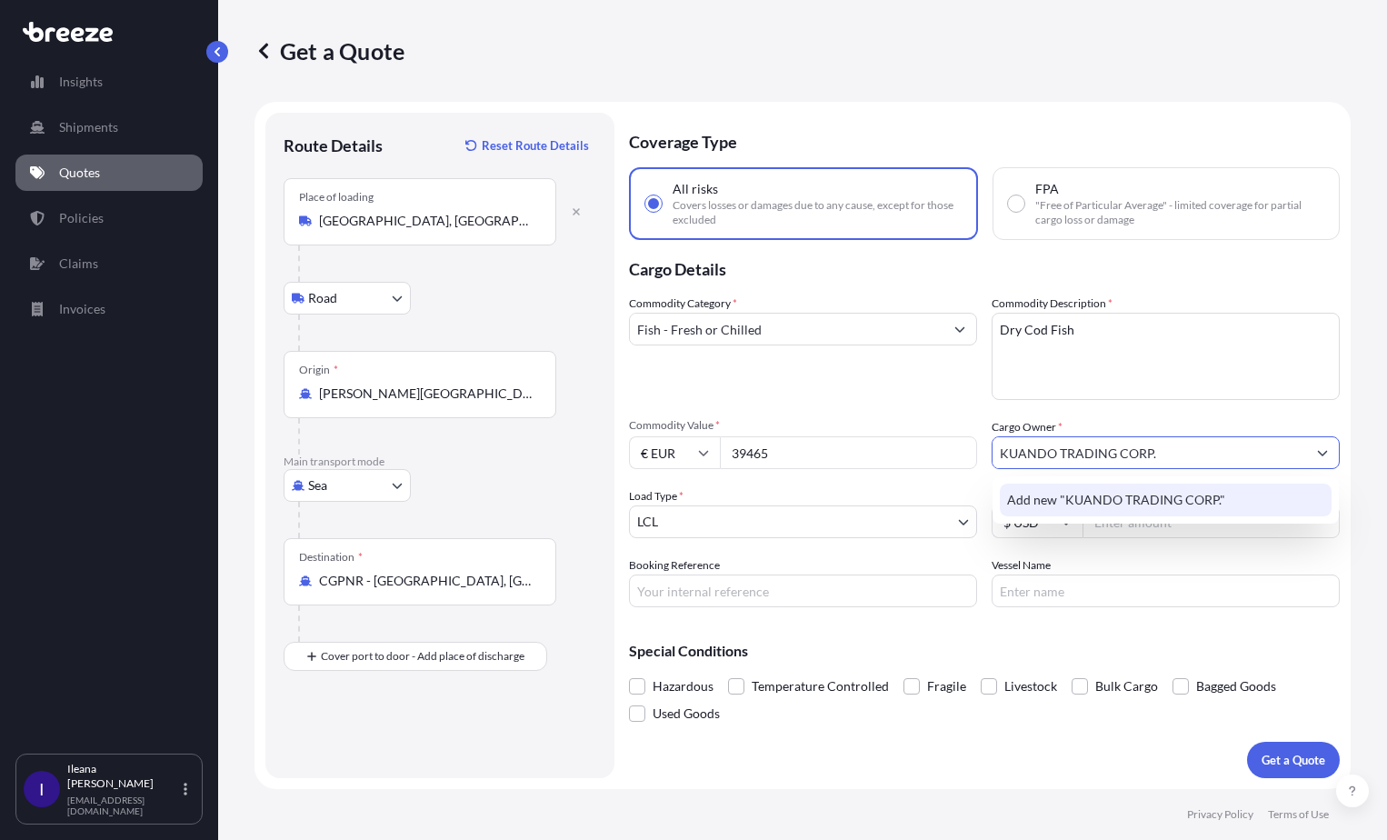
click at [1079, 492] on span "Add new "KUANDO TRADING CORP."" at bounding box center [1116, 500] width 218 height 18
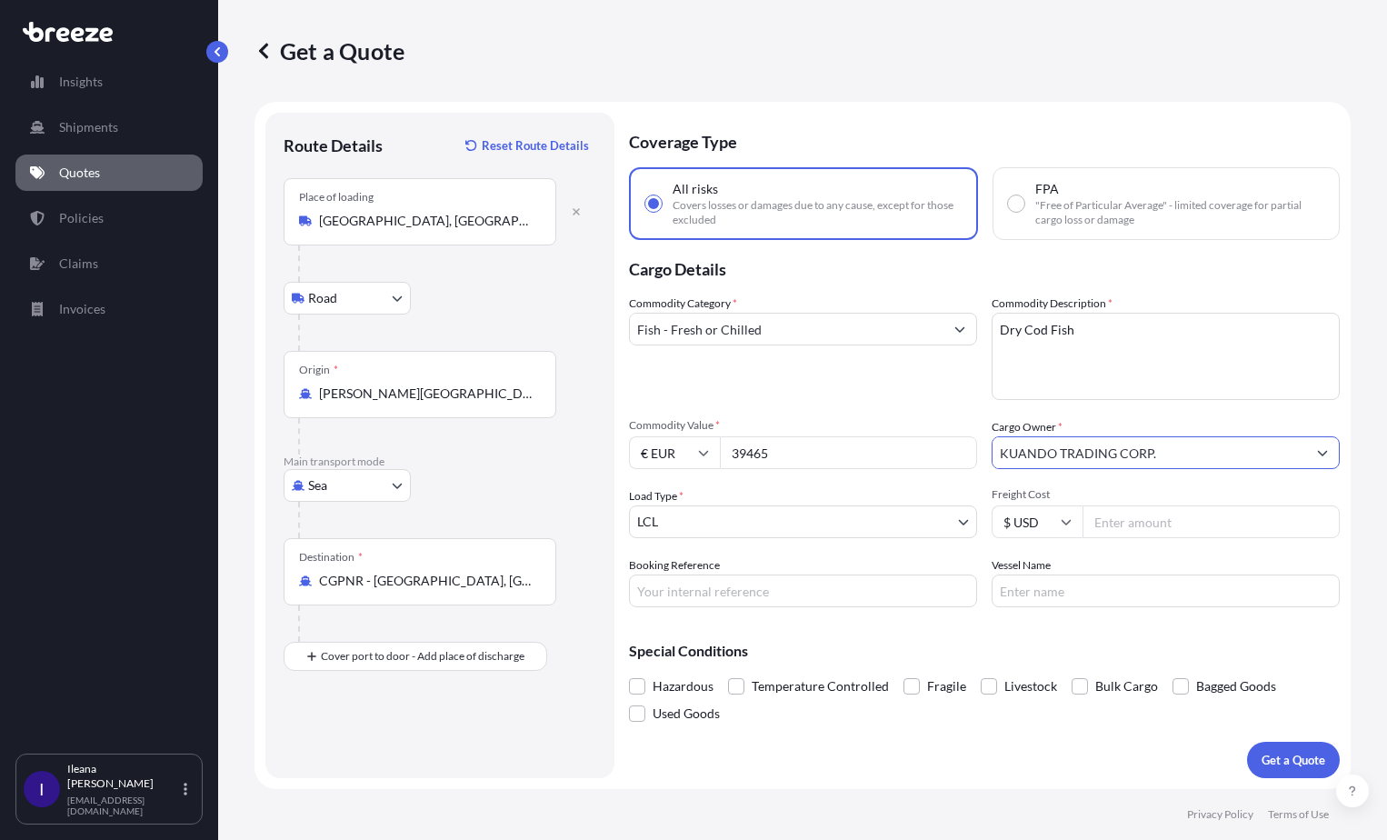
type input "KUANDO TRADING CORP."
click at [957, 522] on body "Insights Shipments Quotes Policies Claims Invoices I [PERSON_NAME] [EMAIL_ADDRE…" at bounding box center [693, 420] width 1387 height 840
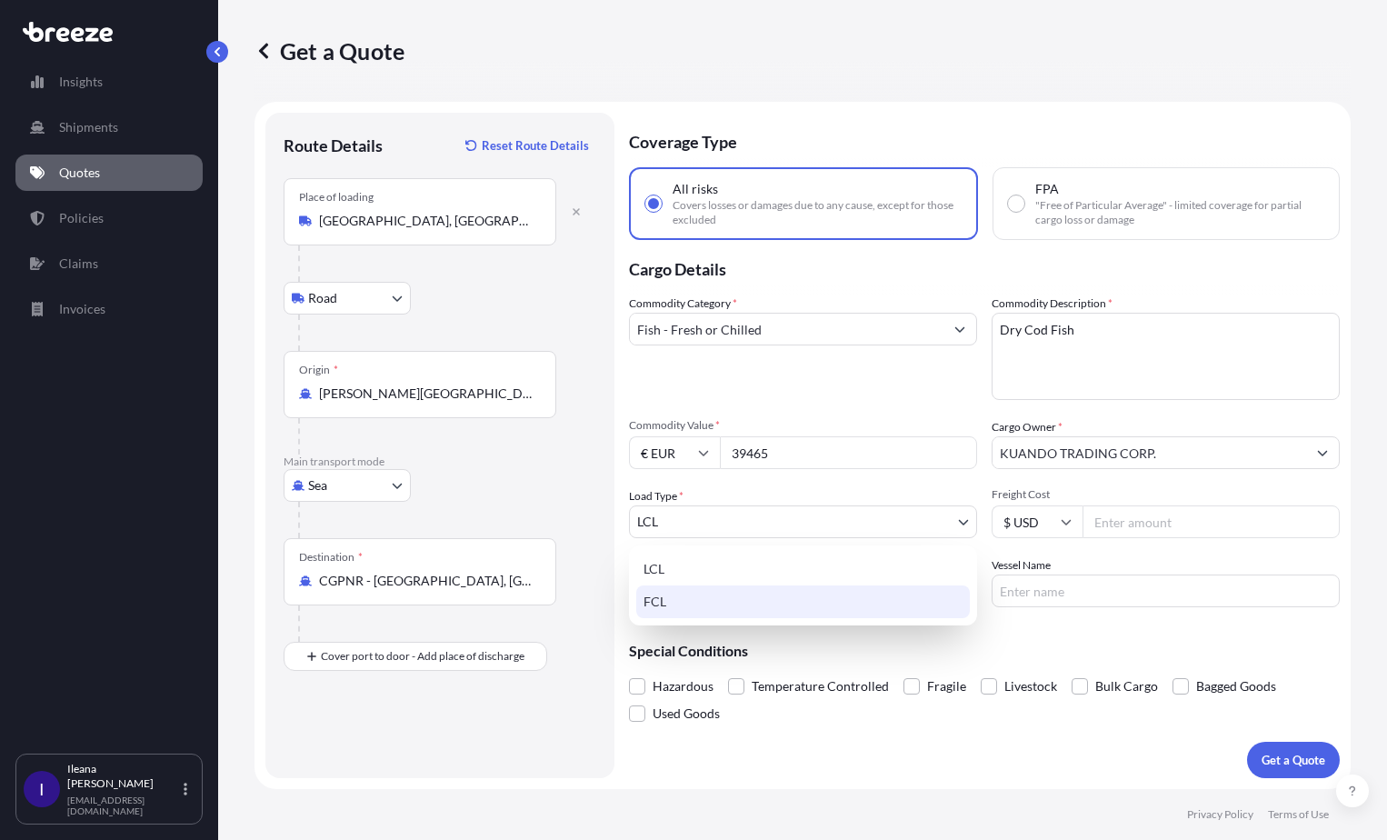
click at [712, 590] on div "FCL" at bounding box center [803, 601] width 334 height 33
select select "2"
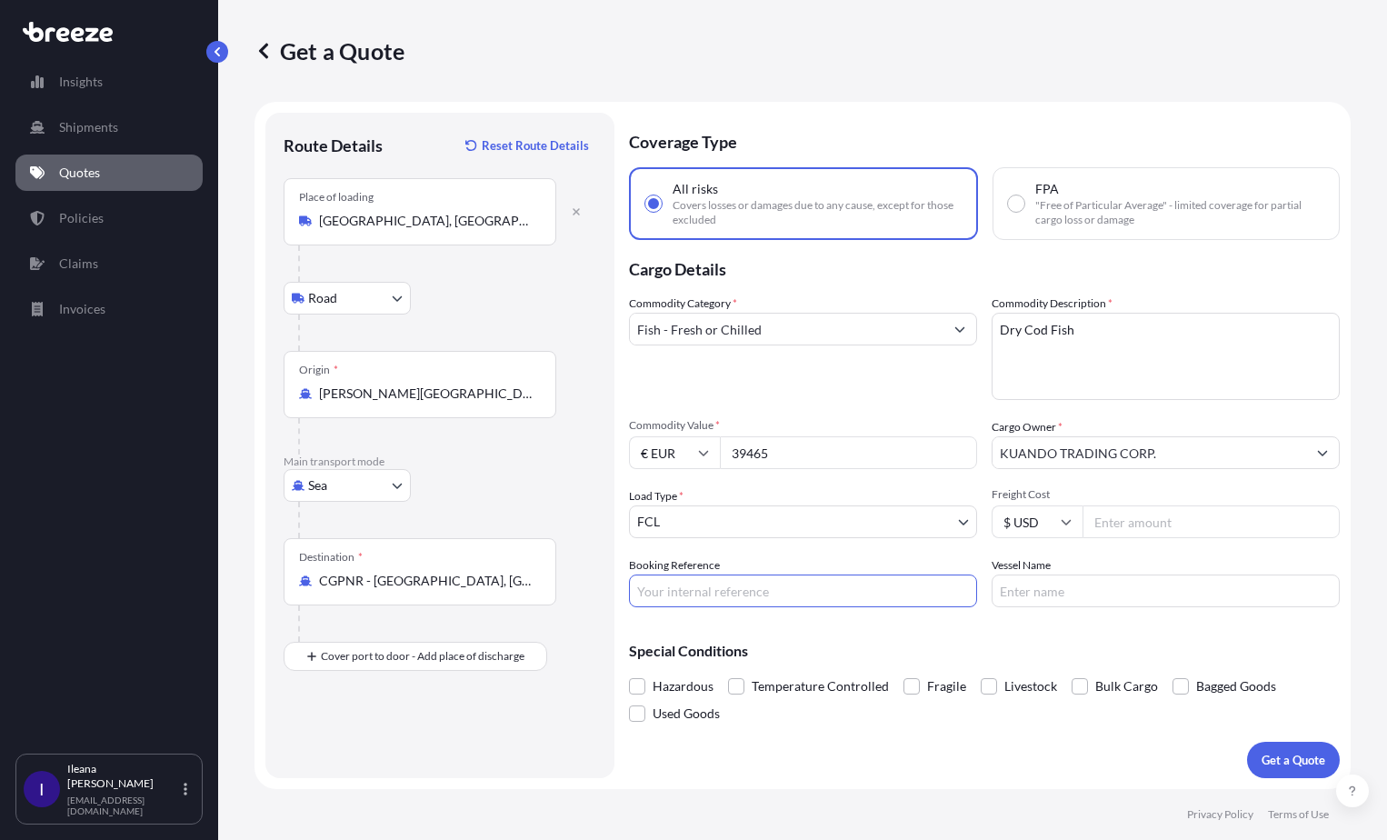
drag, startPoint x: 652, startPoint y: 587, endPoint x: 752, endPoint y: 583, distance: 99.1
click at [652, 587] on input "Booking Reference" at bounding box center [803, 590] width 348 height 33
click at [1015, 579] on input "Vessel Name" at bounding box center [1165, 590] width 348 height 33
paste input "AALESUND"
type input "AALESUND"
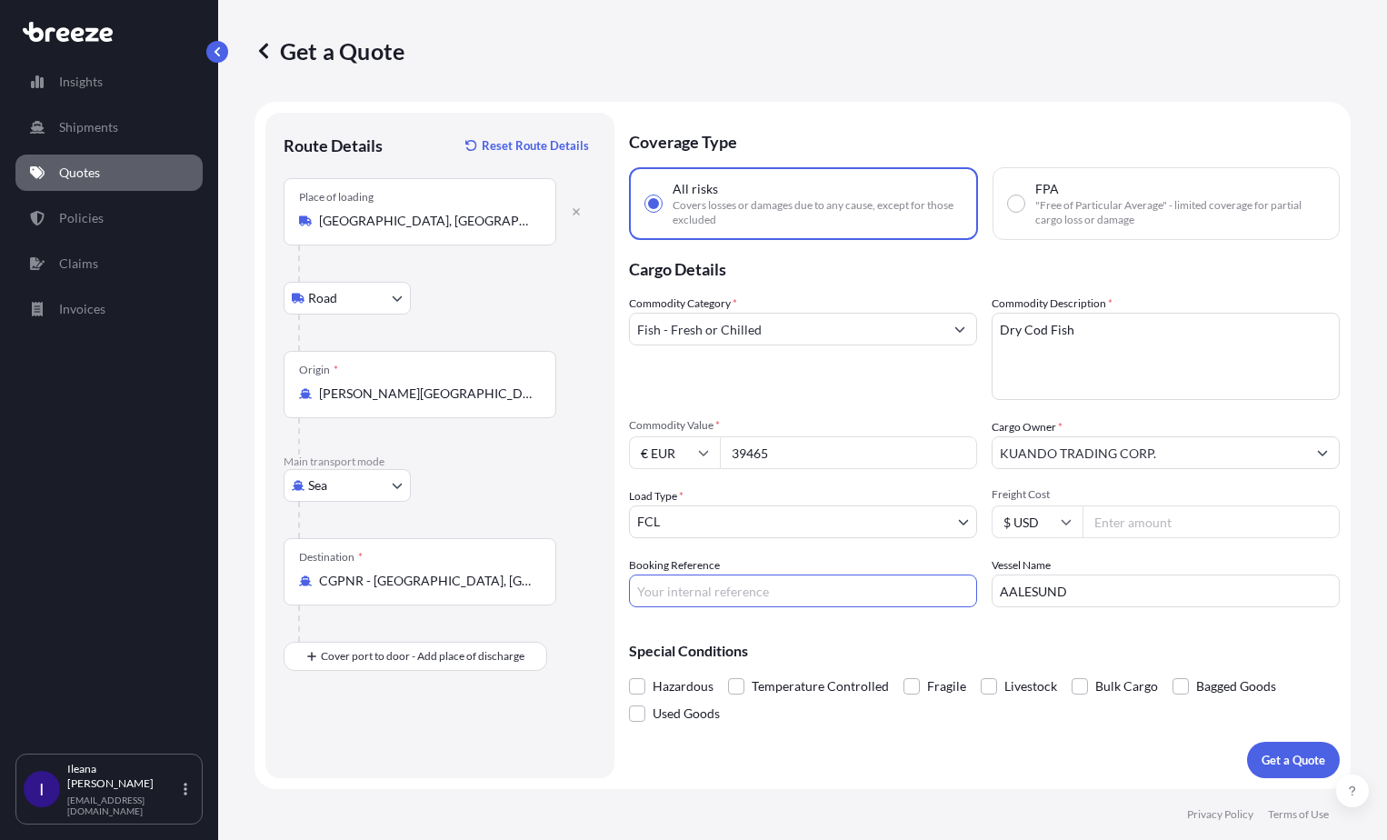
click at [645, 592] on input "Booking Reference" at bounding box center [803, 590] width 348 height 33
click at [651, 599] on input "Booking Reference" at bounding box center [803, 590] width 348 height 33
paste input "2025-K0053"
type input "2025-K0053"
click at [738, 678] on span at bounding box center [736, 686] width 16 height 16
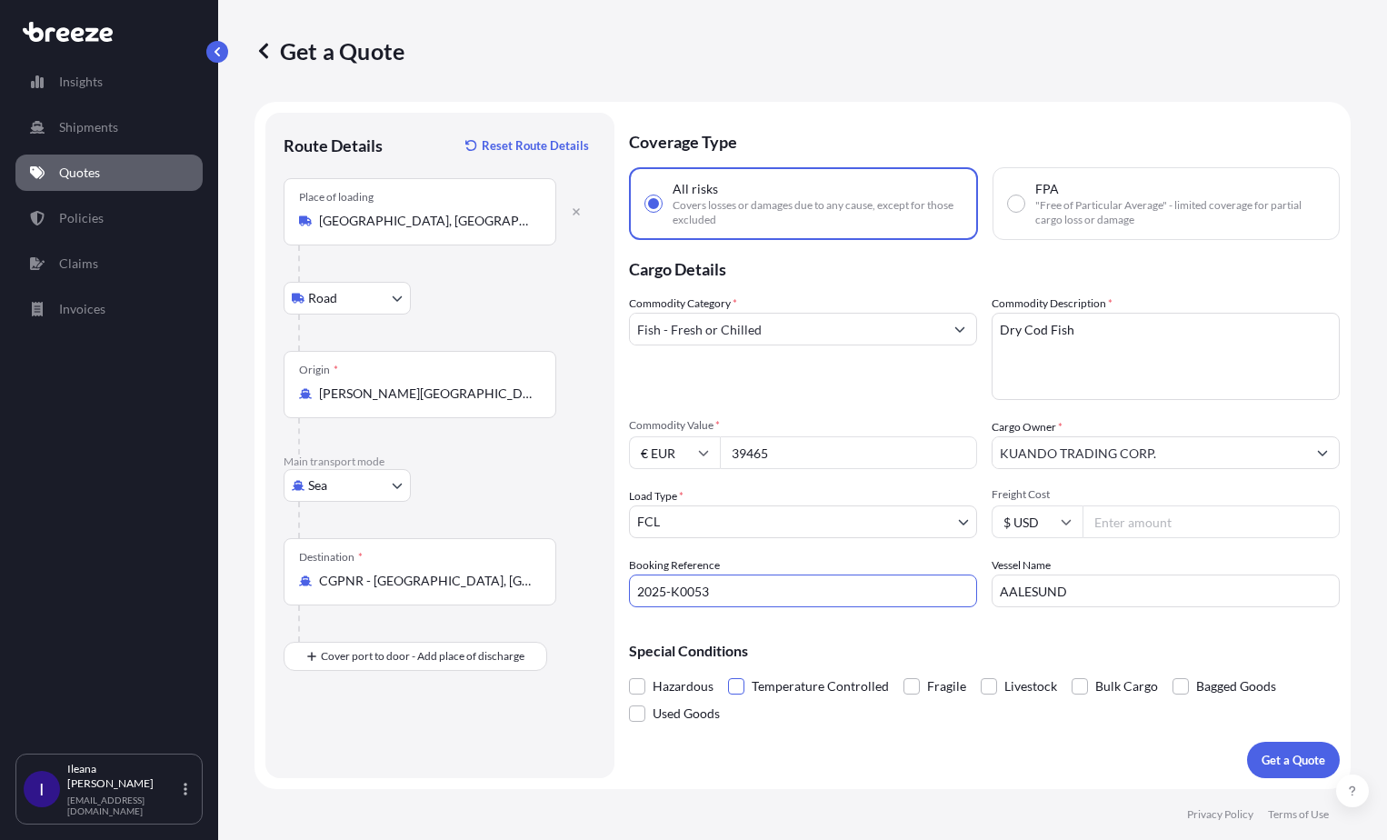
click at [728, 672] on input "Temperature Controlled" at bounding box center [728, 672] width 0 height 0
click at [1292, 763] on p "Get a Quote" at bounding box center [1293, 760] width 64 height 18
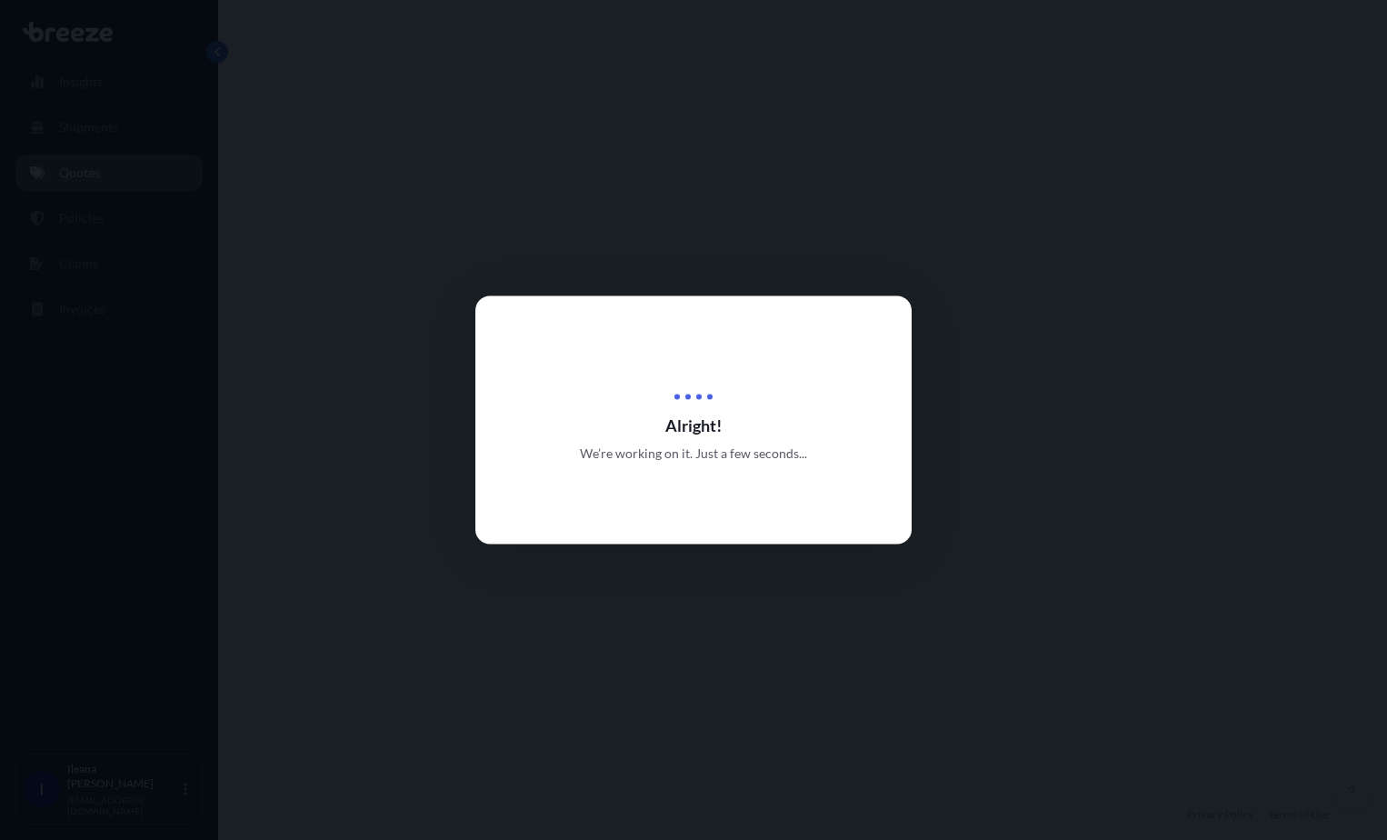
select select "Road"
select select "Sea"
select select "2"
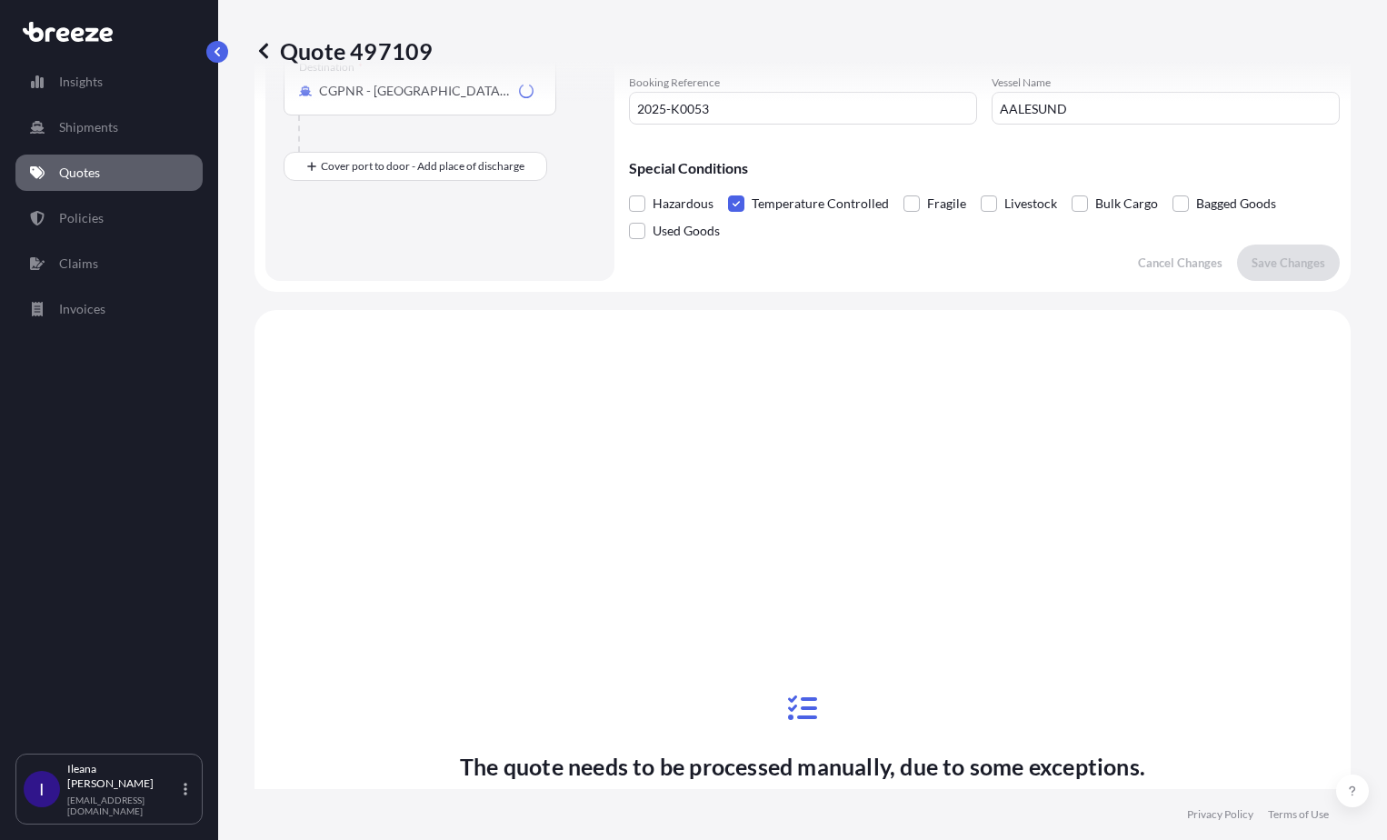
scroll to position [702, 0]
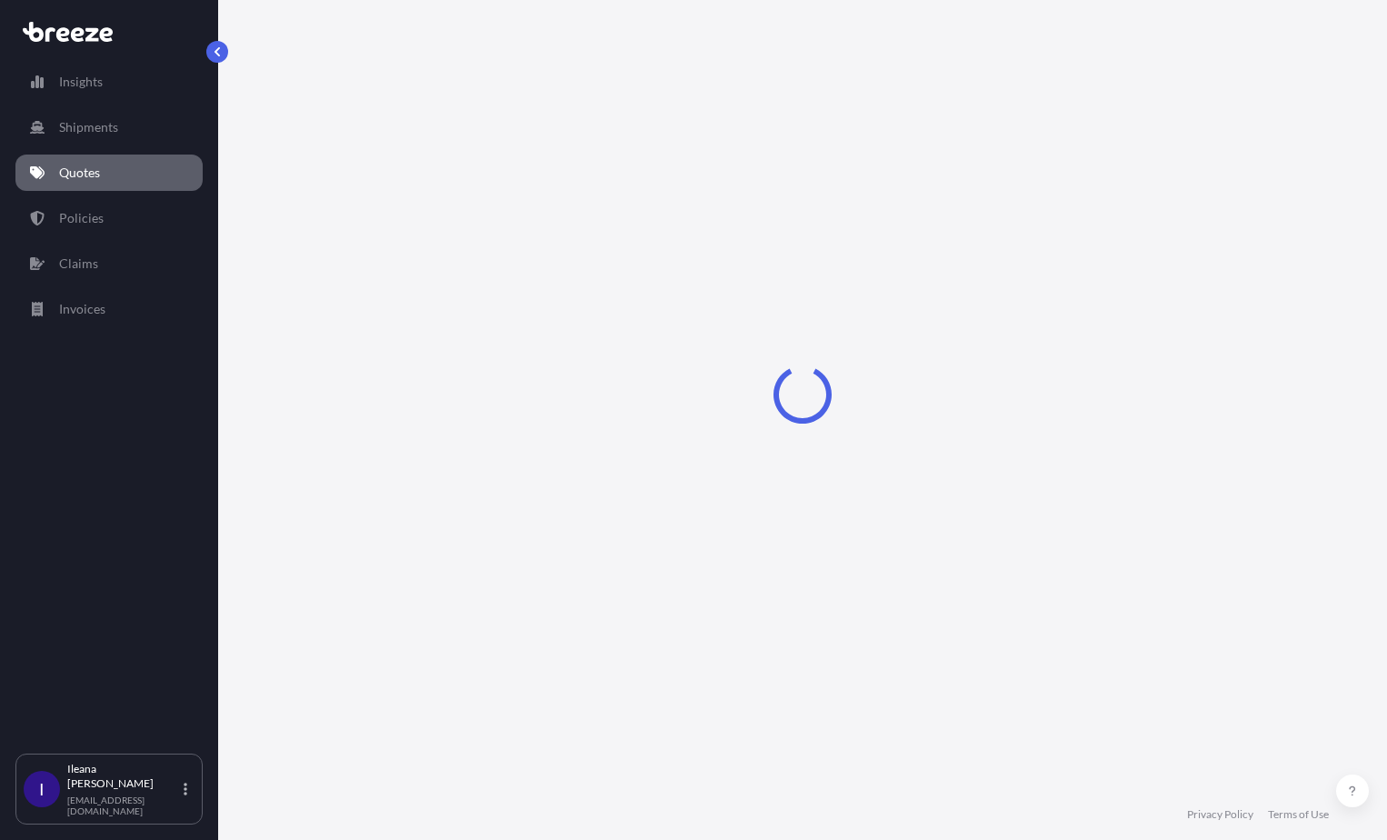
select select "Road"
select select "Sea"
select select "Road"
select select "2"
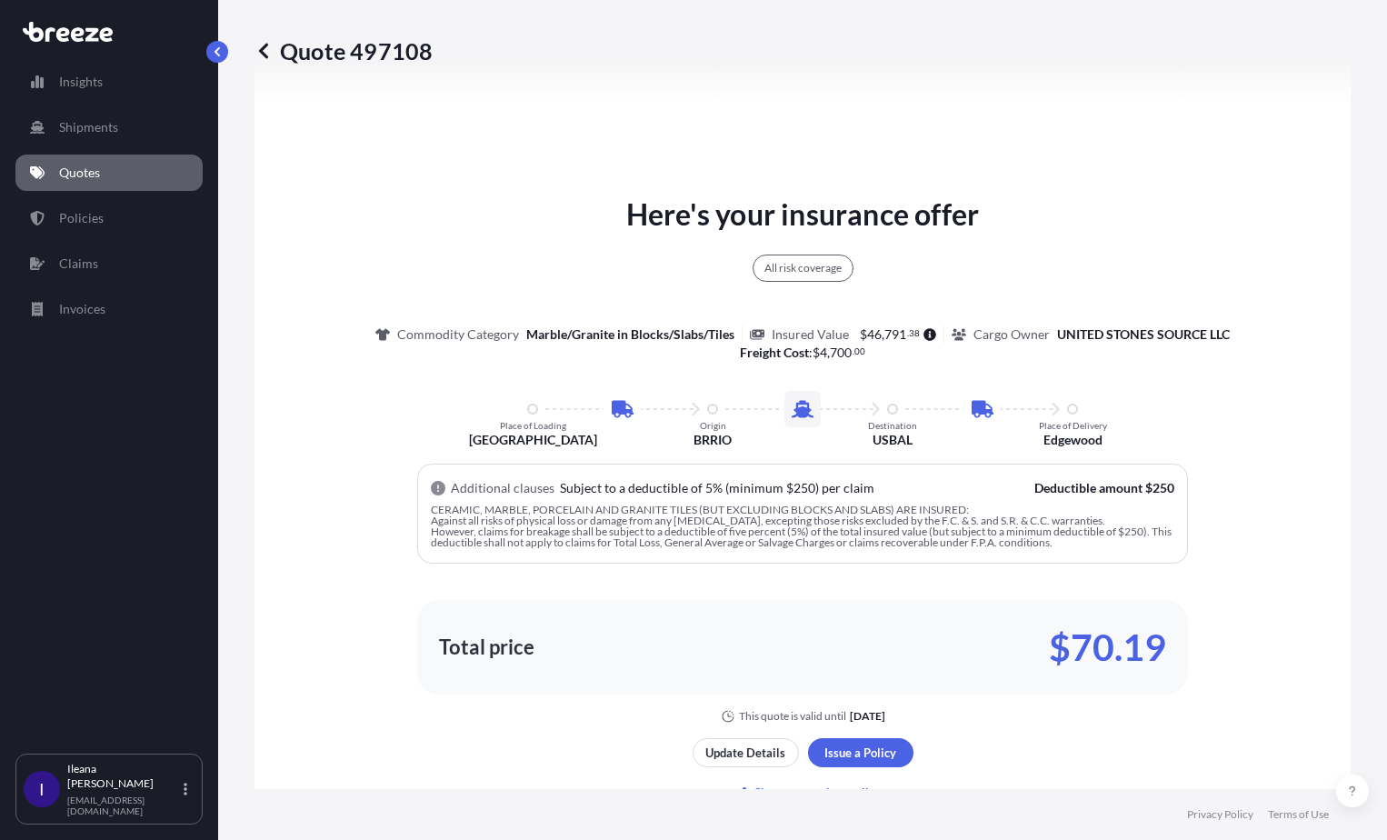
scroll to position [1090, 0]
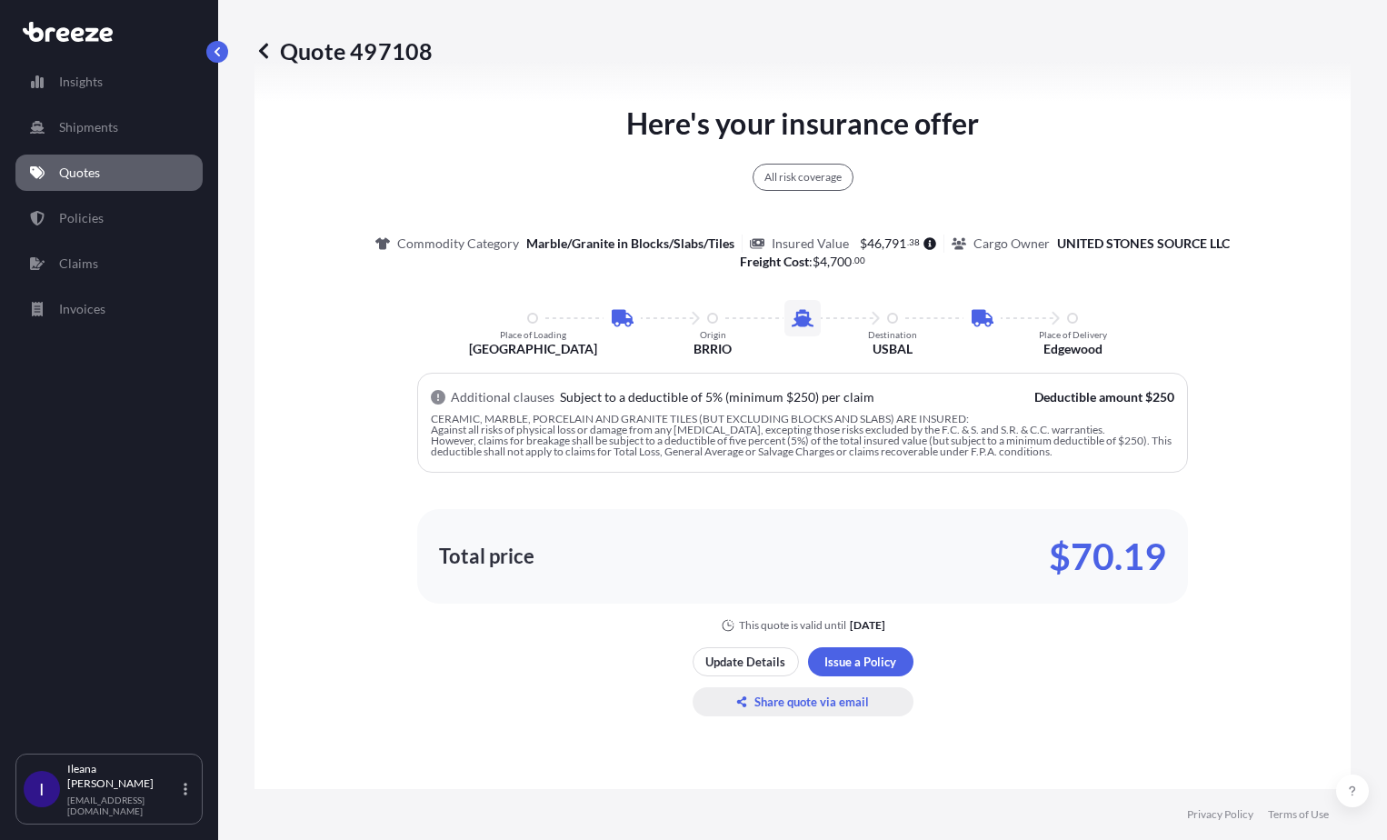
click at [802, 699] on p "Share quote via email" at bounding box center [811, 701] width 114 height 18
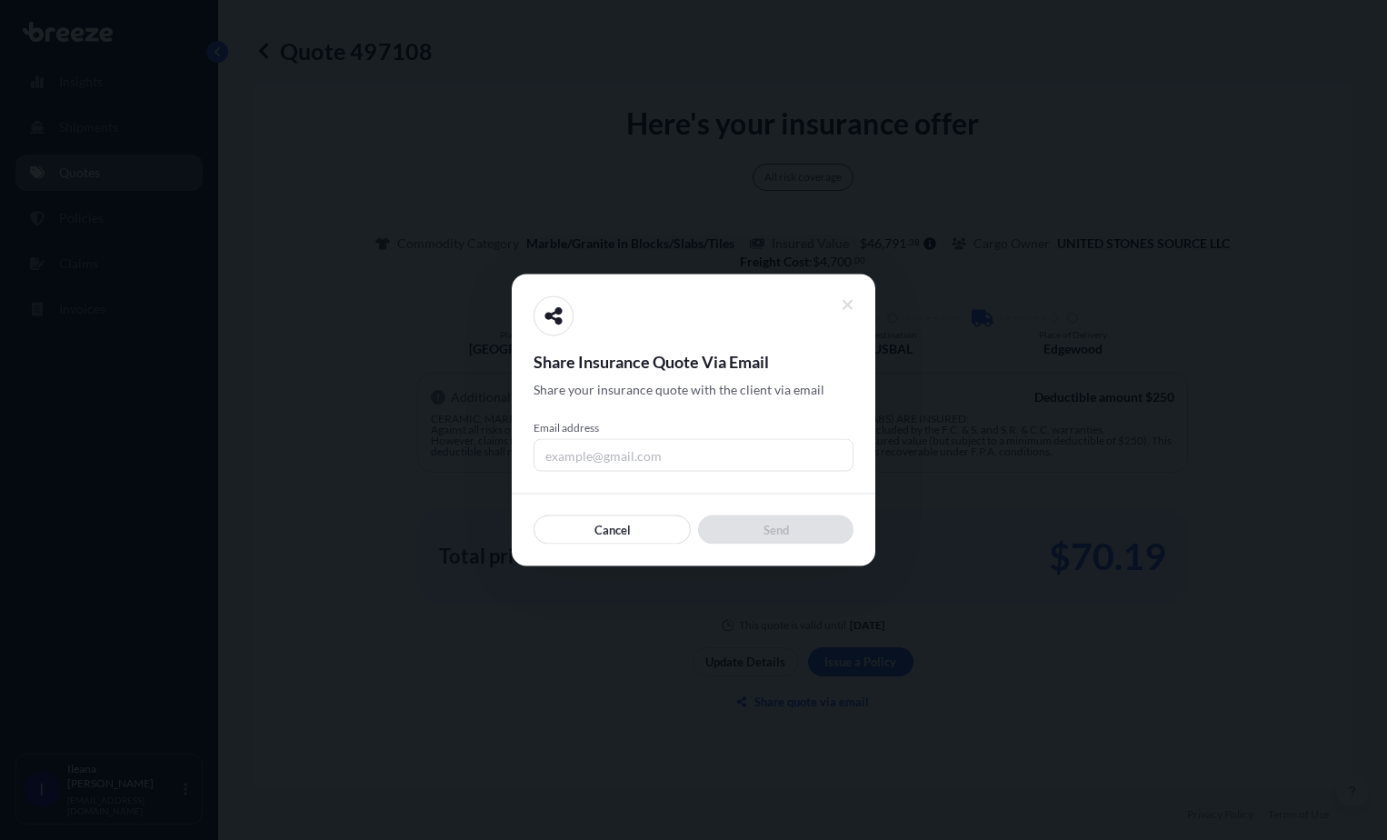
click at [566, 459] on input "Email address" at bounding box center [693, 455] width 320 height 33
type input "[EMAIL_ADDRESS][DOMAIN_NAME]"
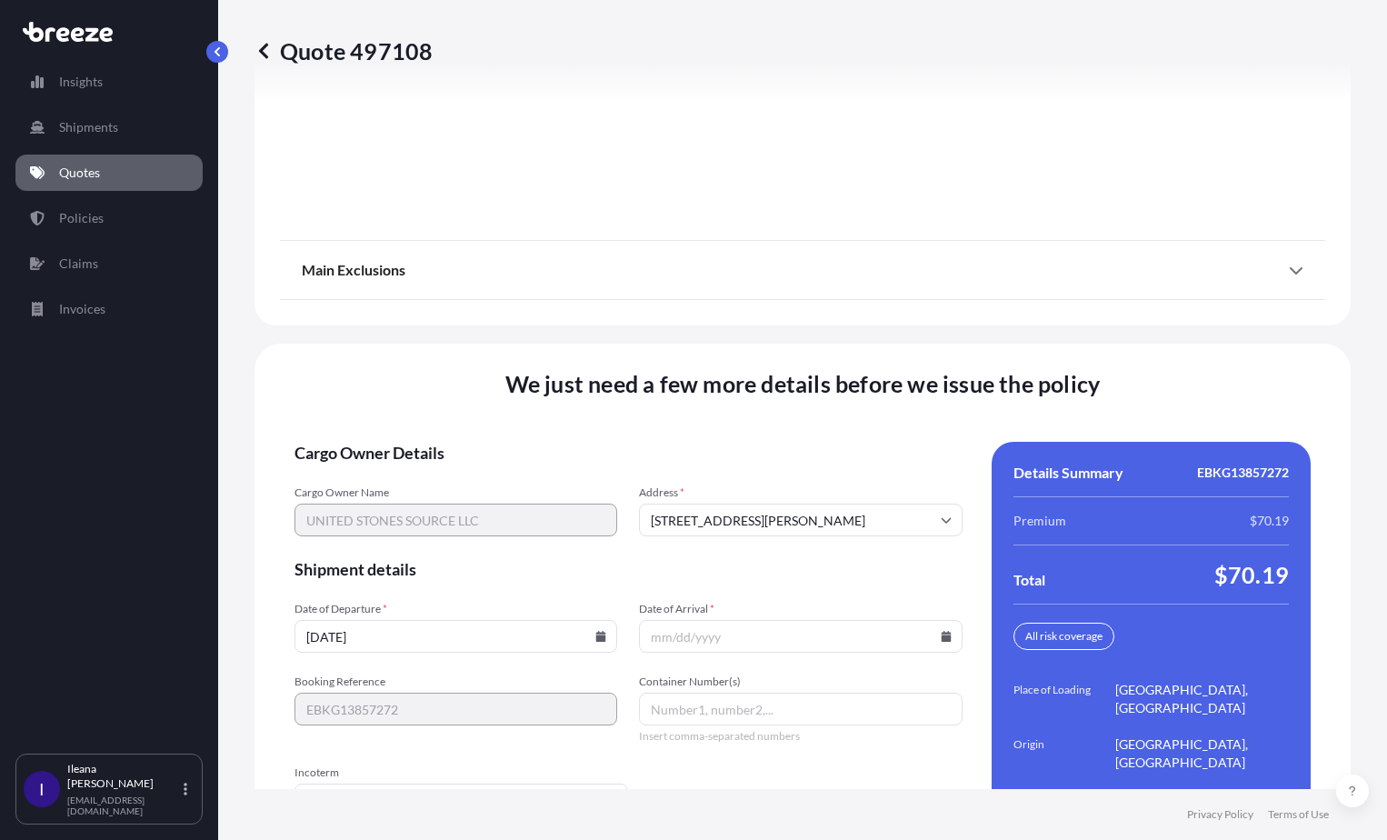
scroll to position [2639, 0]
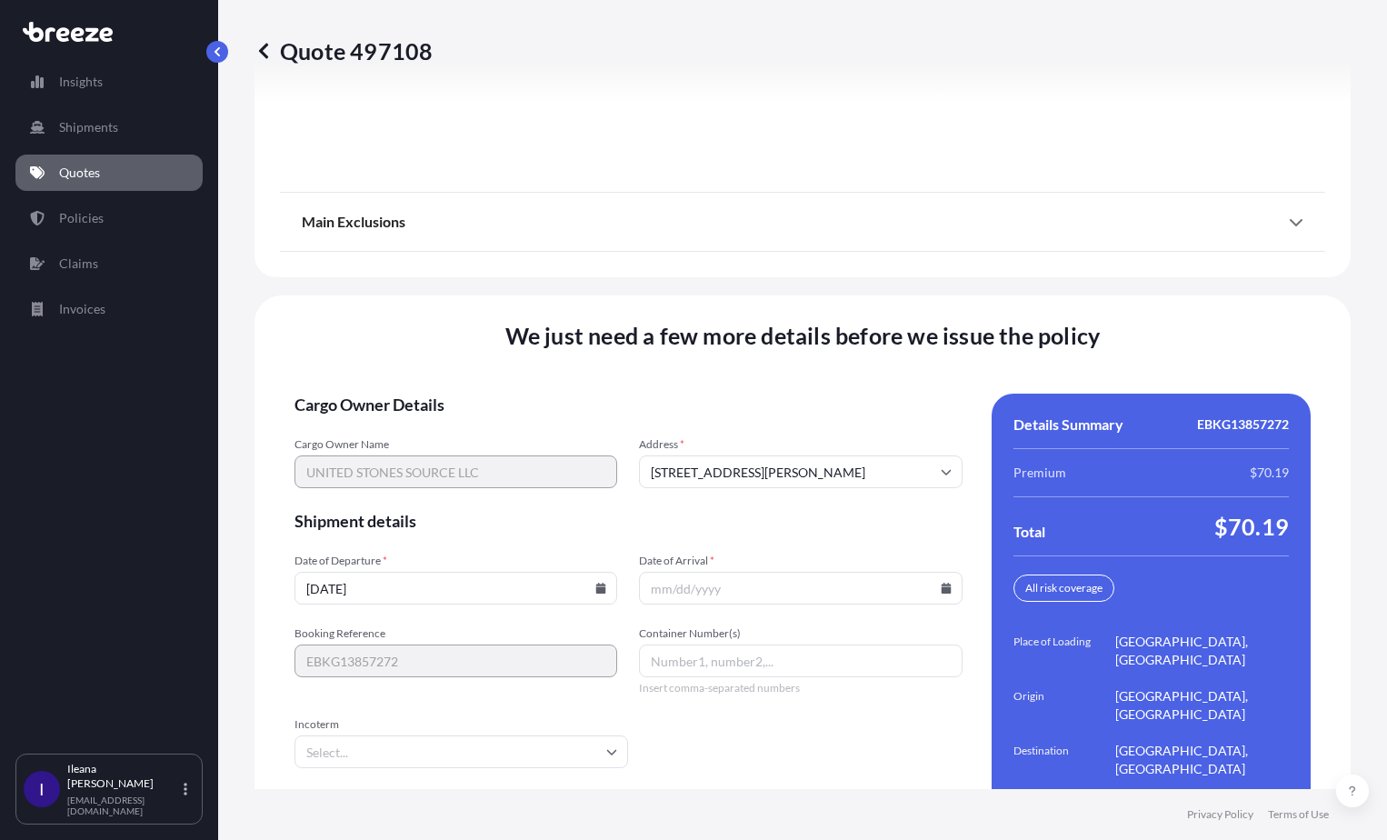
click at [727, 572] on input "Date of Arrival *" at bounding box center [800, 588] width 323 height 33
click at [941, 582] on icon at bounding box center [946, 587] width 10 height 11
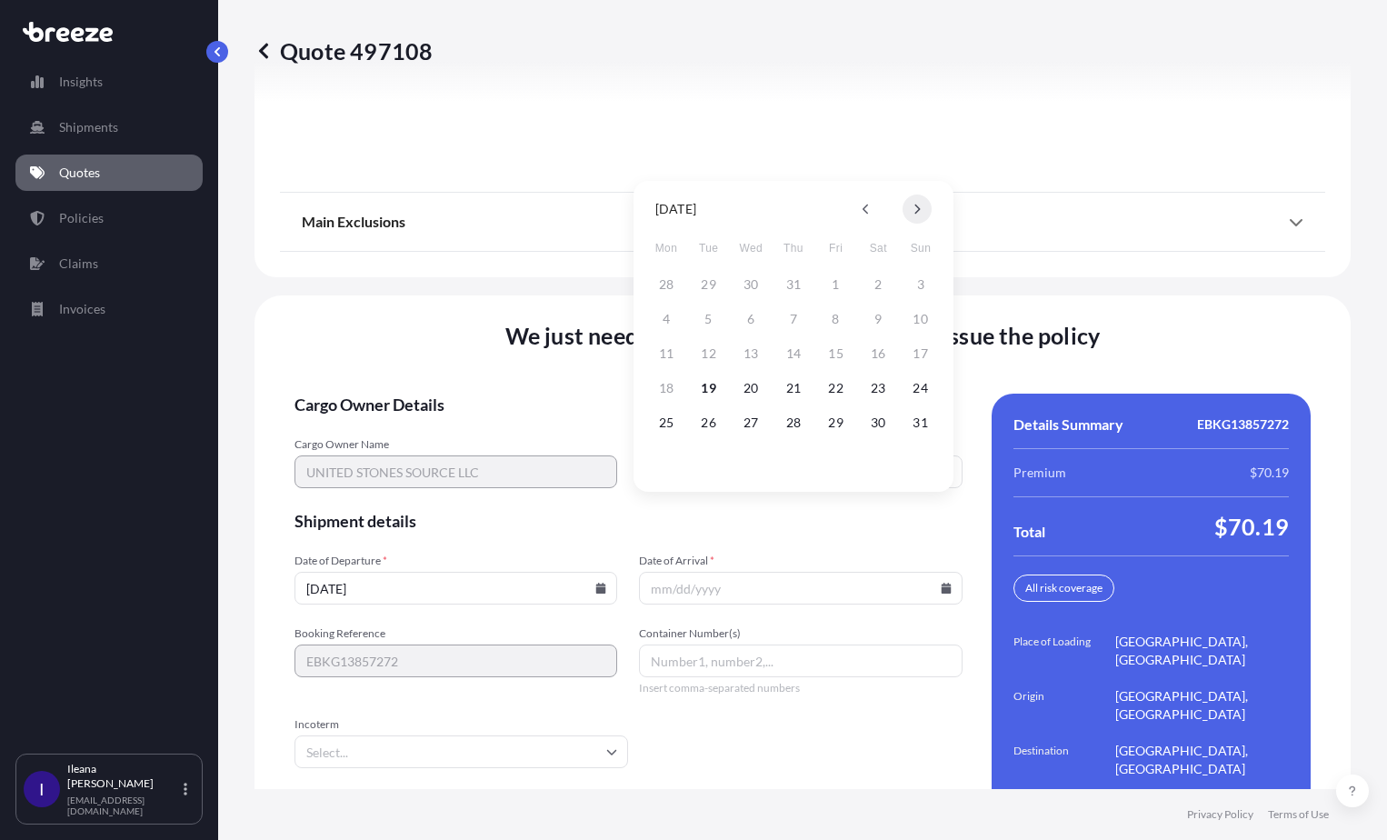
click at [922, 207] on button at bounding box center [916, 208] width 29 height 29
click at [788, 385] on button "25" at bounding box center [793, 387] width 29 height 29
type input "09/25/2025"
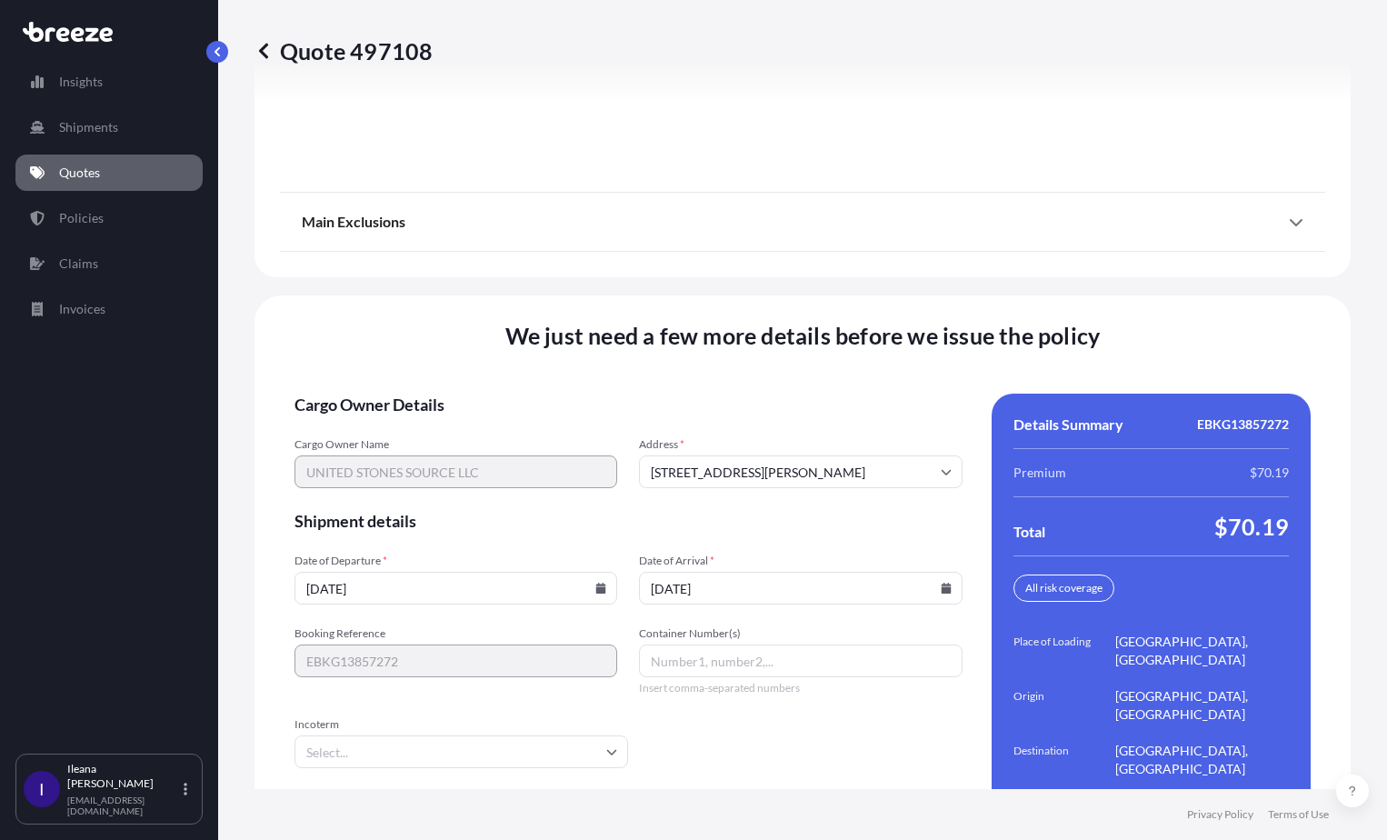
click at [655, 644] on input "Container Number(s)" at bounding box center [800, 660] width 323 height 33
paste input "EBKG13857272"
type input "EBKG13857272"
click at [558, 626] on div "Booking Reference EBKG13857272 Container Number(s) EBKG13857272 Insert comma-se…" at bounding box center [628, 660] width 668 height 69
type input "m"
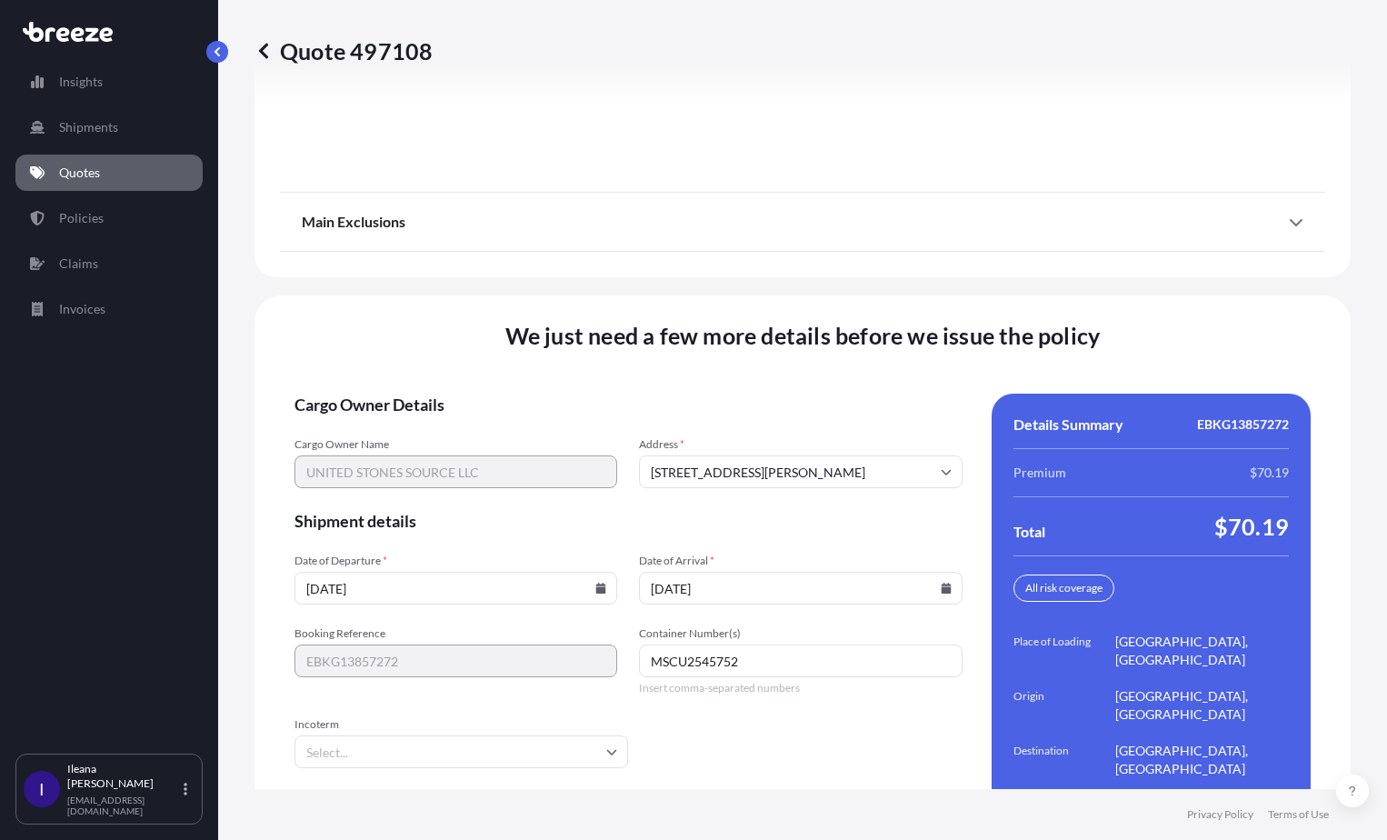
type input "MSCU2545752"
click at [488, 735] on input "Incoterm" at bounding box center [461, 751] width 334 height 33
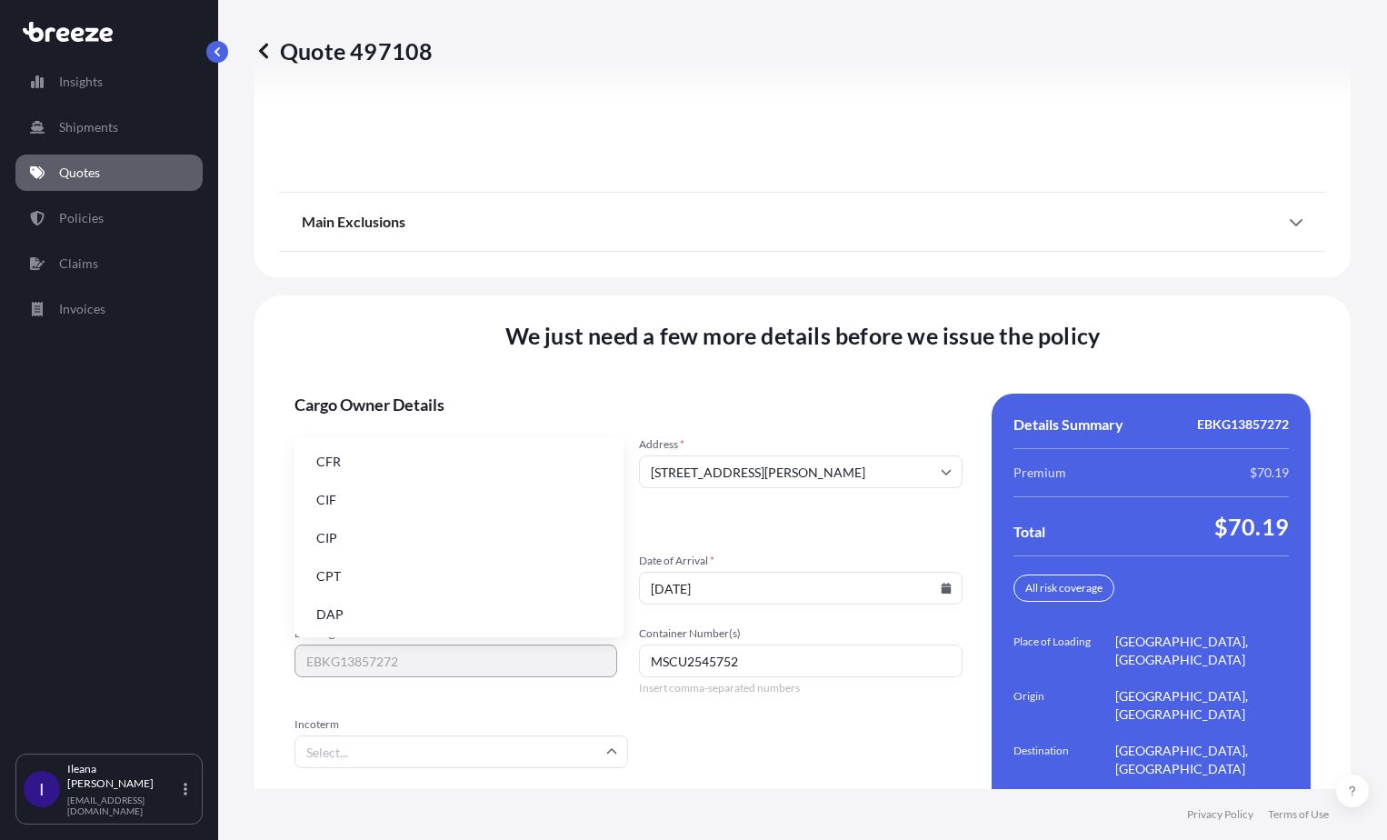
click at [314, 610] on li "DAP" at bounding box center [459, 614] width 314 height 35
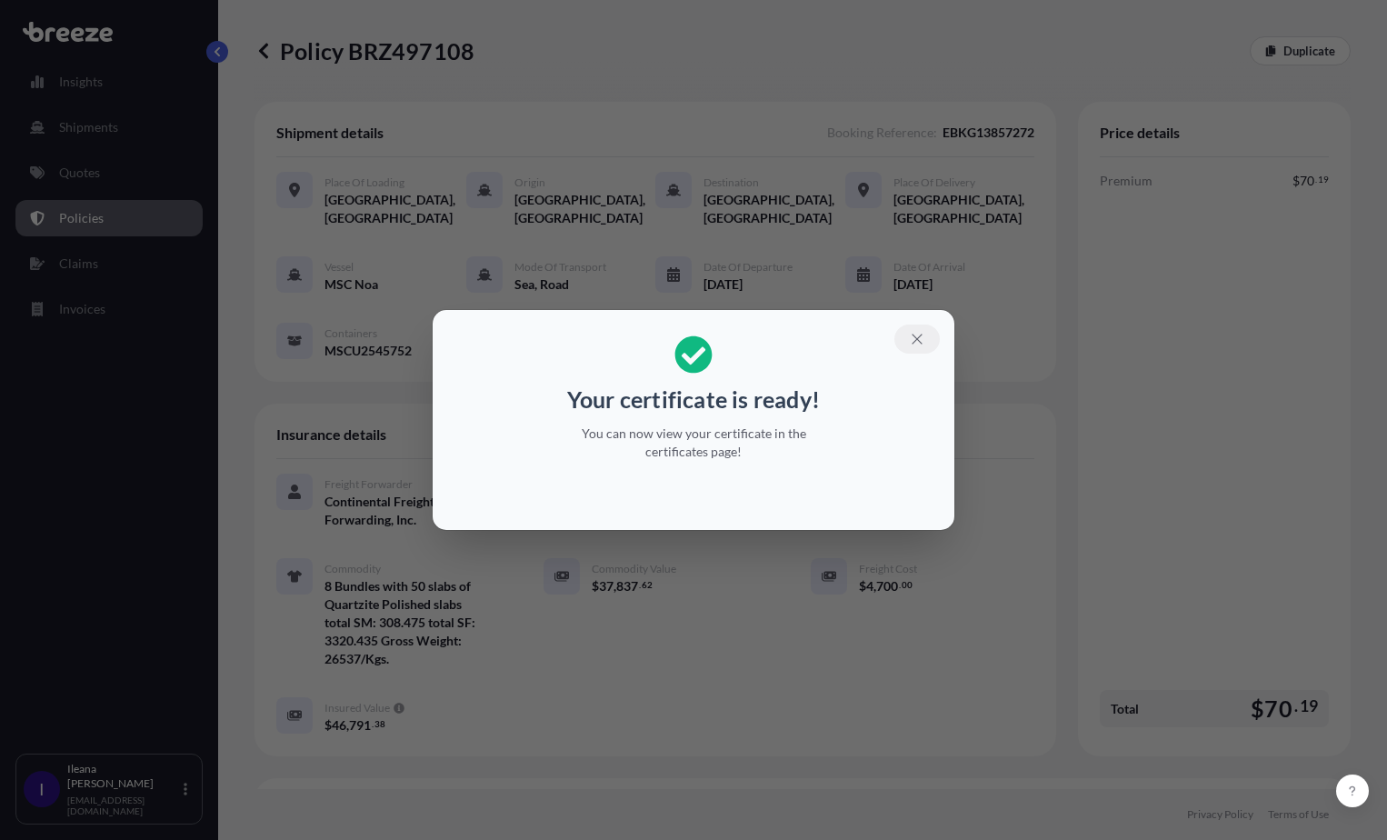
click at [921, 334] on icon "button" at bounding box center [917, 339] width 16 height 16
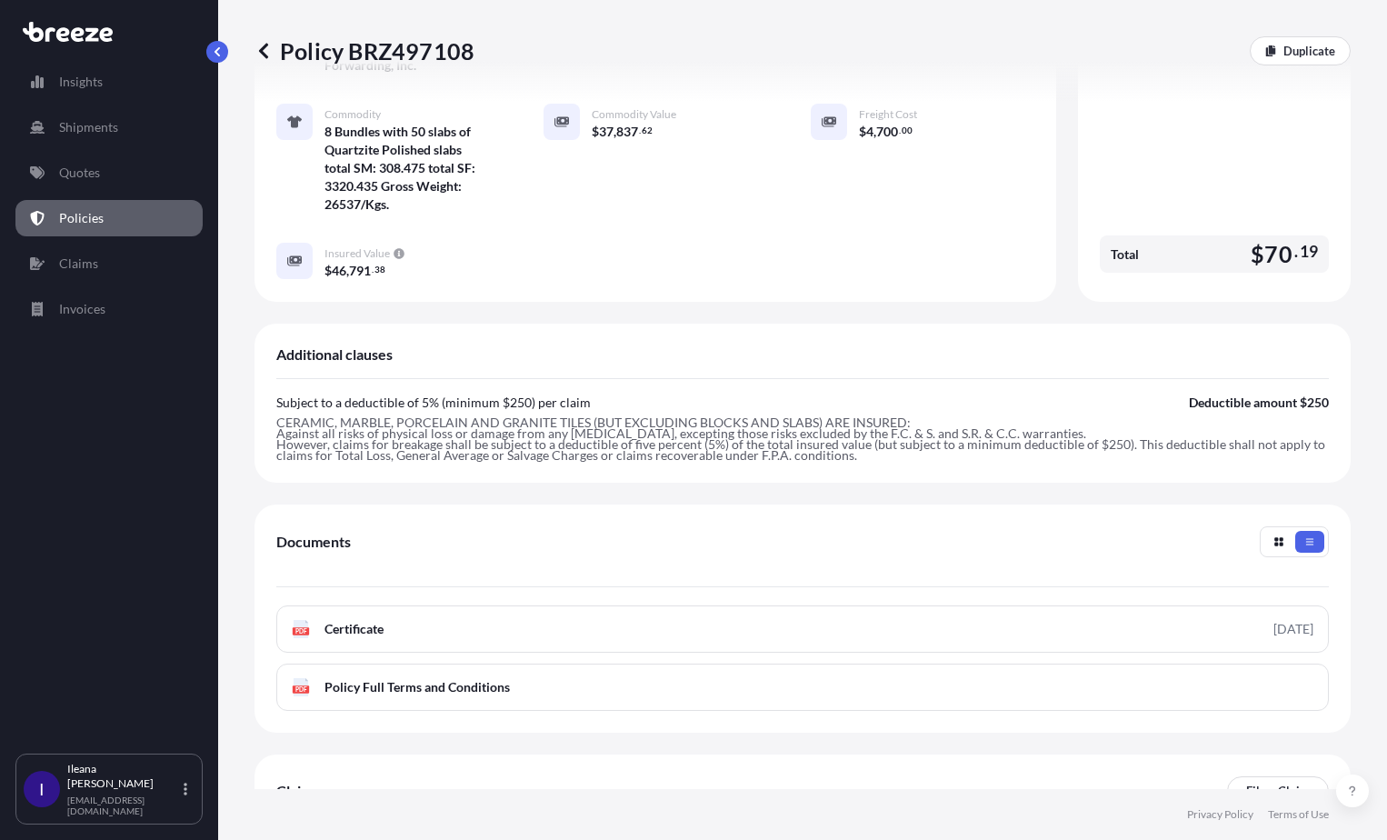
scroll to position [592, 0]
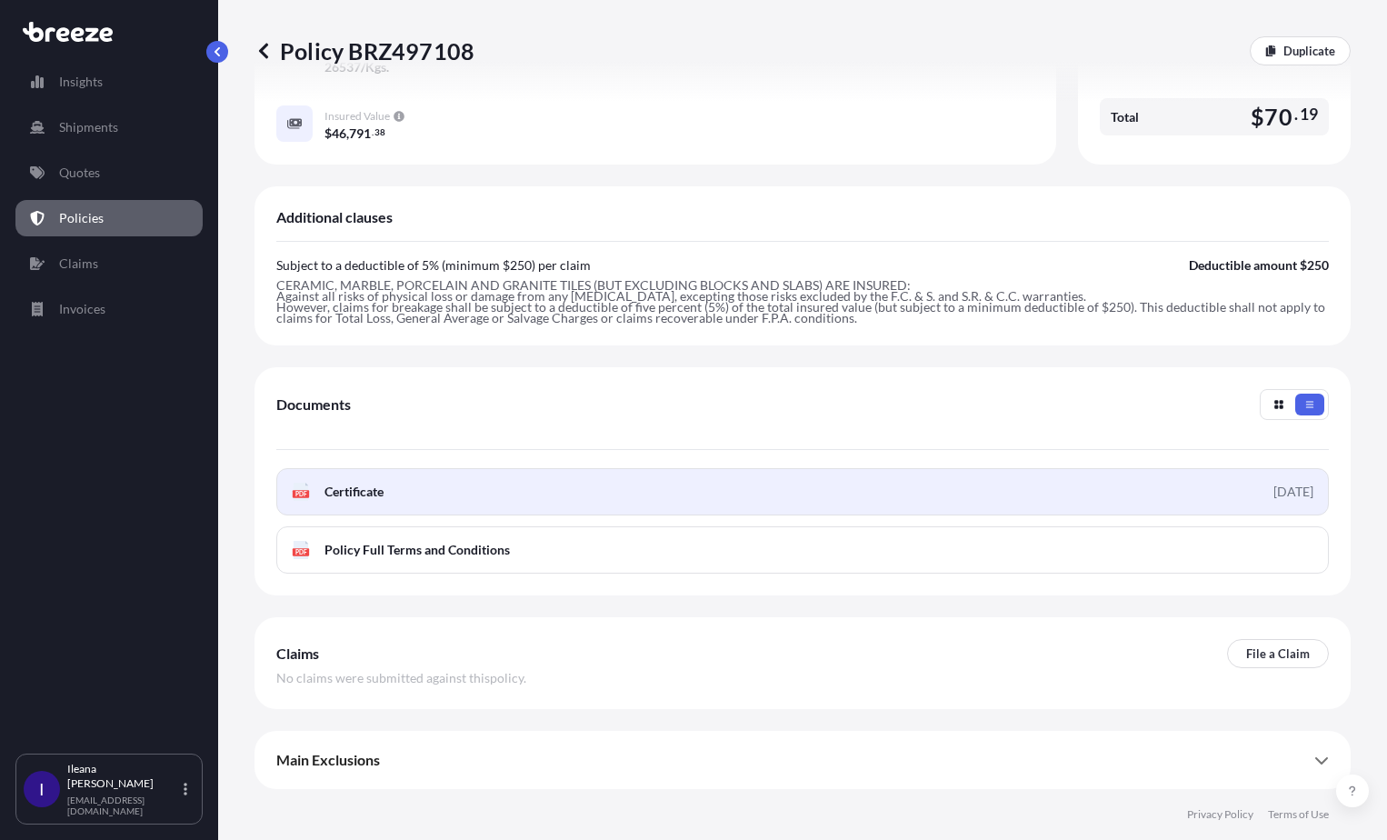
click at [324, 488] on div "PDF Certificate" at bounding box center [338, 492] width 92 height 18
